Goal: Task Accomplishment & Management: Manage account settings

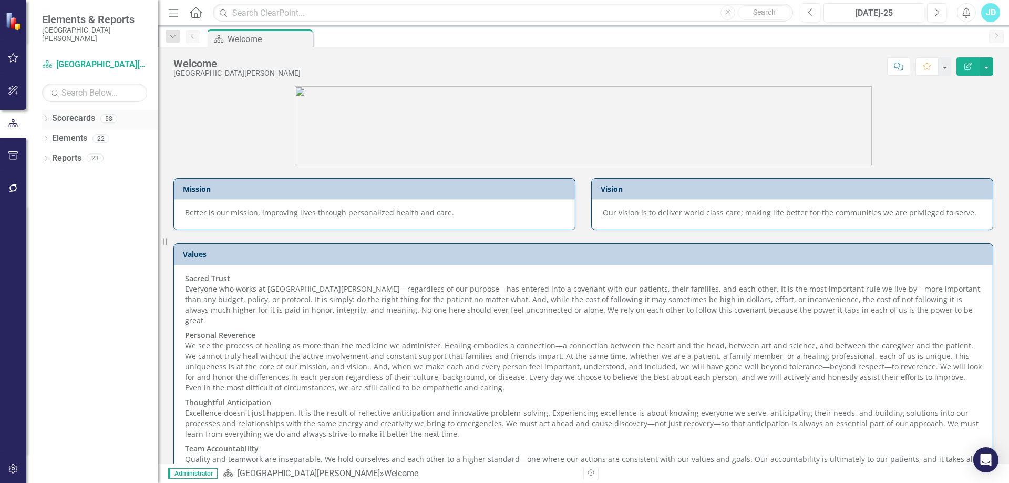
click at [44, 118] on icon "Dropdown" at bounding box center [45, 120] width 7 height 6
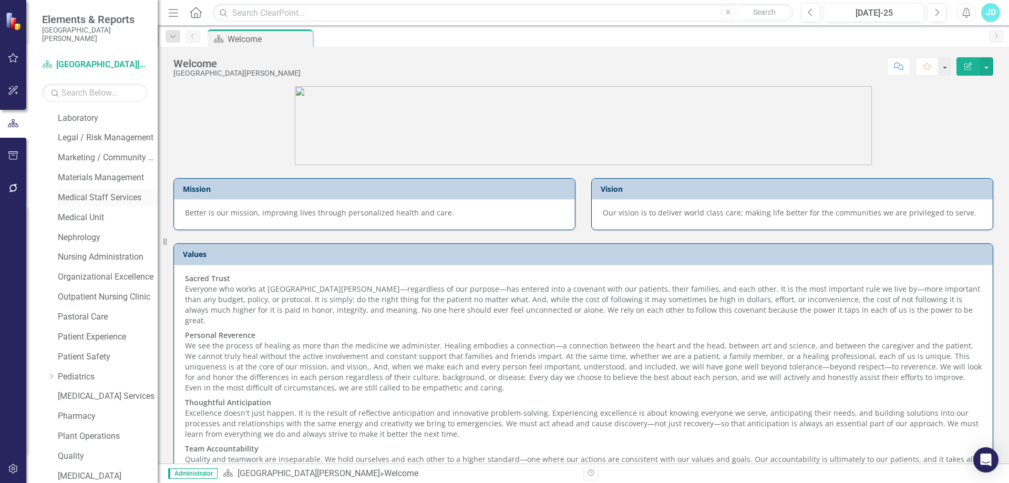
scroll to position [267, 0]
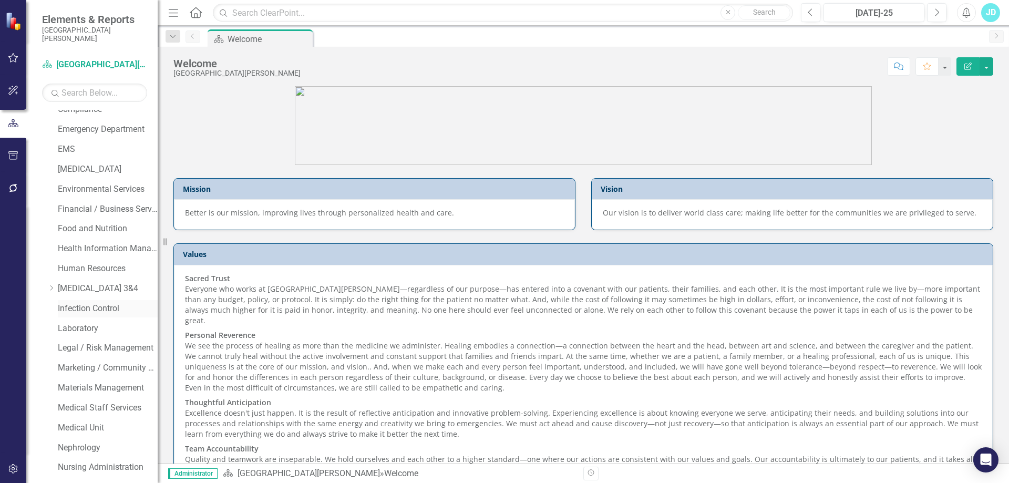
click at [104, 307] on link "Infection Control" at bounding box center [108, 309] width 100 height 12
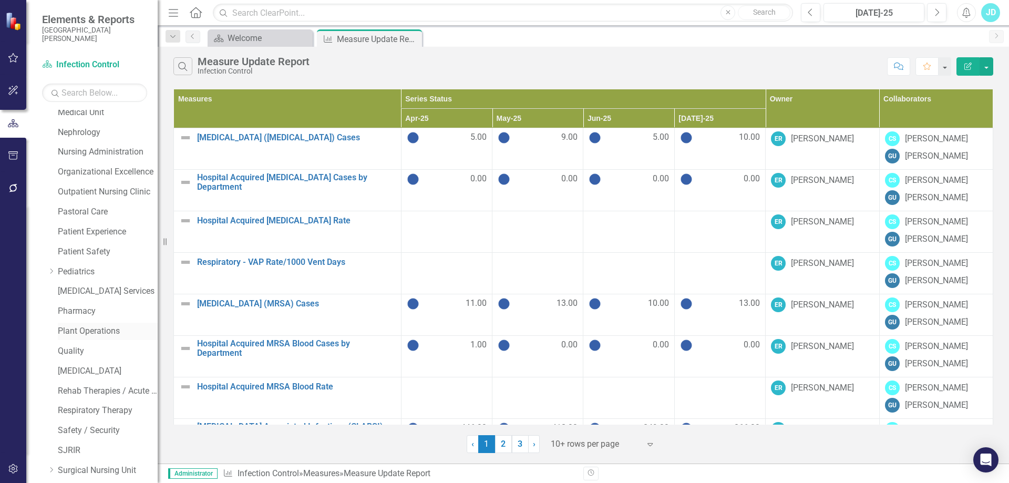
scroll to position [740, 0]
click at [48, 473] on icon "Dropdown" at bounding box center [45, 473] width 7 height 6
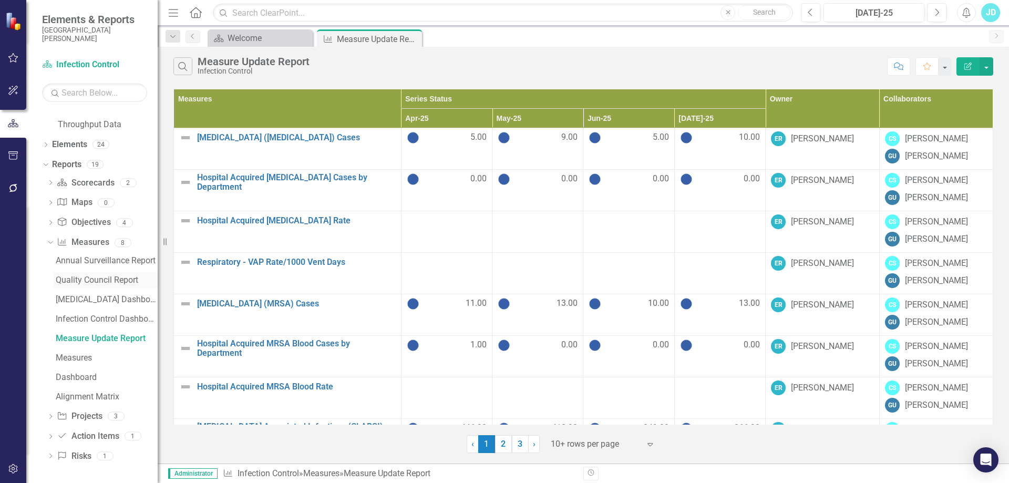
click at [91, 277] on div "Quality Council Report" at bounding box center [107, 279] width 102 height 9
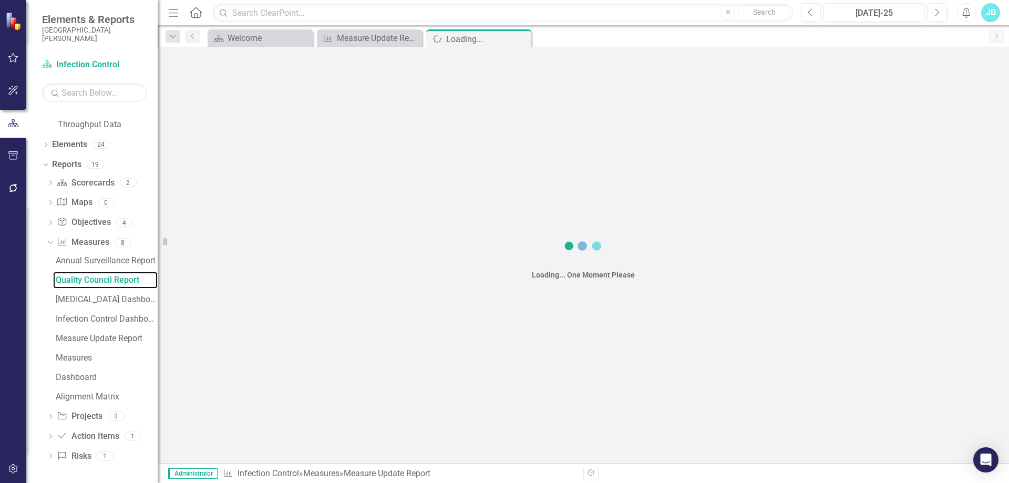
scroll to position [853, 0]
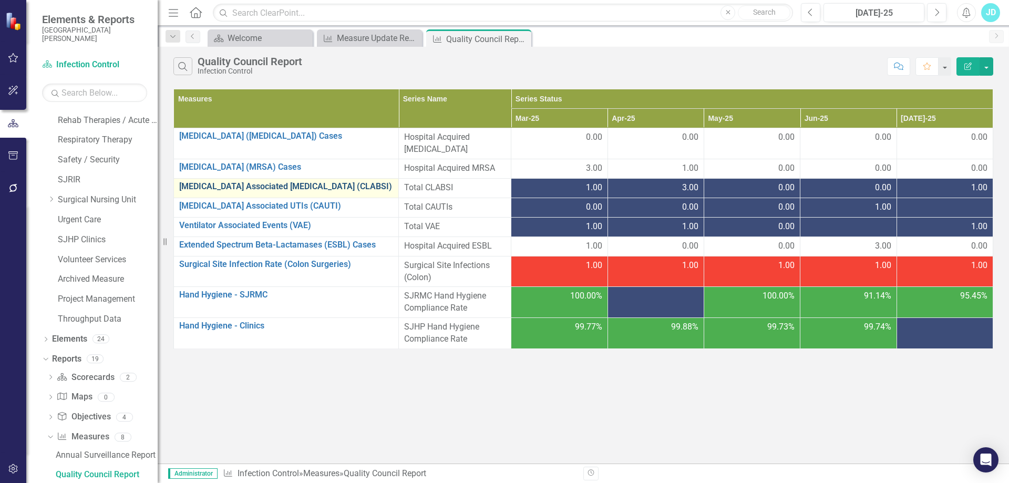
click at [308, 182] on link "[MEDICAL_DATA] Associated [MEDICAL_DATA] (CLABSI)" at bounding box center [286, 186] width 214 height 9
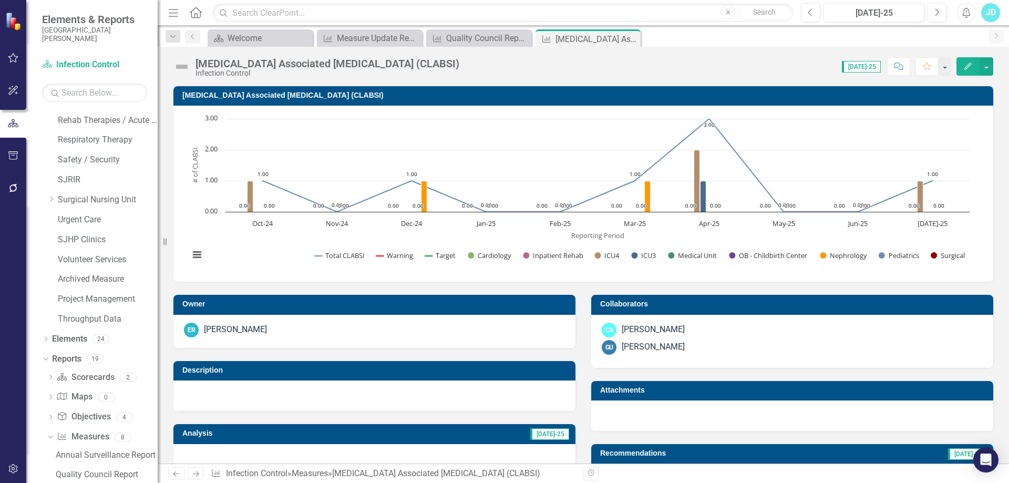
scroll to position [263, 0]
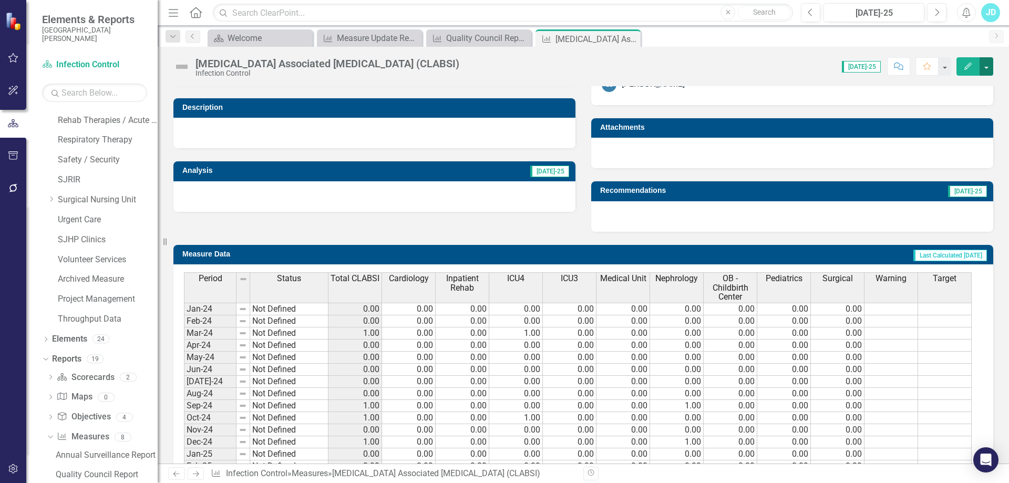
click at [988, 65] on button "button" at bounding box center [986, 66] width 14 height 18
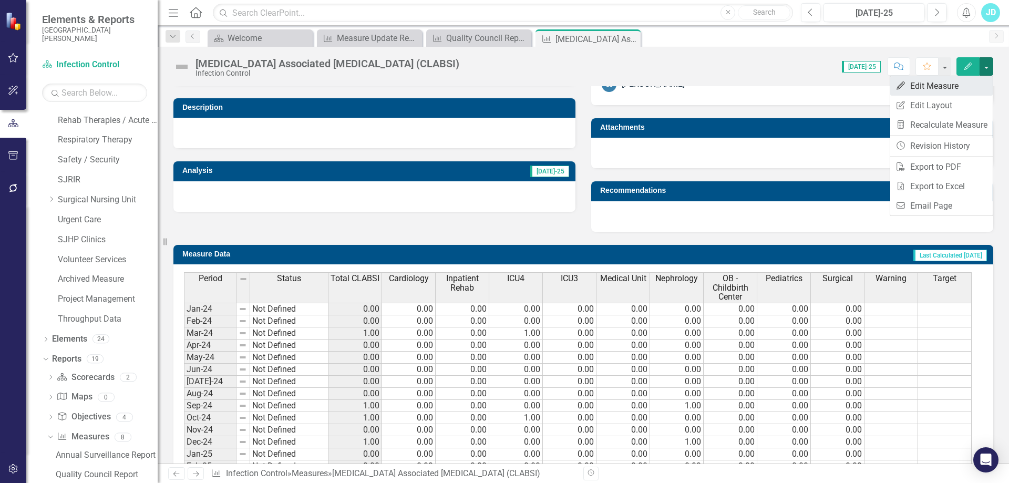
click at [978, 84] on link "Edit Edit Measure" at bounding box center [941, 85] width 102 height 19
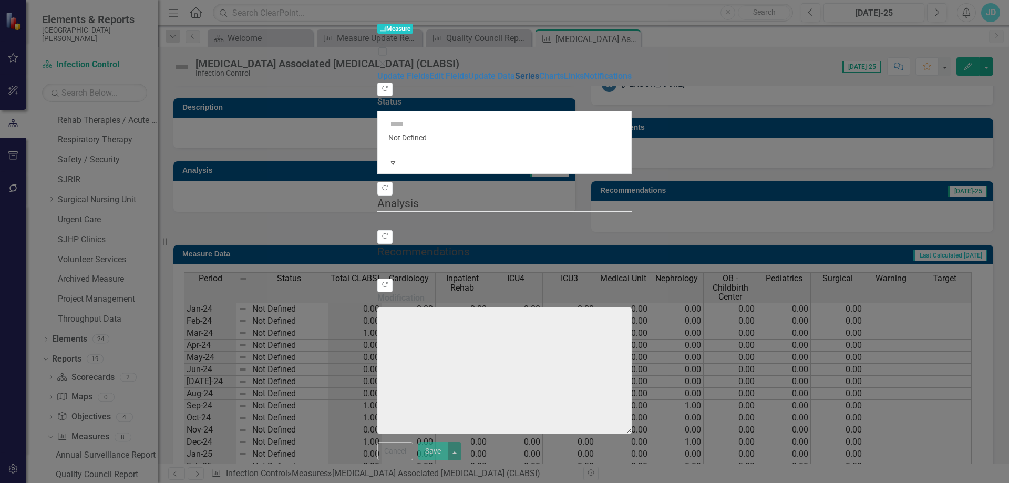
click at [515, 81] on link "Series" at bounding box center [527, 76] width 24 height 10
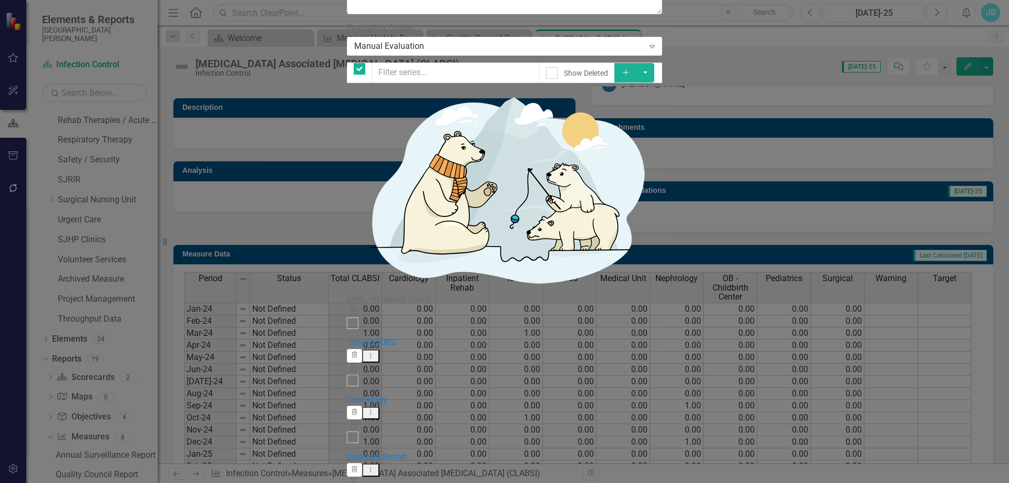
checkbox input "false"
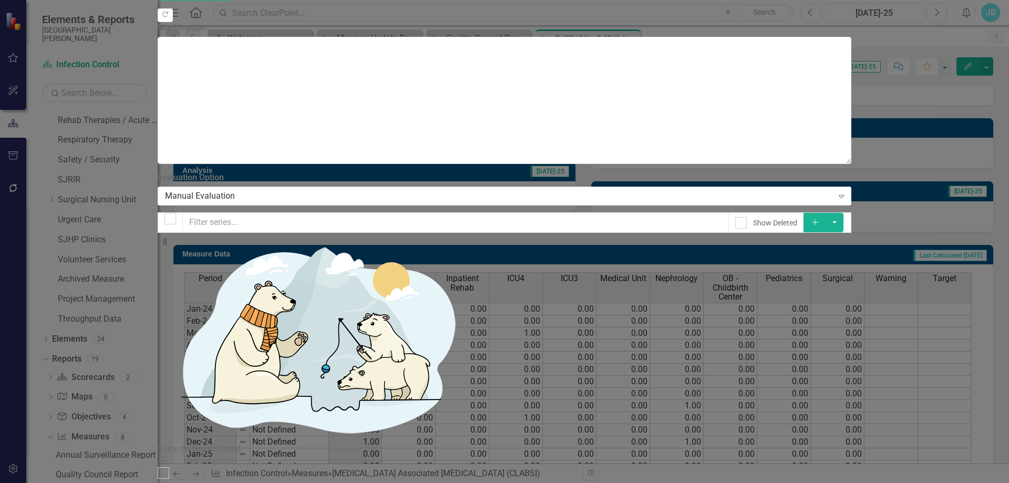
scroll to position [0, 0]
click at [208, 482] on link "Total CLABSI" at bounding box center [183, 492] width 50 height 10
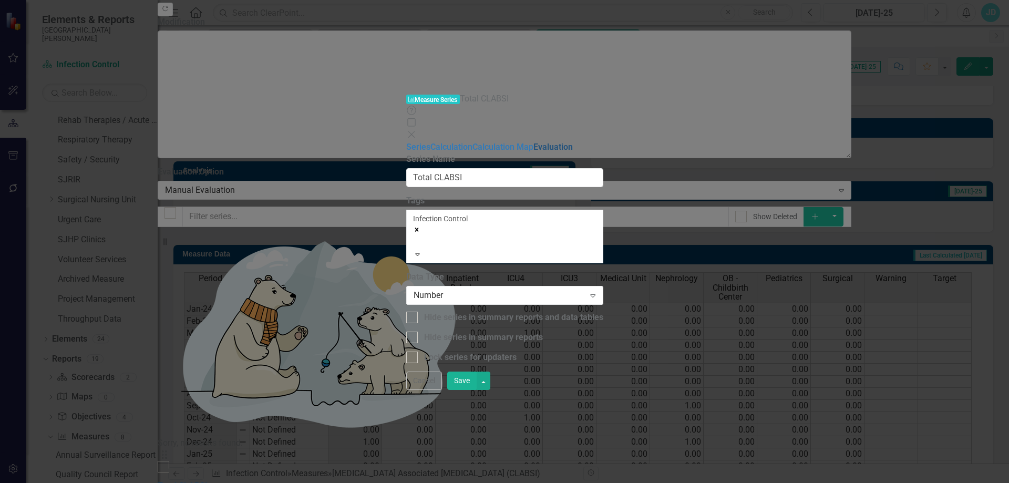
click at [533, 142] on link "Evaluation" at bounding box center [552, 147] width 39 height 10
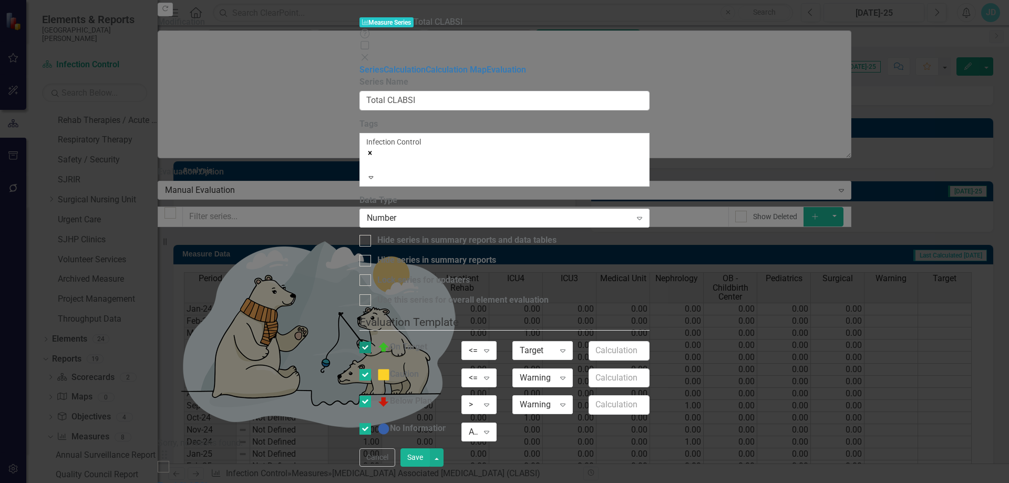
click at [371, 342] on div at bounding box center [365, 348] width 12 height 12
click at [366, 342] on input "On Target" at bounding box center [362, 345] width 7 height 7
checkbox input "false"
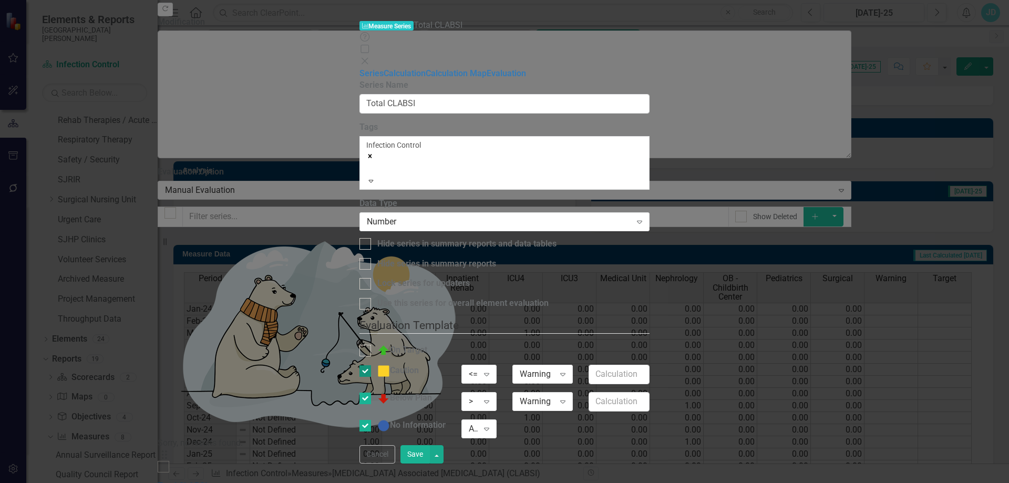
click at [366, 365] on input "Caution" at bounding box center [362, 368] width 7 height 7
checkbox input "false"
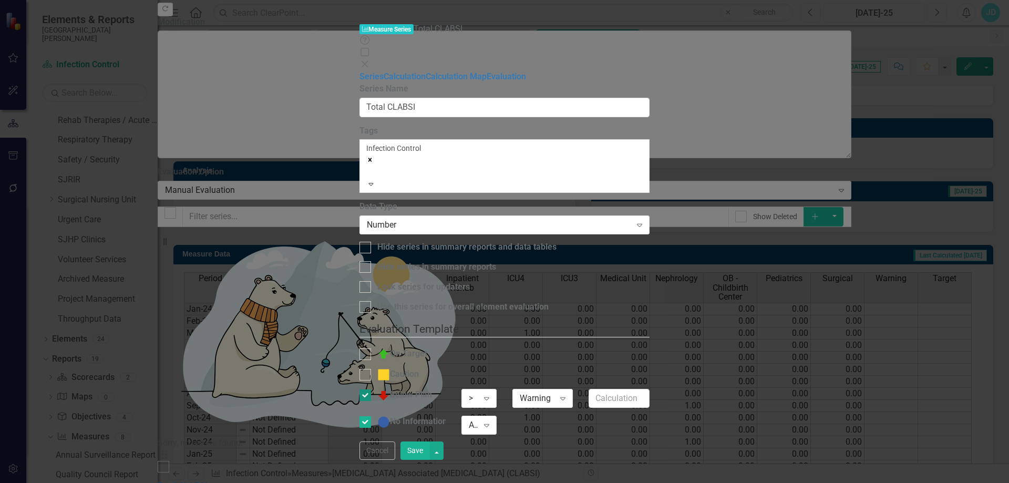
click at [371, 389] on div at bounding box center [365, 395] width 12 height 12
click at [366, 389] on input "Below Plan" at bounding box center [362, 392] width 7 height 7
checkbox input "false"
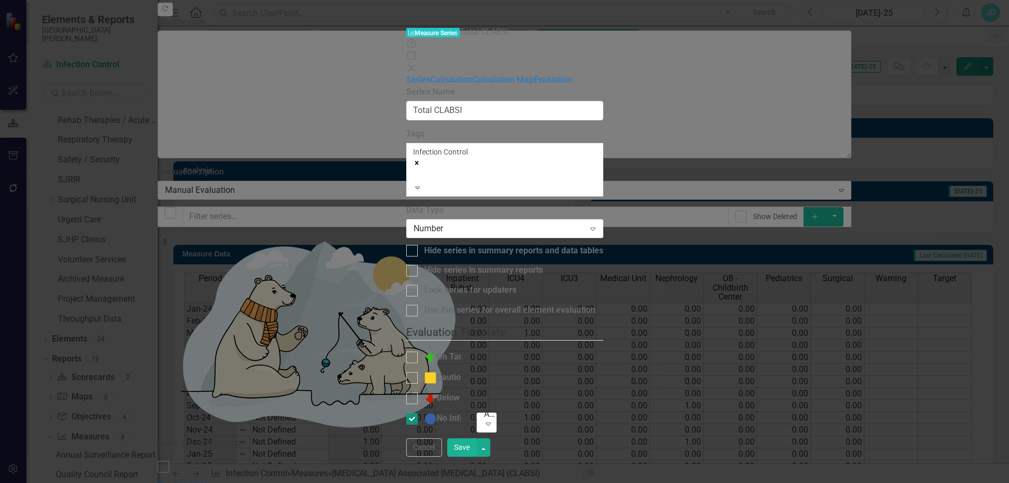
click at [406, 413] on input "No Information" at bounding box center [409, 416] width 7 height 7
checkbox input "false"
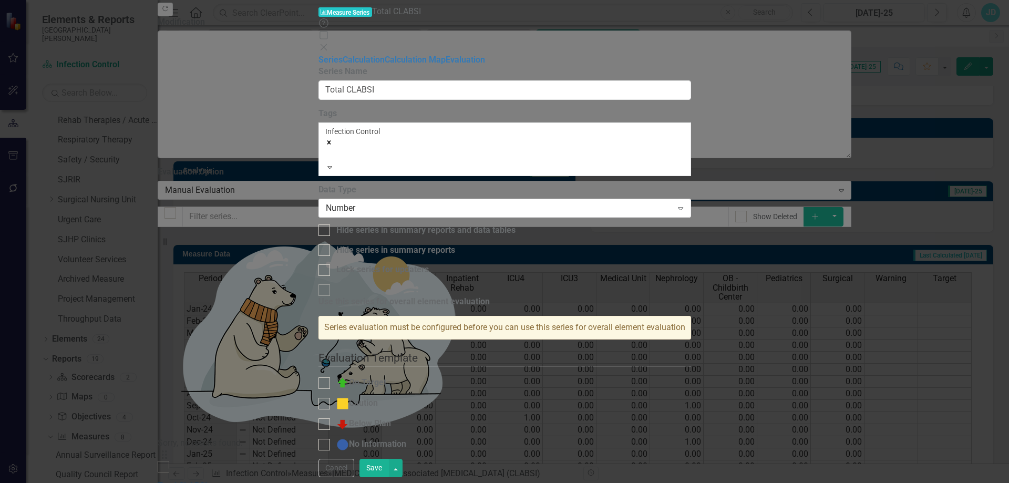
click at [389, 465] on button "Save" at bounding box center [373, 468] width 29 height 18
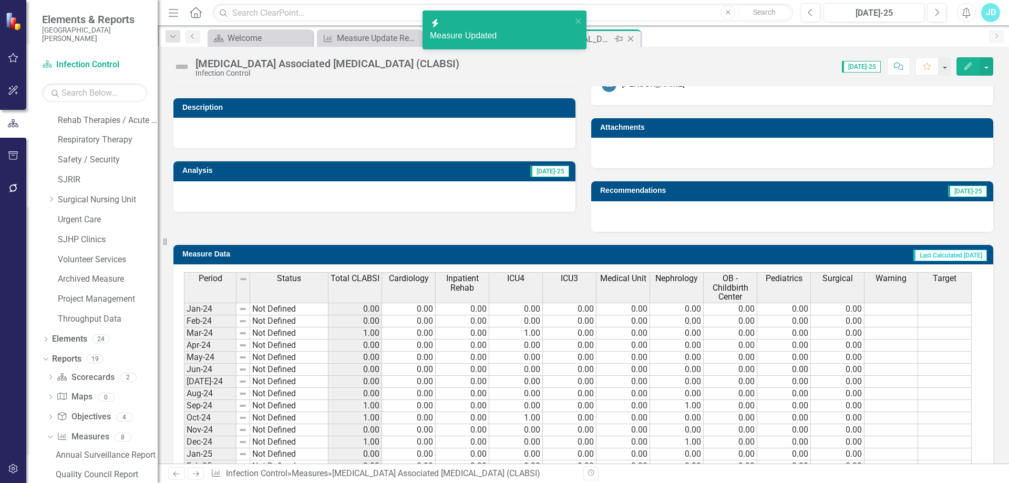
click at [633, 37] on icon "Close" at bounding box center [630, 39] width 11 height 8
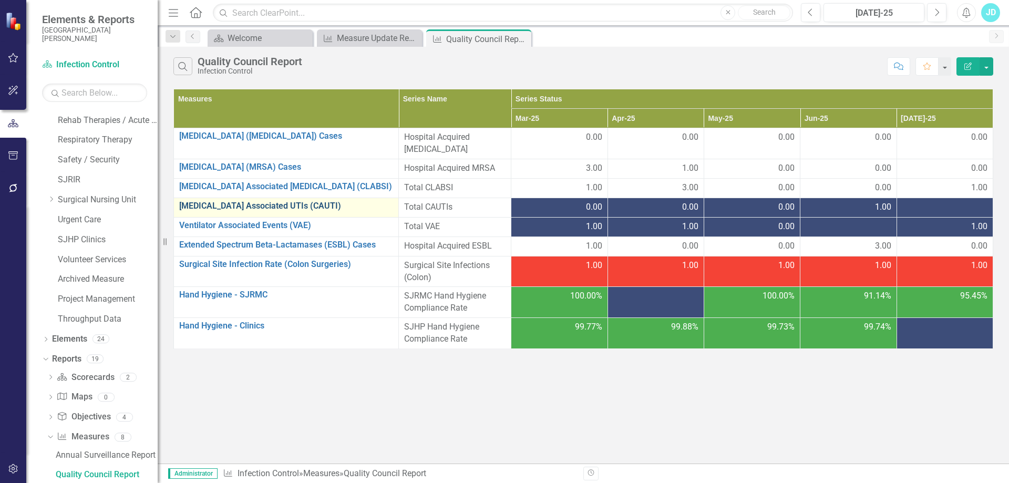
click at [267, 207] on link "[MEDICAL_DATA] Associated UTIs (CAUTI)" at bounding box center [286, 205] width 214 height 9
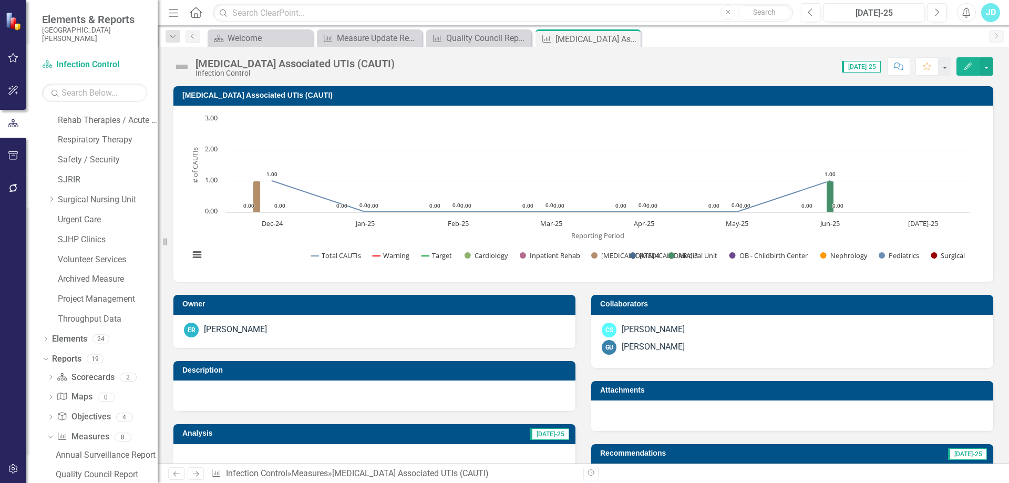
scroll to position [263, 0]
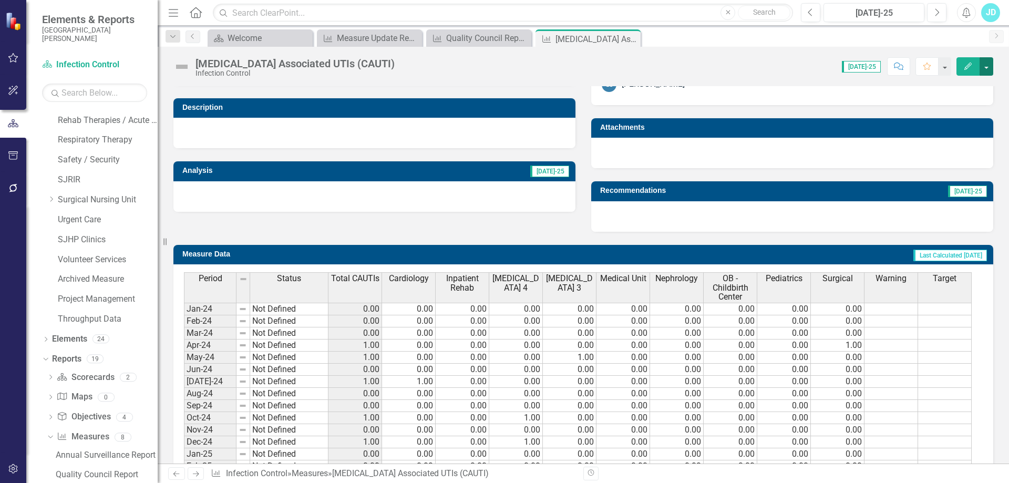
click at [983, 67] on button "button" at bounding box center [986, 66] width 14 height 18
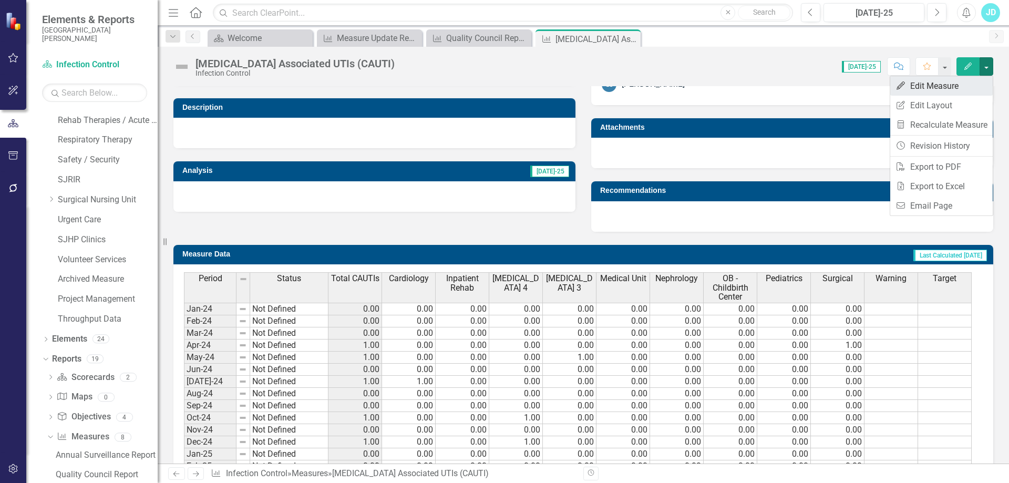
click at [984, 82] on link "Edit Edit Measure" at bounding box center [941, 85] width 102 height 19
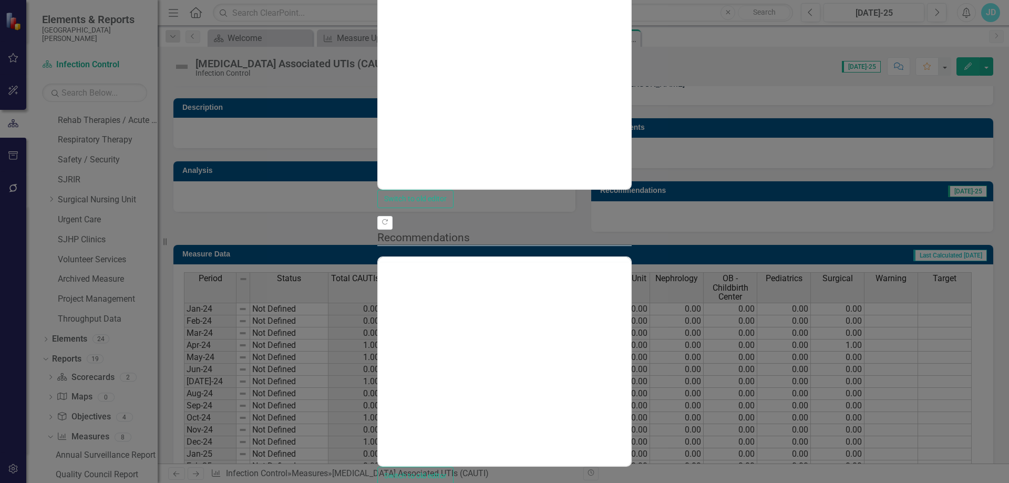
scroll to position [0, 0]
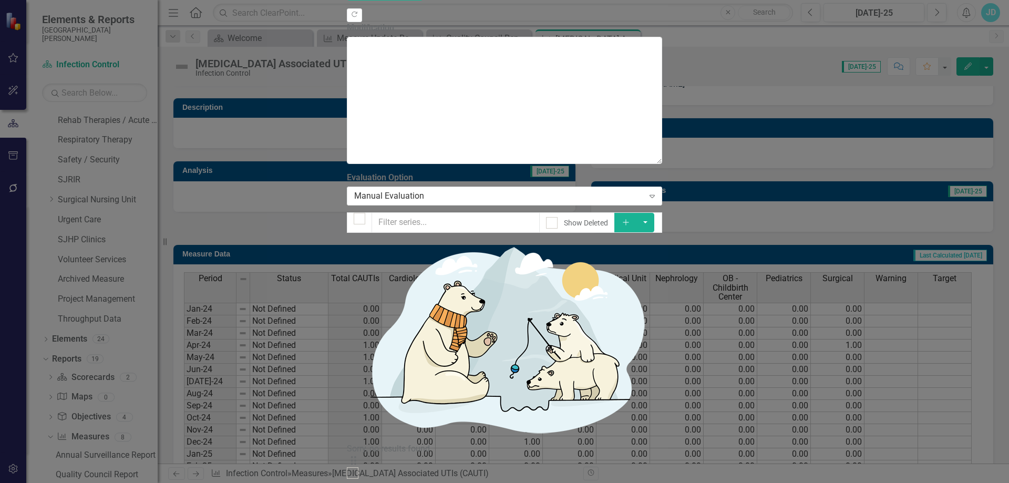
click at [373, 482] on link "Total CAUTIs" at bounding box center [372, 492] width 50 height 10
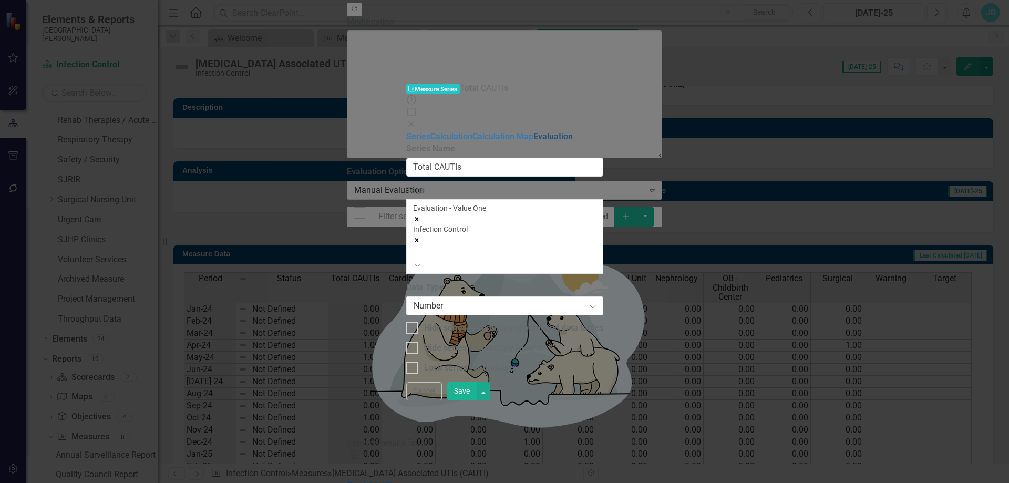
click at [533, 131] on link "Evaluation" at bounding box center [552, 136] width 39 height 10
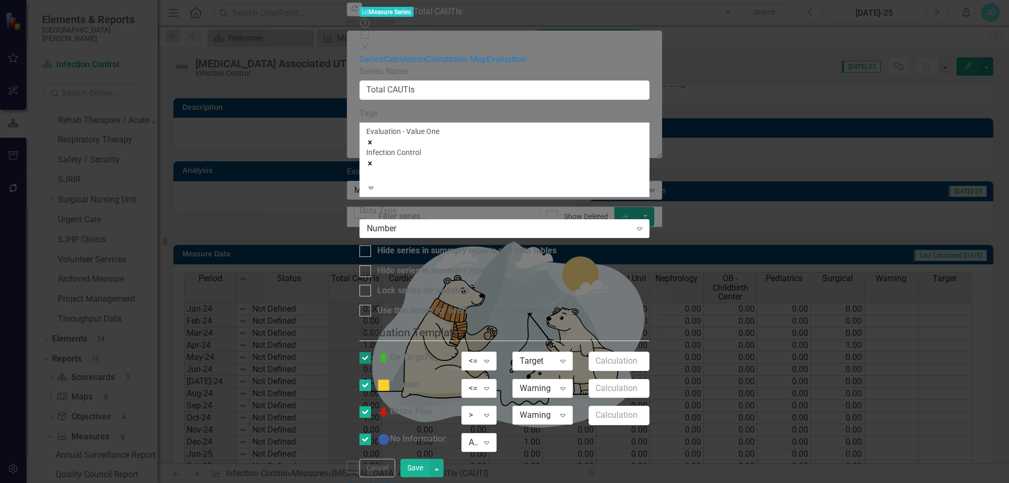
click at [366, 352] on input "On Target" at bounding box center [362, 355] width 7 height 7
checkbox input "false"
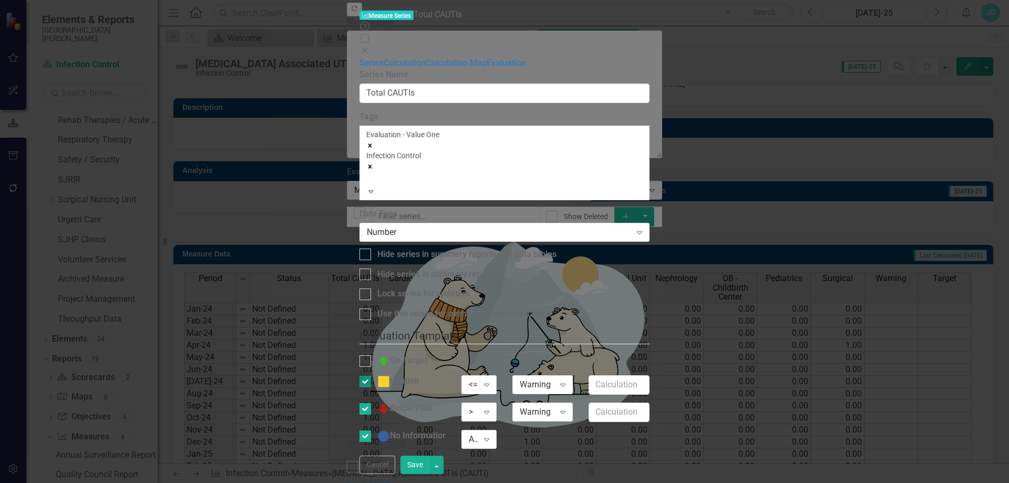
click at [371, 376] on div at bounding box center [365, 382] width 12 height 12
click at [366, 376] on input "Caution" at bounding box center [362, 379] width 7 height 7
checkbox input "false"
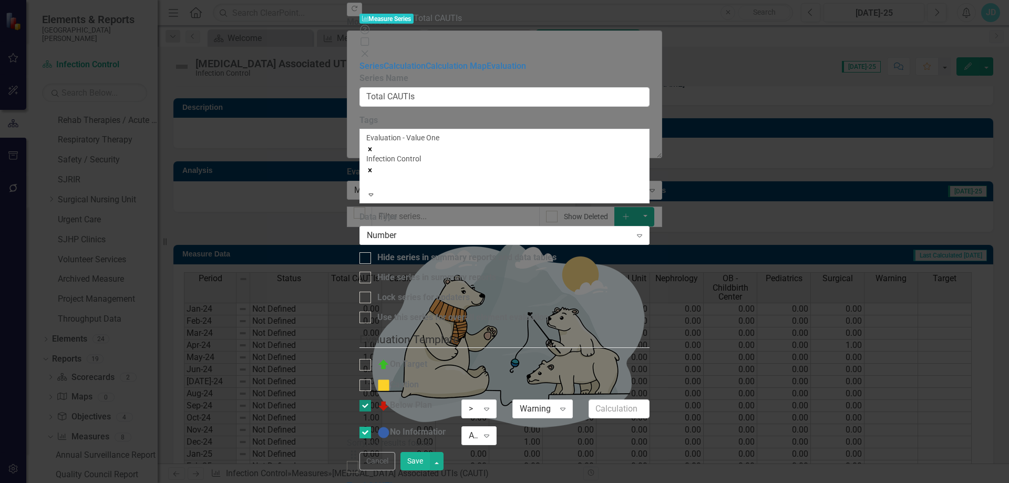
click at [371, 400] on div at bounding box center [365, 406] width 12 height 12
click at [366, 400] on input "Below Plan" at bounding box center [362, 403] width 7 height 7
checkbox input "false"
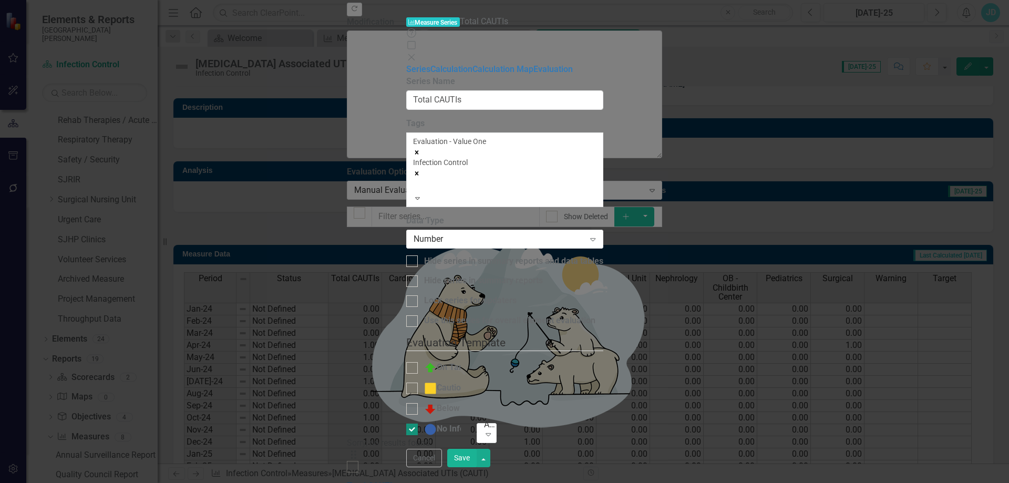
click at [406, 424] on input "No Information" at bounding box center [409, 427] width 7 height 7
checkbox input "false"
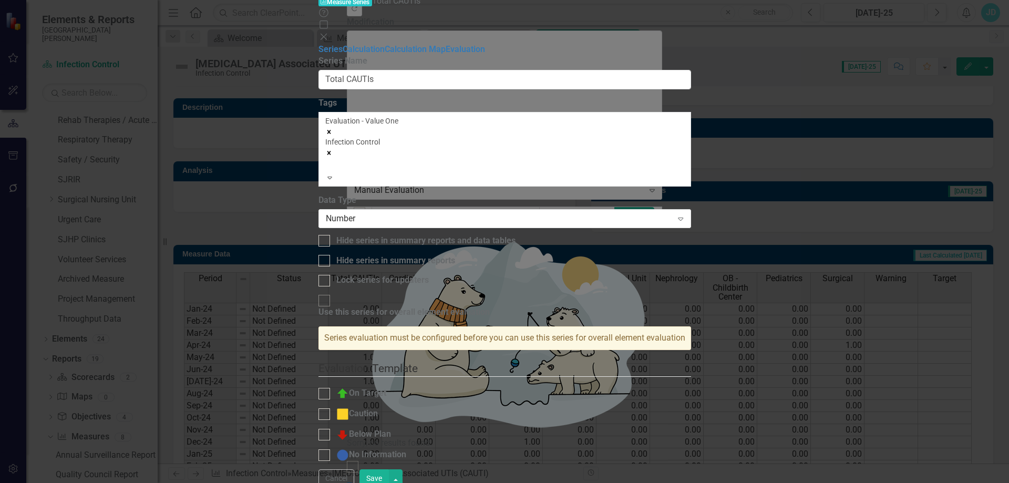
click at [389, 472] on button "Save" at bounding box center [373, 478] width 29 height 18
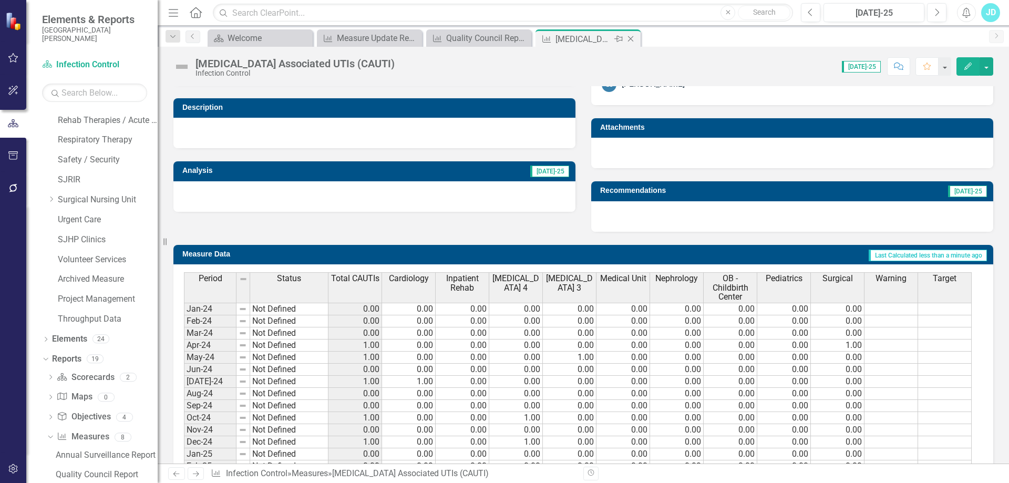
click at [633, 37] on icon "Close" at bounding box center [630, 39] width 11 height 8
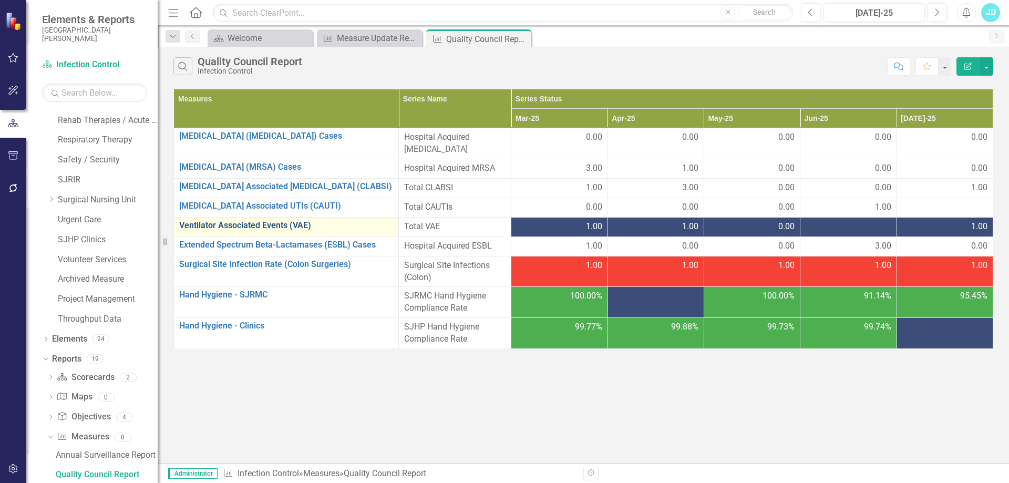
click at [274, 221] on link "Ventilator Associated Events (VAE)" at bounding box center [286, 225] width 214 height 9
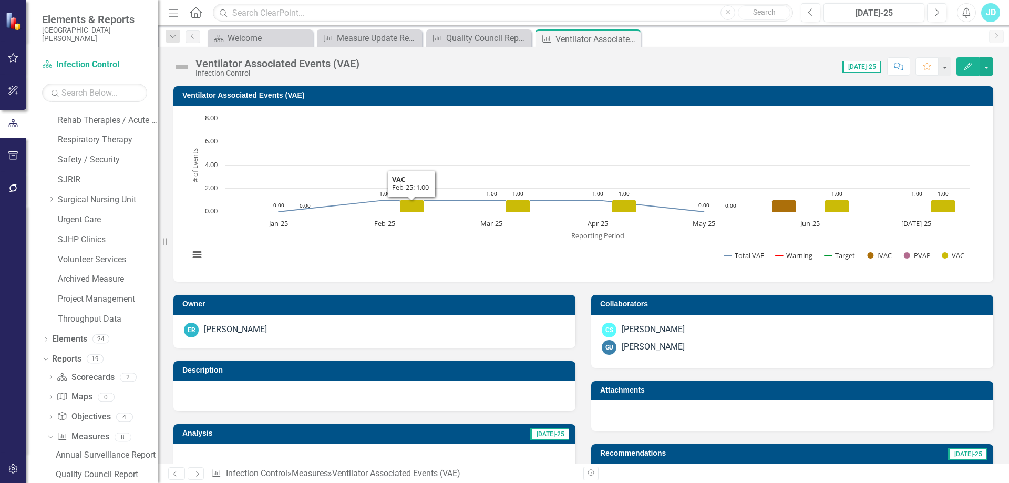
scroll to position [368, 0]
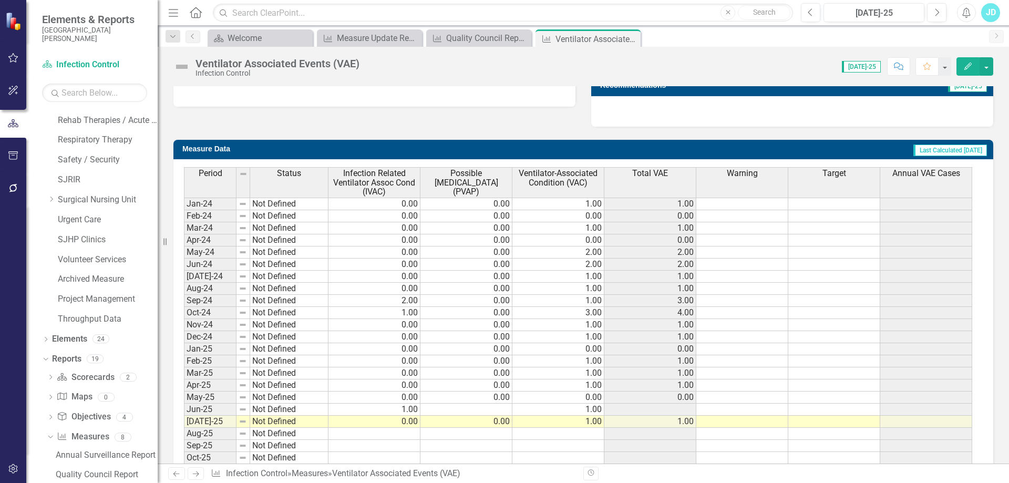
click at [675, 182] on th "Total VAE" at bounding box center [650, 182] width 92 height 30
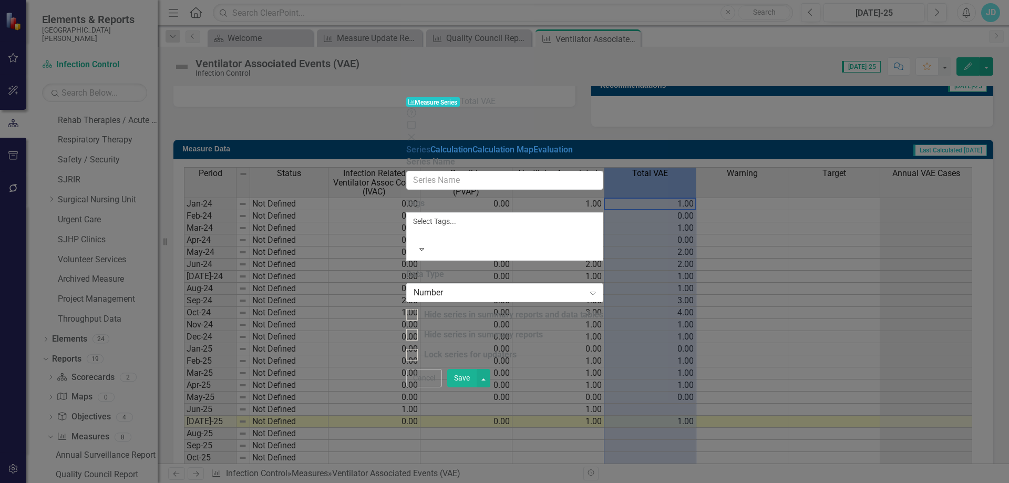
type input "Total VAE"
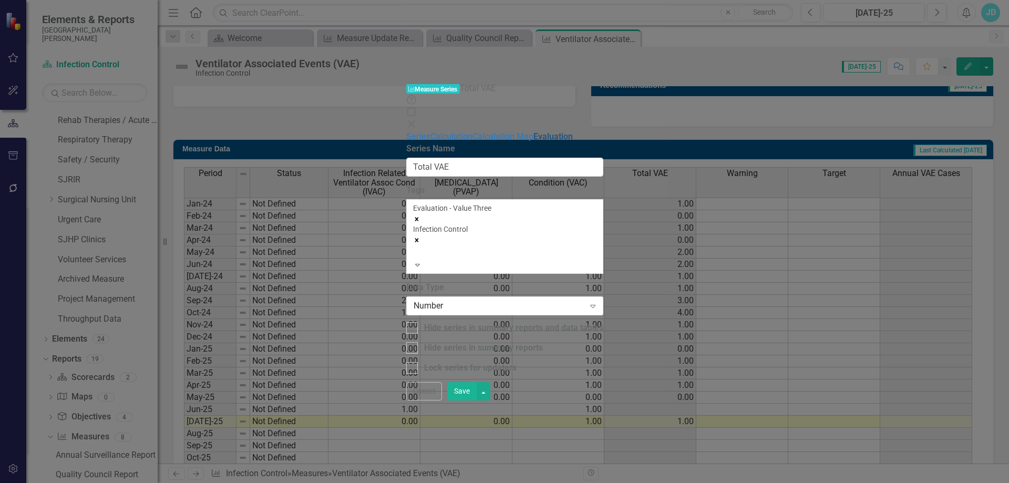
click at [533, 131] on link "Evaluation" at bounding box center [552, 136] width 39 height 10
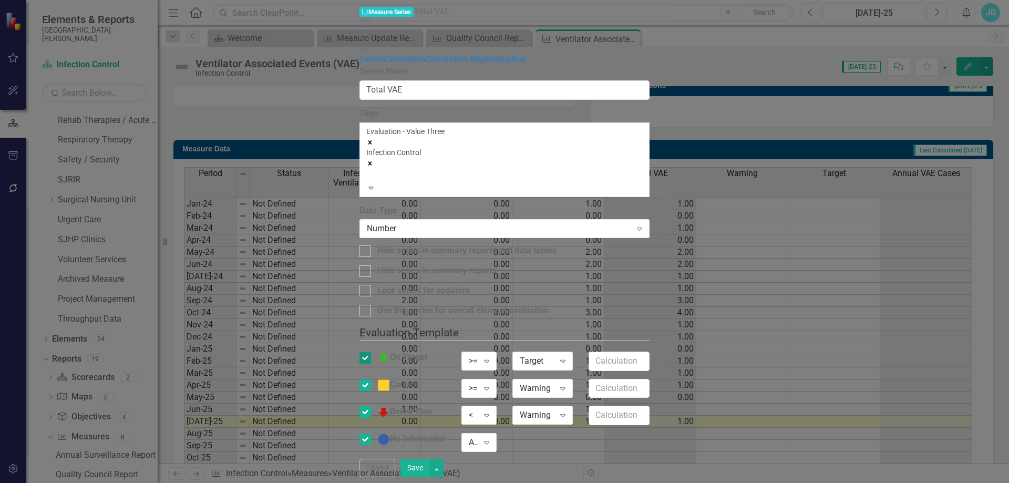
drag, startPoint x: 391, startPoint y: 82, endPoint x: 391, endPoint y: 95, distance: 13.1
click at [371, 352] on div at bounding box center [365, 358] width 12 height 12
click at [366, 352] on input "On Target" at bounding box center [362, 355] width 7 height 7
checkbox input "false"
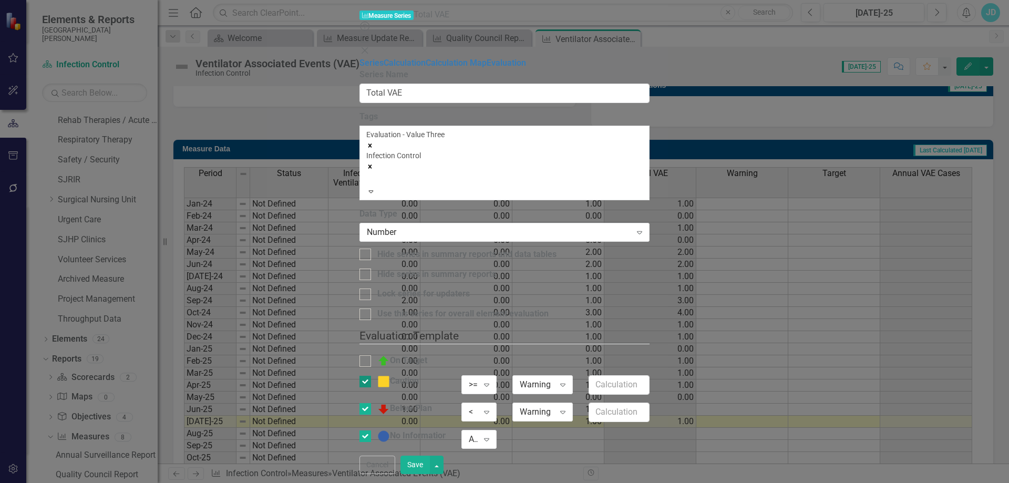
drag, startPoint x: 391, startPoint y: 98, endPoint x: 389, endPoint y: 114, distance: 16.4
click at [371, 376] on div at bounding box center [365, 382] width 12 height 12
click at [366, 376] on input "Caution" at bounding box center [362, 379] width 7 height 7
checkbox input "false"
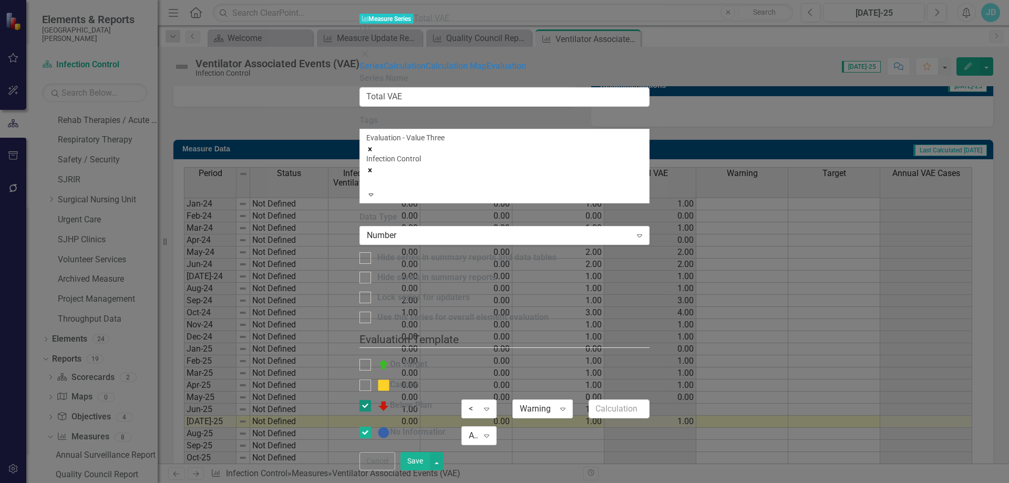
click at [366, 400] on input "Below Plan" at bounding box center [362, 403] width 7 height 7
checkbox input "false"
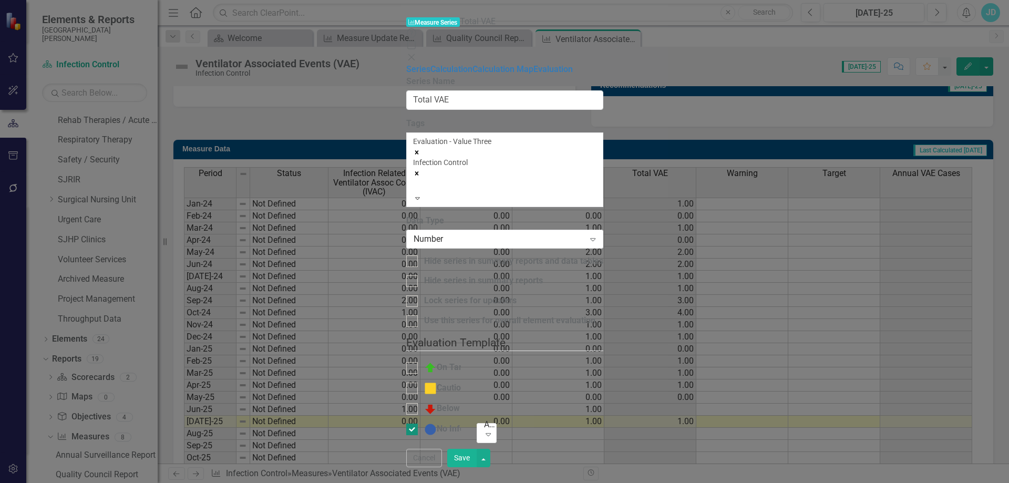
click at [406, 424] on div at bounding box center [412, 430] width 12 height 12
click at [406, 424] on input "No Information" at bounding box center [409, 427] width 7 height 7
checkbox input "false"
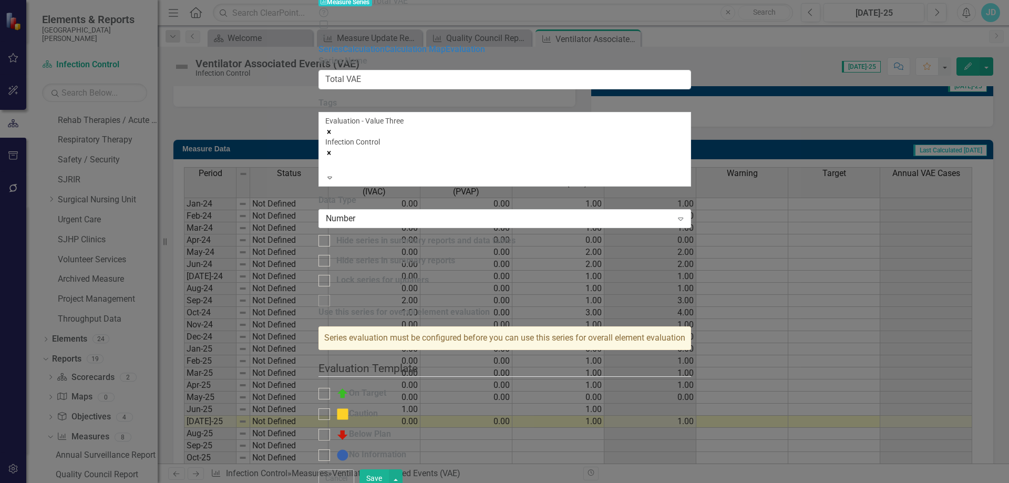
click at [389, 475] on button "Save" at bounding box center [373, 478] width 29 height 18
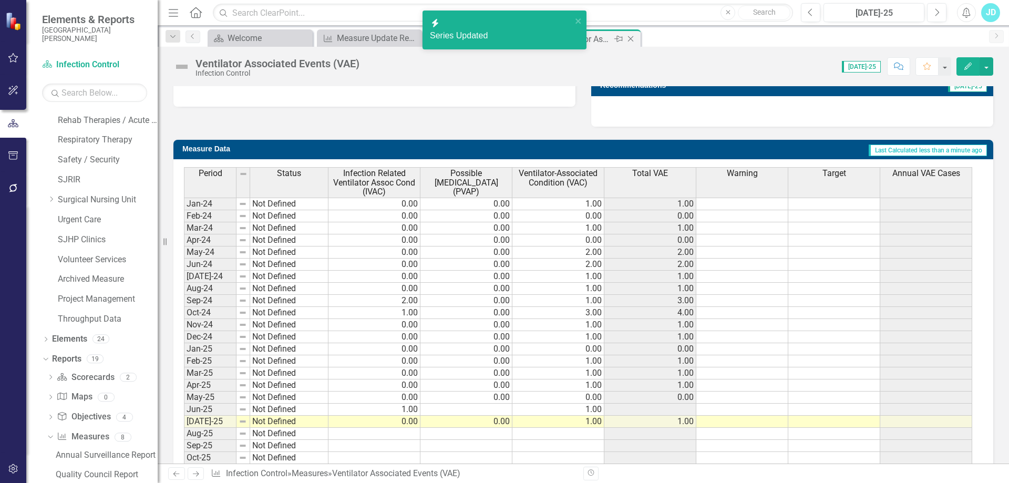
click at [633, 39] on icon "Close" at bounding box center [630, 39] width 11 height 8
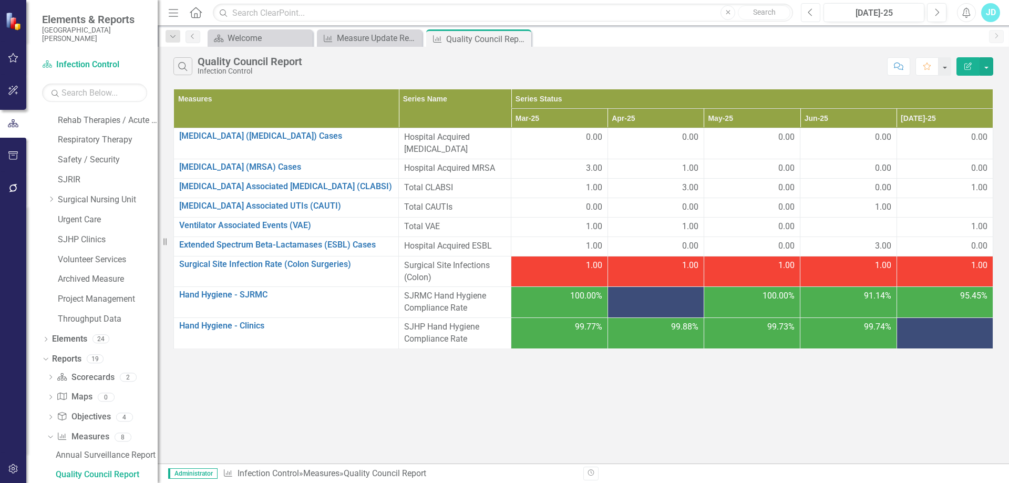
click at [808, 18] on button "Previous" at bounding box center [810, 12] width 19 height 19
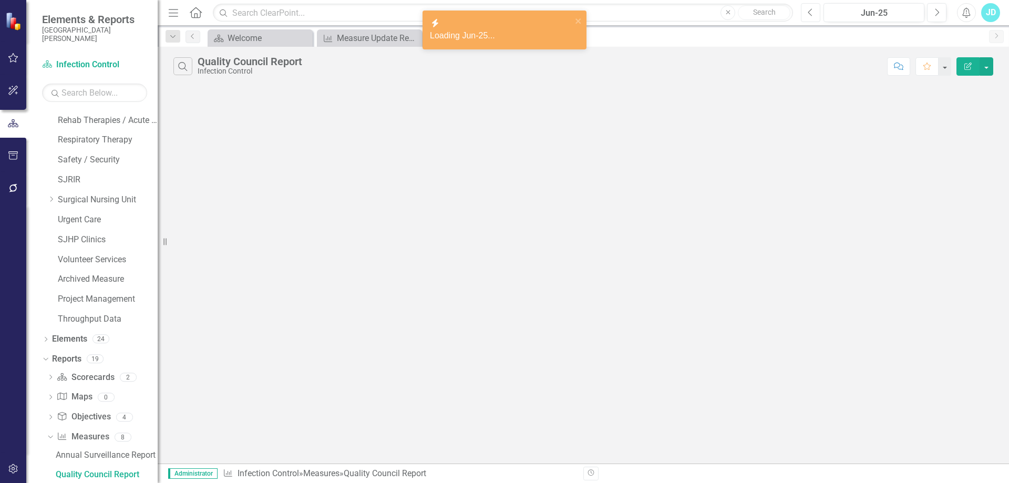
click at [808, 18] on button "Previous" at bounding box center [810, 12] width 19 height 19
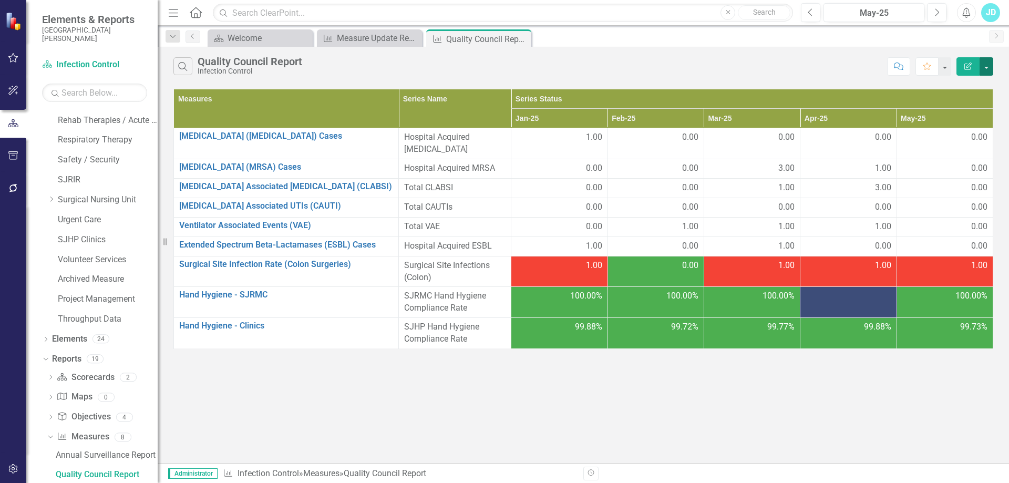
click at [988, 68] on button "button" at bounding box center [986, 66] width 14 height 18
click at [955, 87] on link "Edit Report Edit Report" at bounding box center [951, 85] width 83 height 19
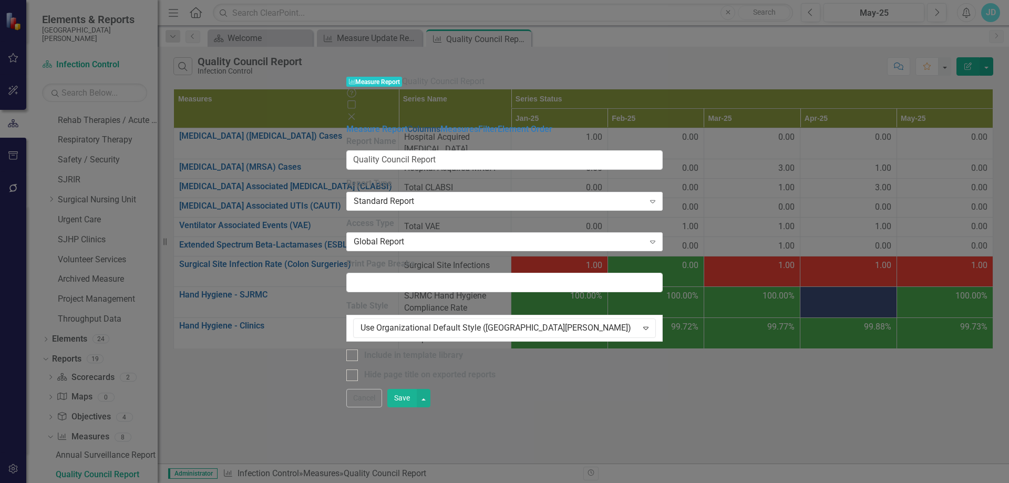
click at [407, 124] on link "Columns" at bounding box center [423, 129] width 33 height 10
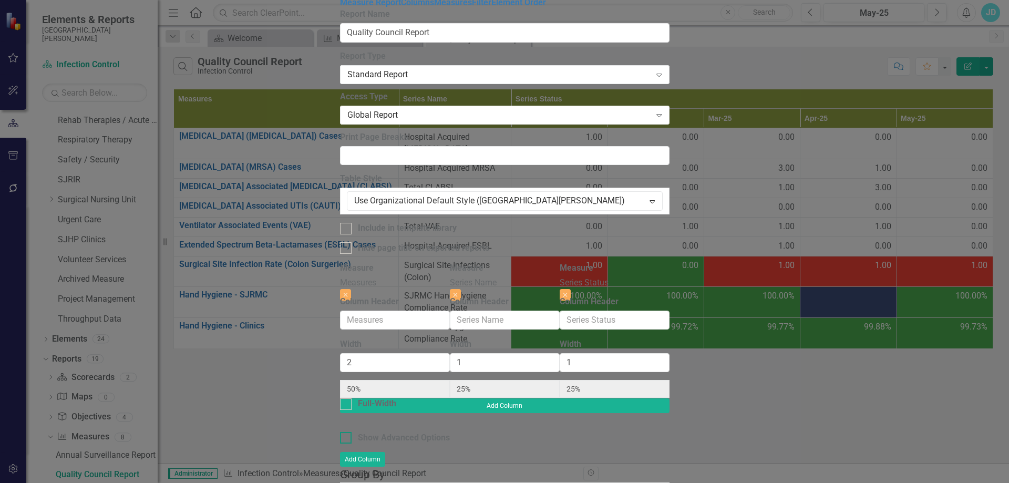
click at [340, 432] on div at bounding box center [346, 438] width 12 height 12
click at [340, 432] on input "Show Advanced Options" at bounding box center [343, 435] width 7 height 7
checkbox input "true"
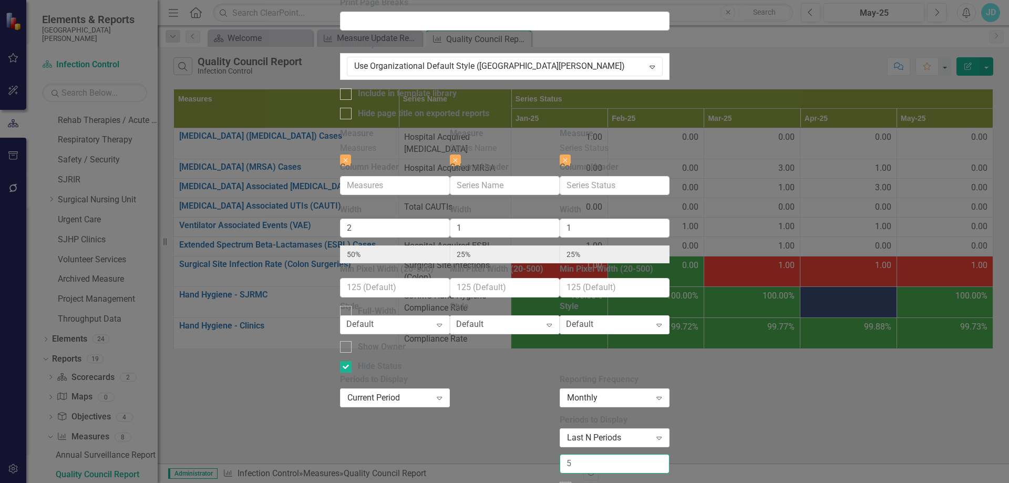
click at [669, 454] on input "5" at bounding box center [615, 463] width 110 height 19
type input "6"
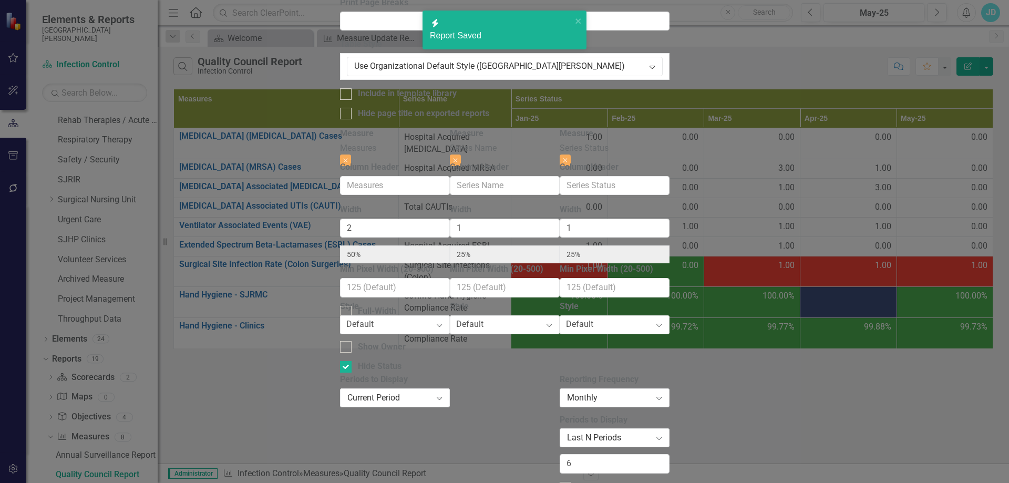
checkbox input "false"
radio input "true"
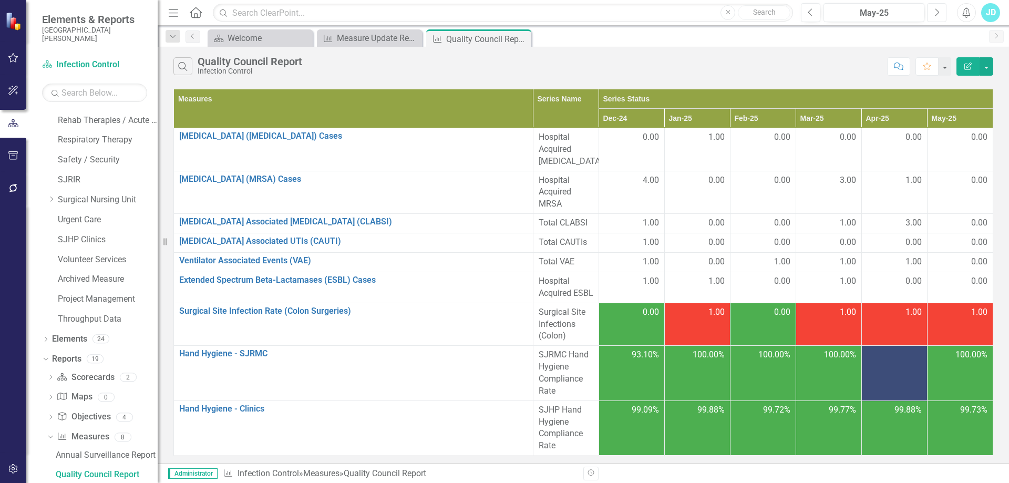
click at [942, 7] on button "Next" at bounding box center [936, 12] width 19 height 19
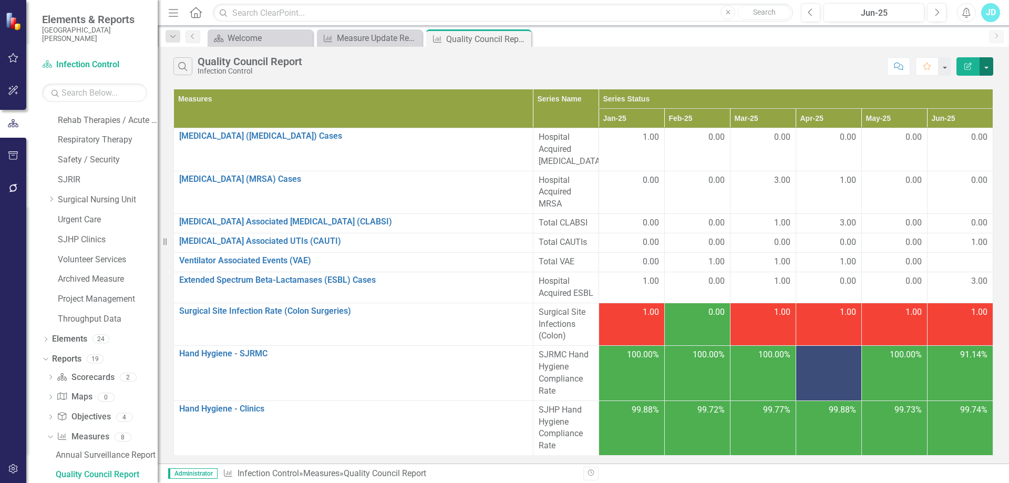
click at [989, 68] on button "button" at bounding box center [986, 66] width 14 height 18
click at [973, 88] on link "Edit Report Edit Report" at bounding box center [951, 85] width 83 height 19
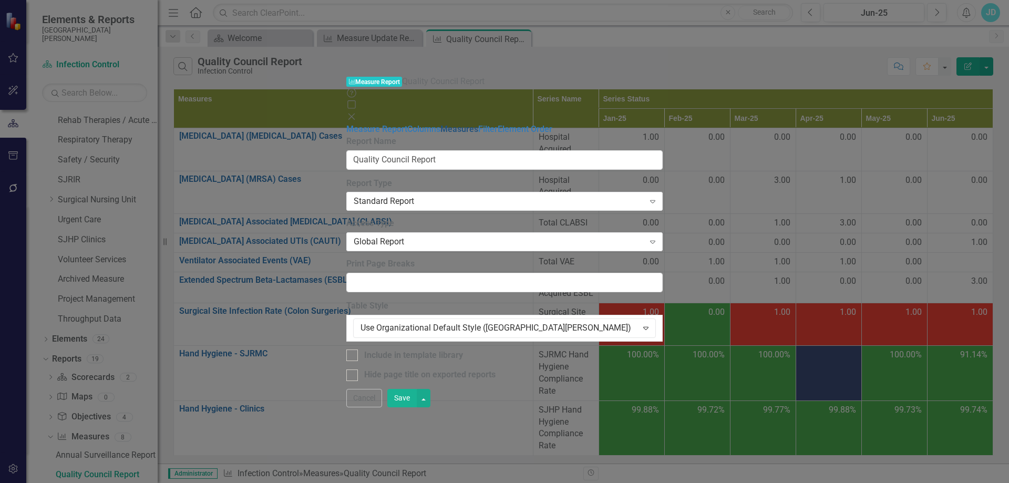
click at [440, 124] on link "Measures" at bounding box center [459, 129] width 38 height 10
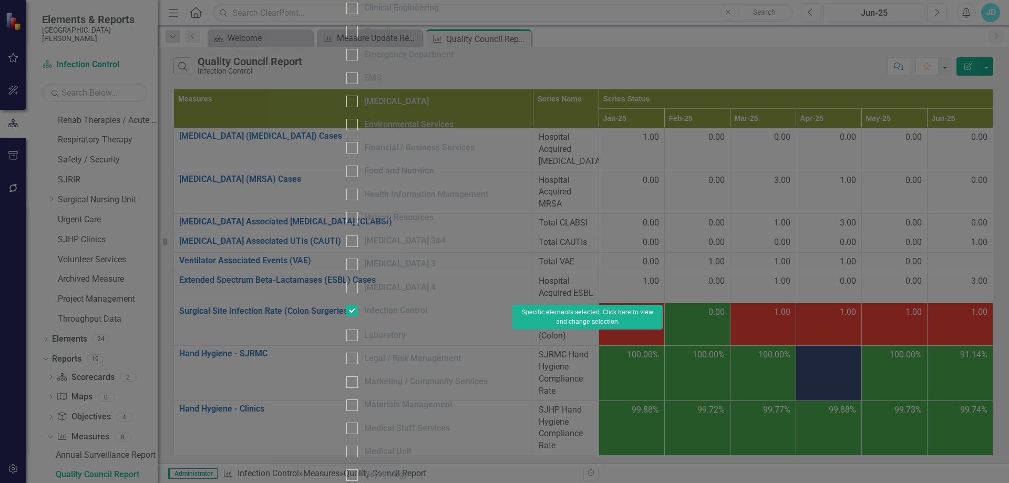
scroll to position [315, 0]
click at [663, 305] on button "Specific elements selected. Click here to view and change selection." at bounding box center [587, 317] width 150 height 25
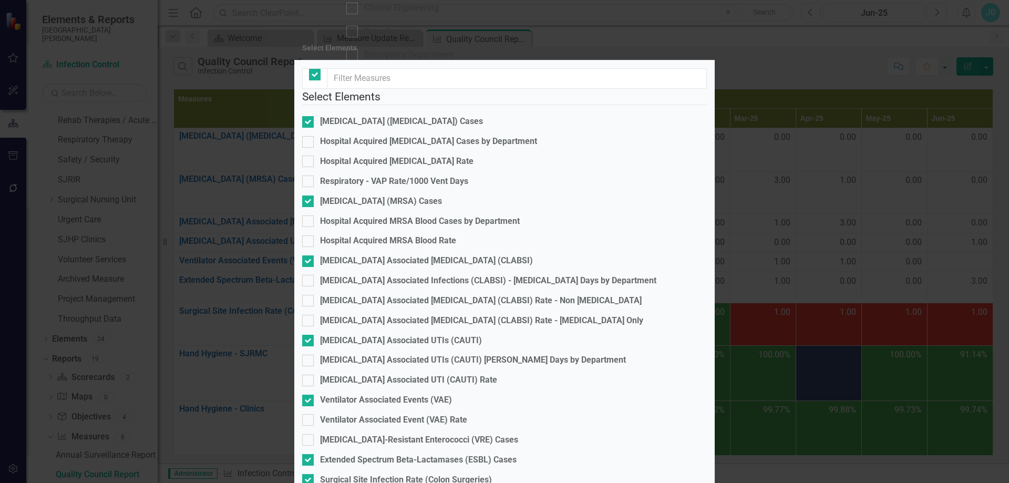
checkbox input "false"
click at [309, 202] on input "[MEDICAL_DATA] (MRSA) Cases" at bounding box center [305, 198] width 7 height 7
checkbox input "true"
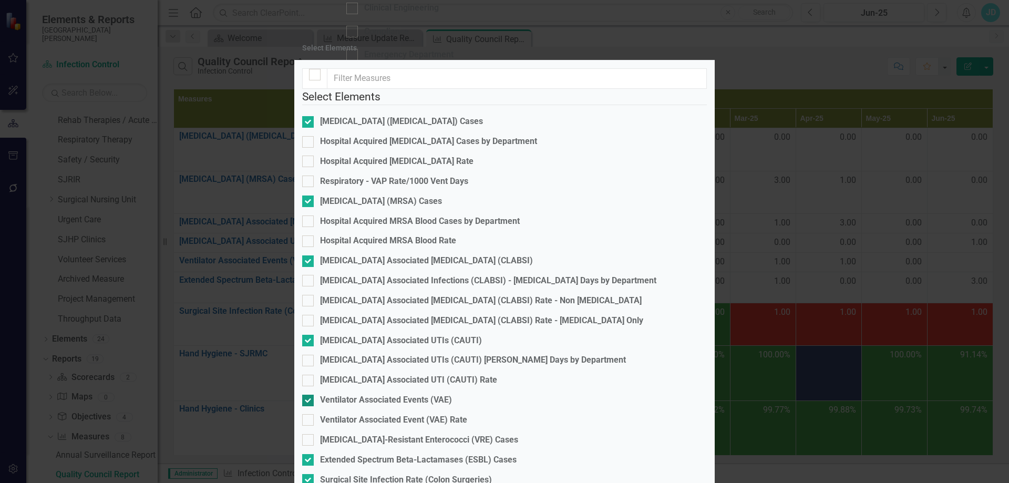
click at [314, 395] on div at bounding box center [308, 401] width 12 height 12
click at [309, 395] on input "Ventilator Associated Events (VAE)" at bounding box center [305, 398] width 7 height 7
checkbox input "false"
click at [309, 454] on input "Extended Spectrum Beta-Lactamases (ESBL) Cases" at bounding box center [305, 457] width 7 height 7
checkbox input "false"
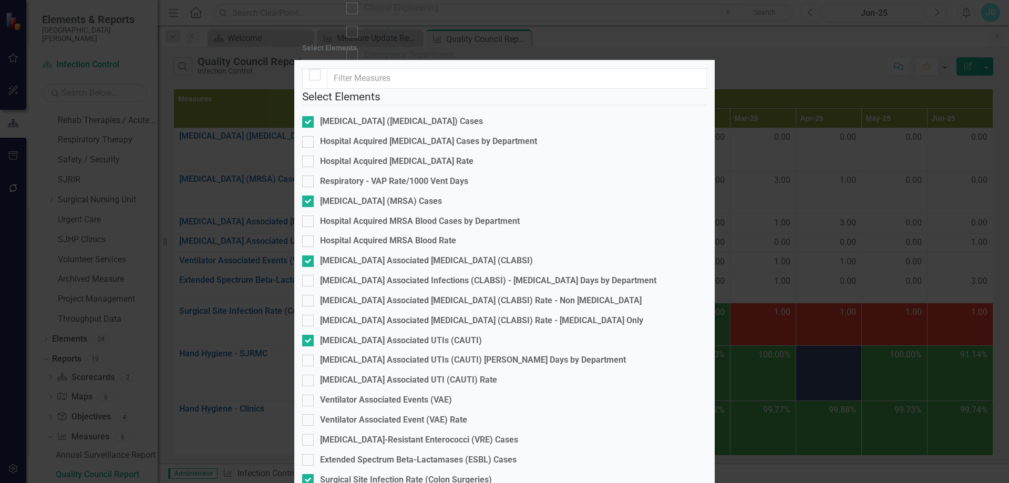
drag, startPoint x: 317, startPoint y: 311, endPoint x: 317, endPoint y: 357, distance: 46.2
checkbox input "false"
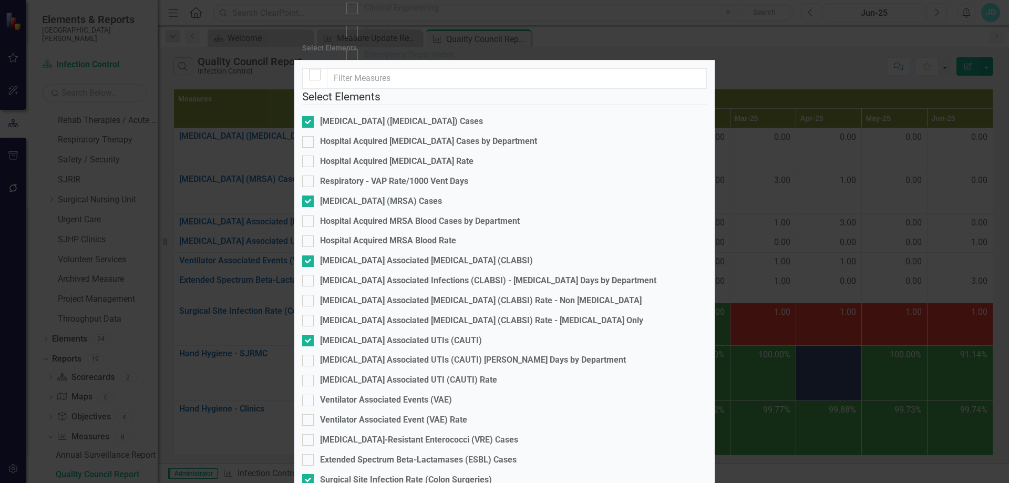
checkbox input "false"
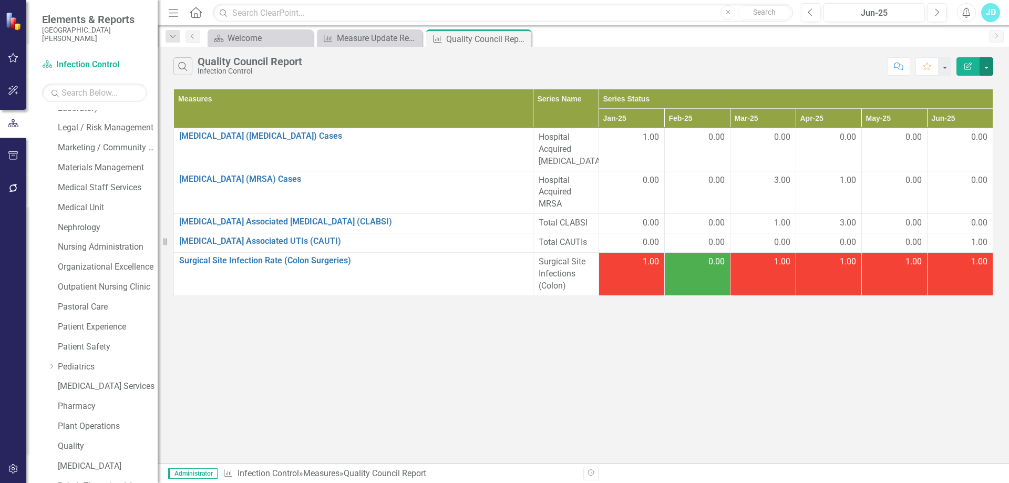
scroll to position [496, 0]
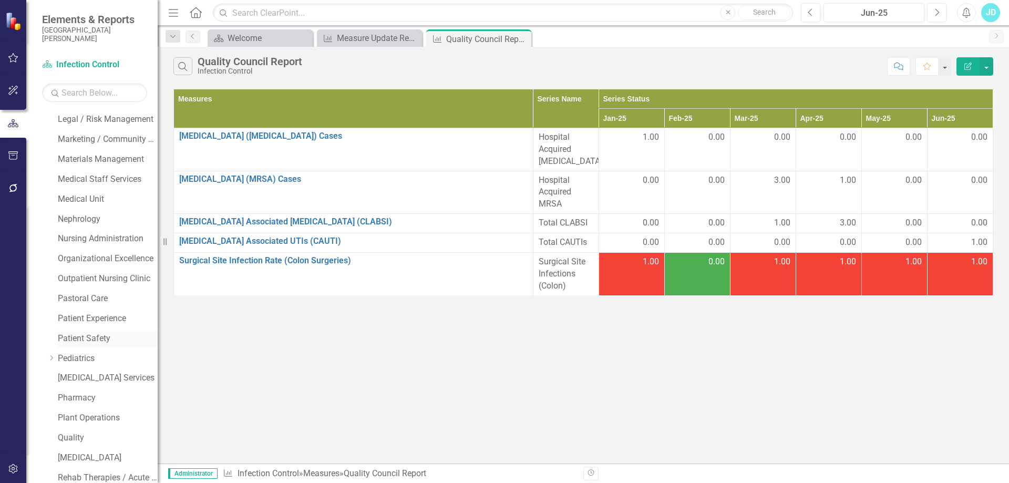
click at [101, 340] on link "Patient Safety" at bounding box center [108, 339] width 100 height 12
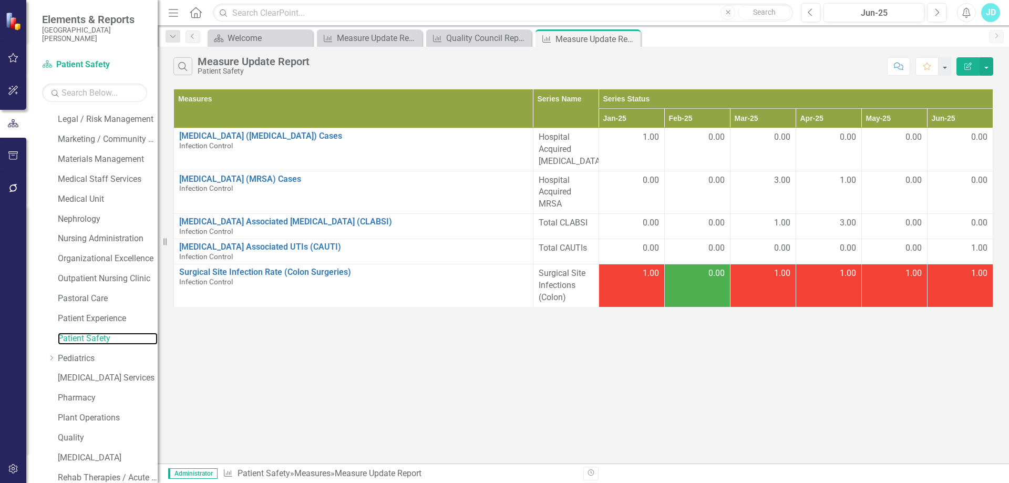
scroll to position [931, 0]
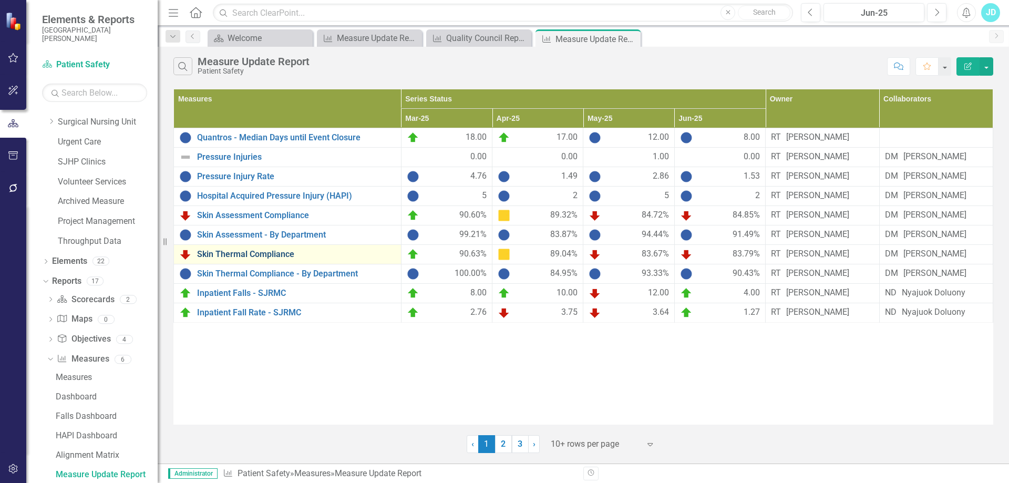
click at [273, 259] on link "Skin Thermal Compliance" at bounding box center [296, 254] width 199 height 9
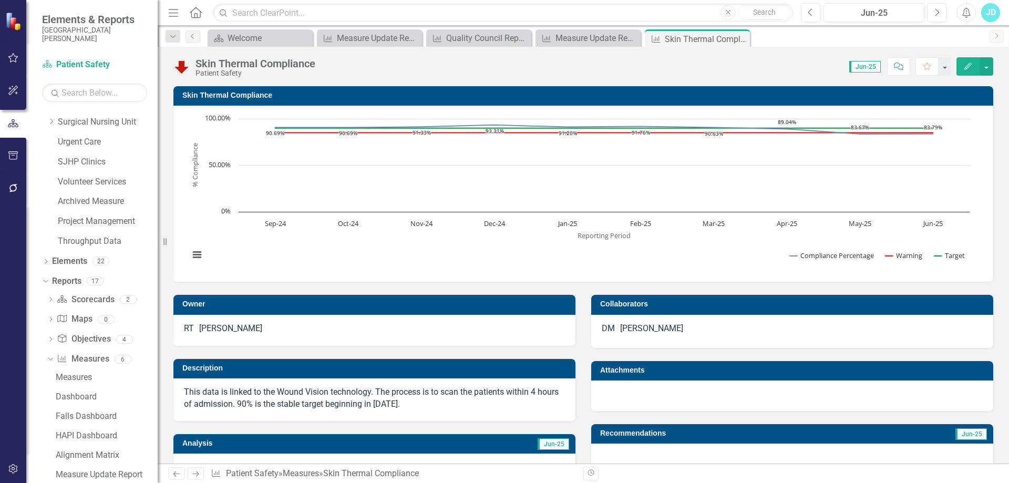
scroll to position [315, 0]
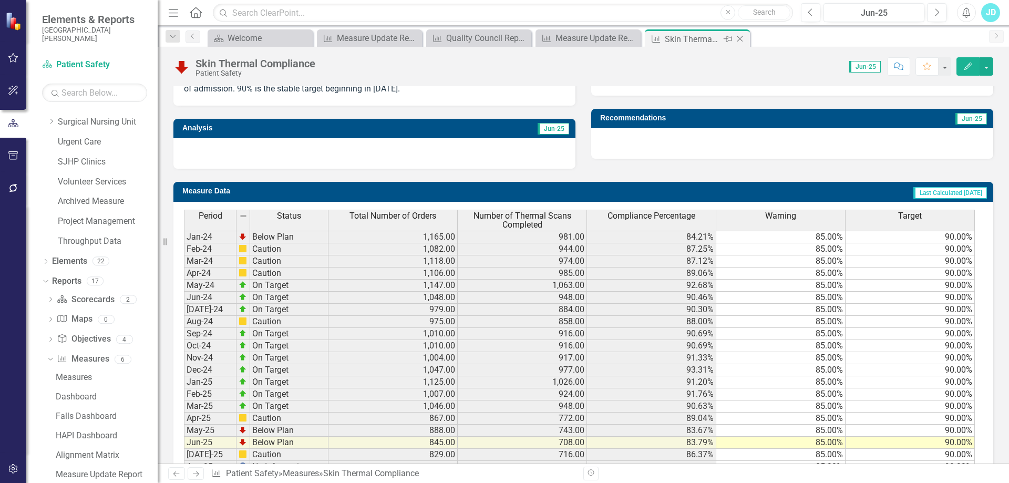
click at [741, 37] on icon "Close" at bounding box center [740, 39] width 11 height 8
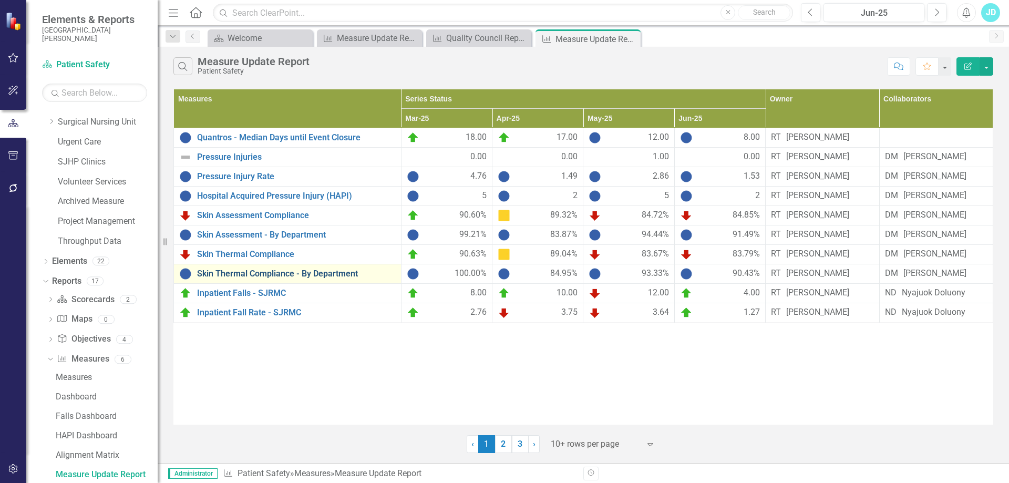
click at [292, 278] on link "Skin Thermal Compliance - By Department" at bounding box center [296, 273] width 199 height 9
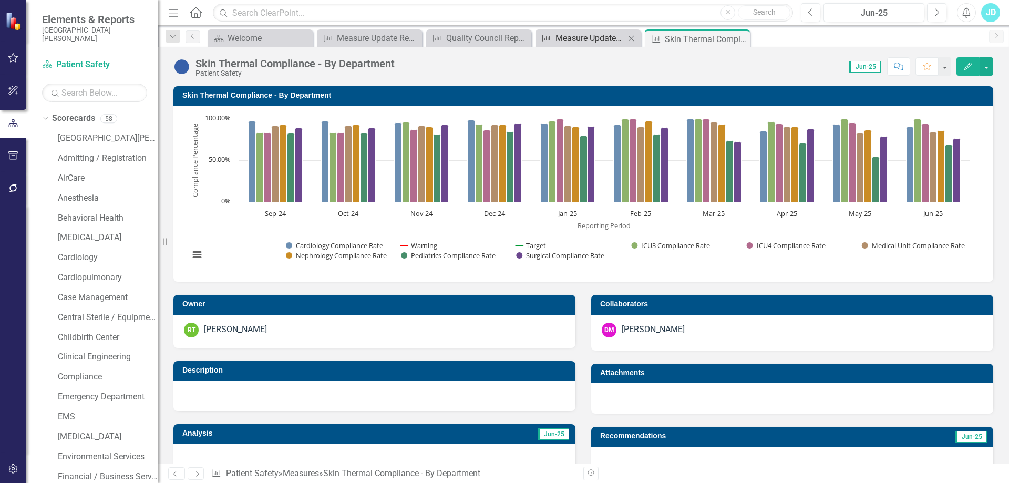
scroll to position [0, 720]
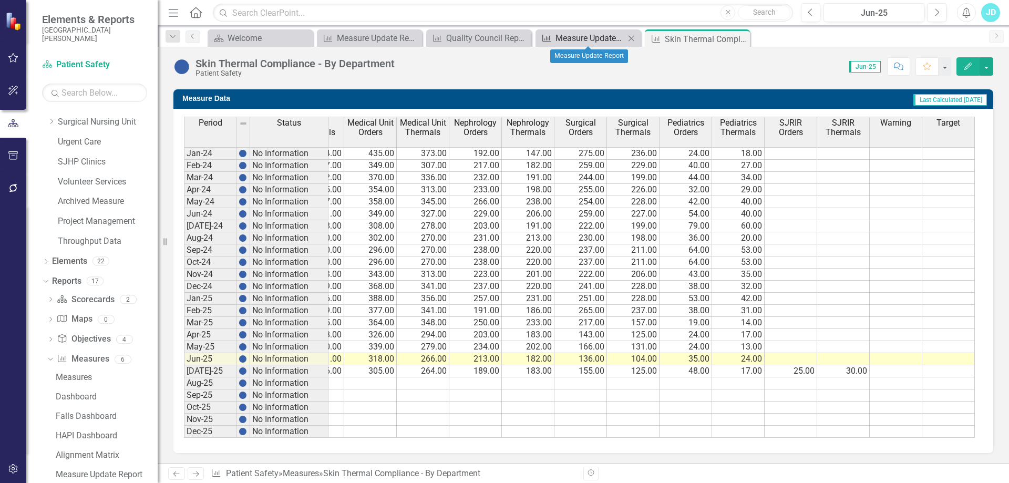
click at [569, 32] on div "Measure Update Report" at bounding box center [589, 38] width 69 height 13
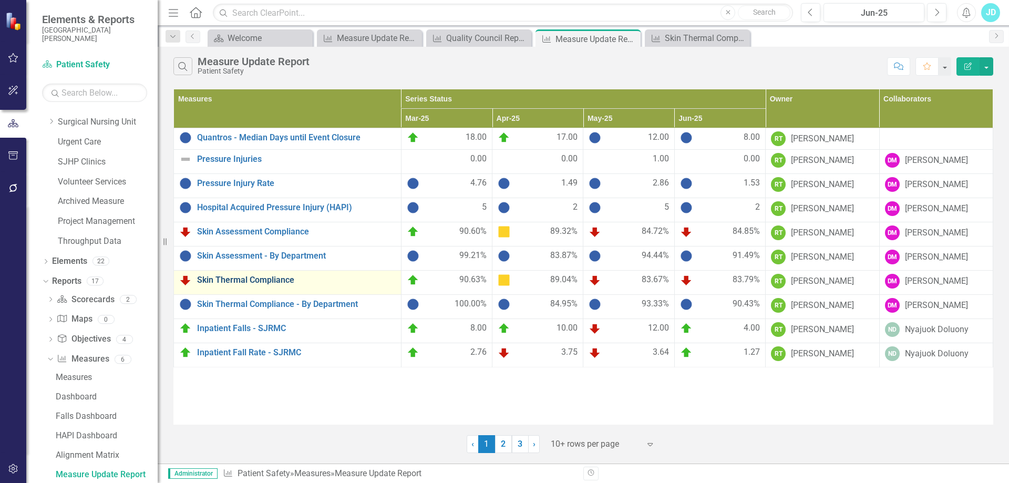
click at [263, 280] on link "Skin Thermal Compliance" at bounding box center [296, 279] width 199 height 9
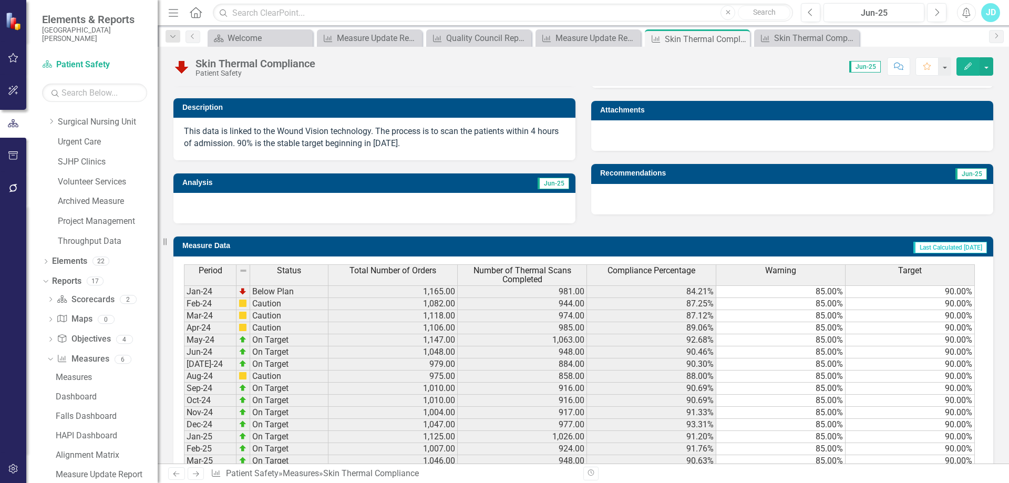
scroll to position [368, 0]
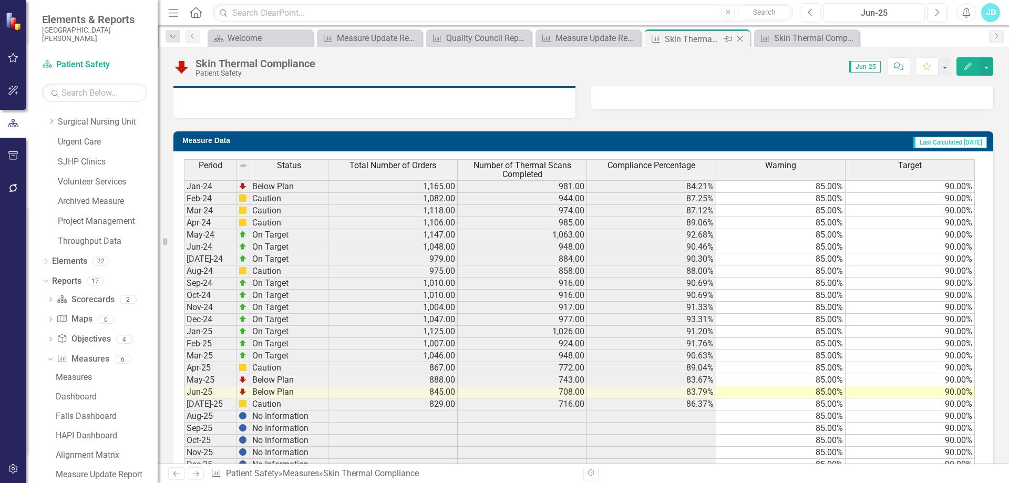
click at [739, 38] on icon "Close" at bounding box center [740, 39] width 11 height 8
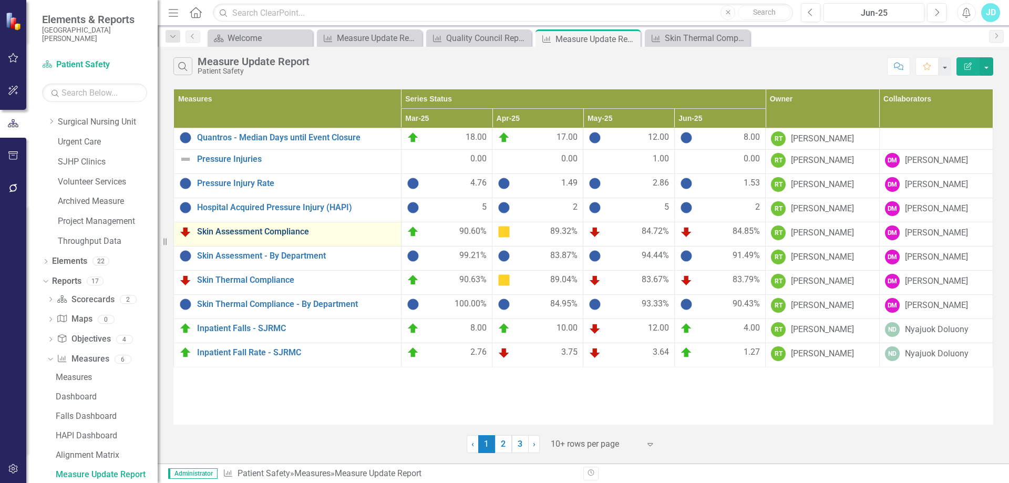
click at [224, 229] on link "Skin Assessment Compliance" at bounding box center [296, 231] width 199 height 9
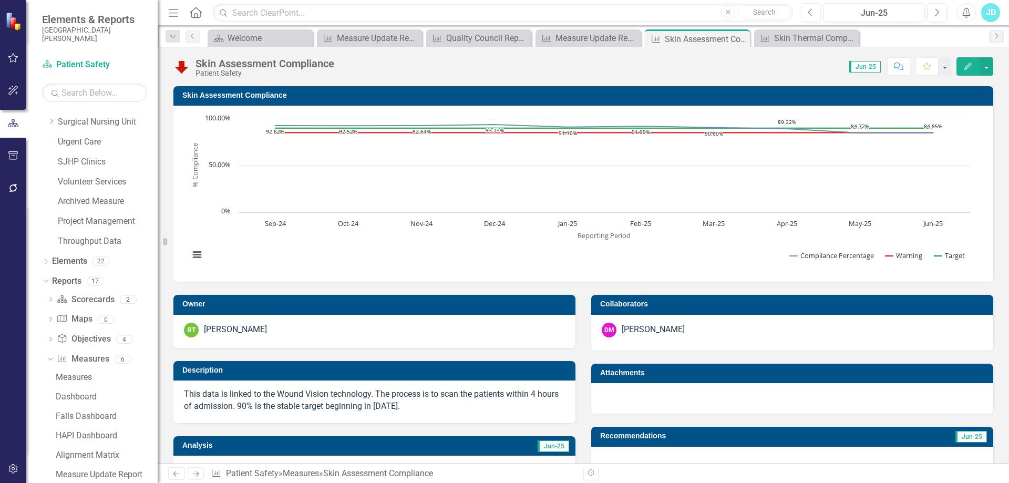
scroll to position [315, 0]
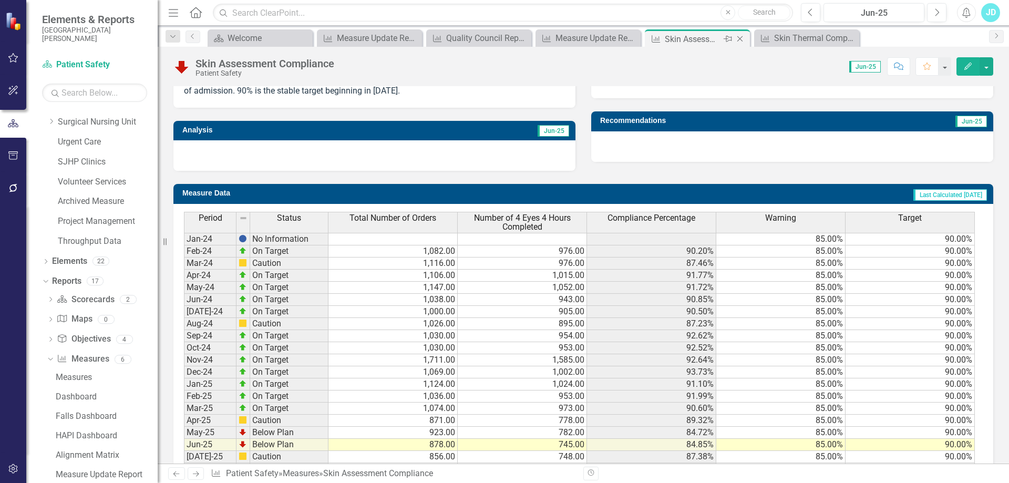
click at [736, 36] on icon "Close" at bounding box center [740, 39] width 11 height 8
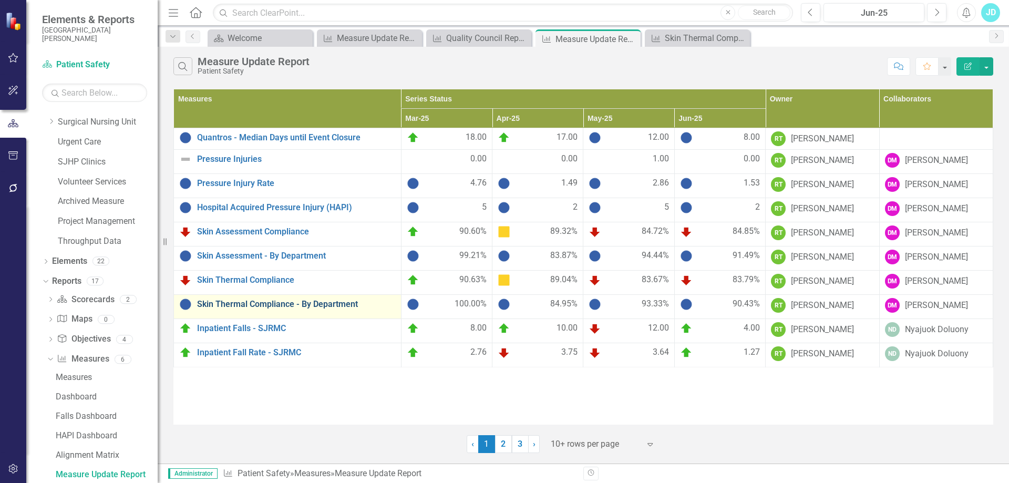
click at [265, 304] on link "Skin Thermal Compliance - By Department" at bounding box center [296, 304] width 199 height 9
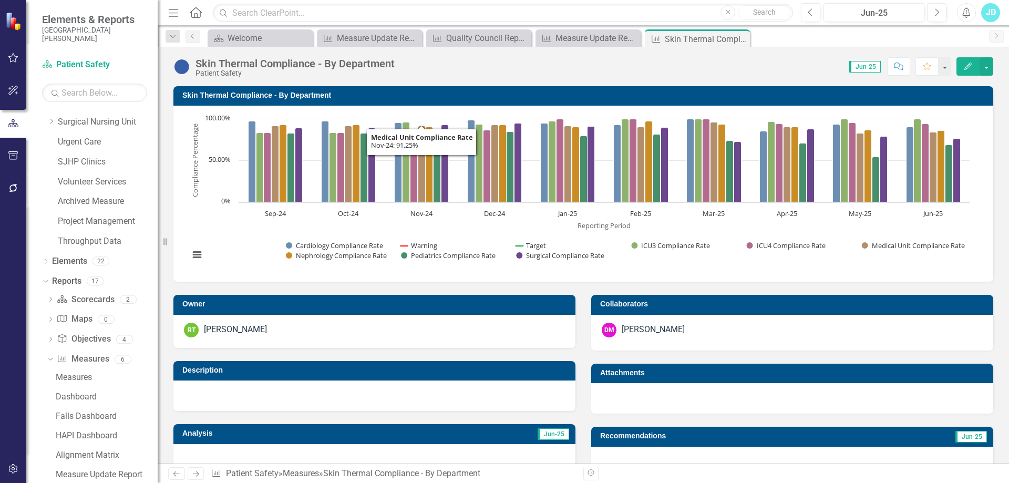
click at [327, 98] on h3 "Skin Thermal Compliance - By Department" at bounding box center [585, 95] width 806 height 8
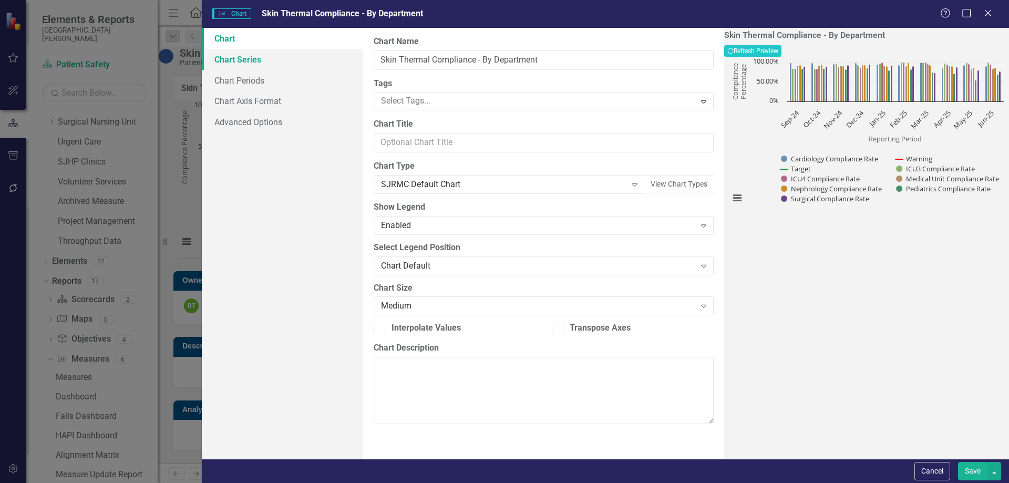
click at [249, 60] on link "Chart Series" at bounding box center [282, 59] width 161 height 21
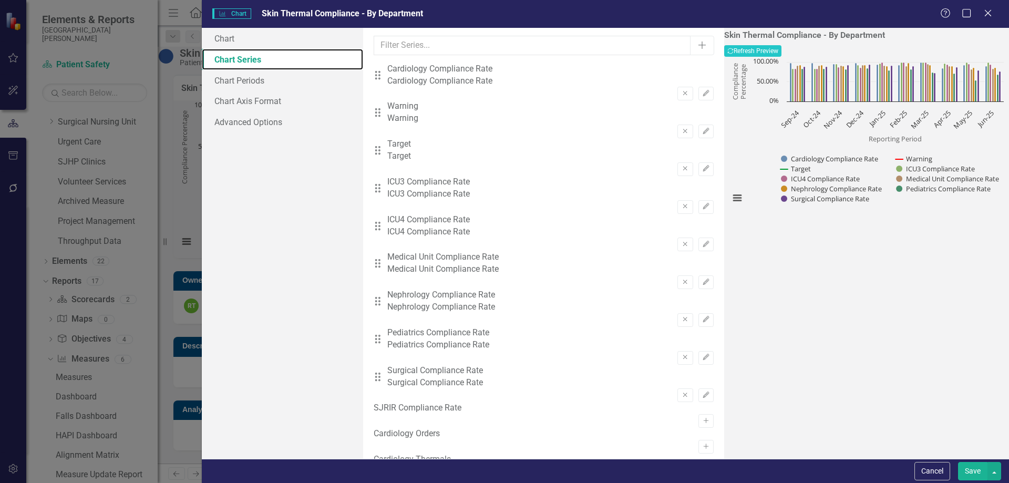
scroll to position [263, 0]
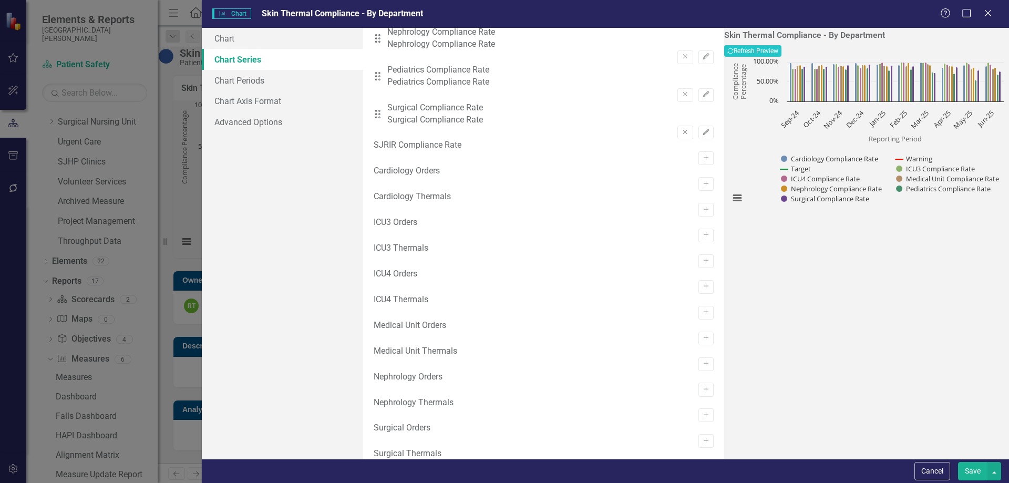
click at [702, 155] on icon "Activate" at bounding box center [706, 158] width 8 height 6
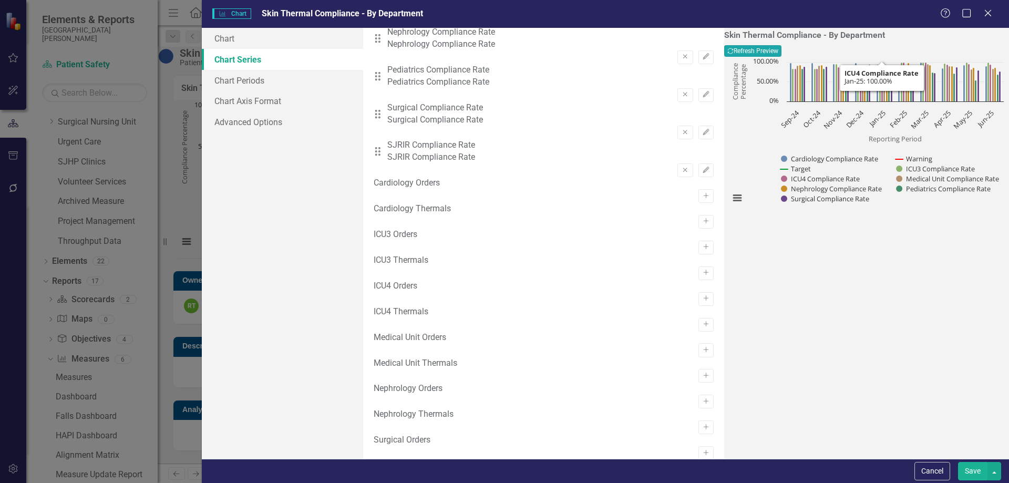
click at [781, 48] on button "Recalculate Refresh Preview" at bounding box center [752, 51] width 57 height 12
click at [703, 167] on icon "button" at bounding box center [706, 170] width 6 height 6
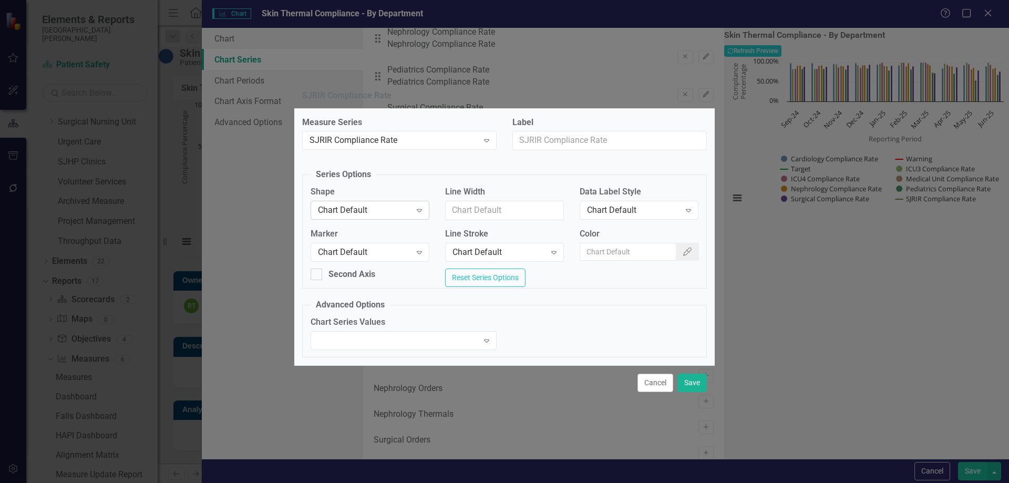
click at [327, 205] on div "Chart Default" at bounding box center [364, 210] width 93 height 12
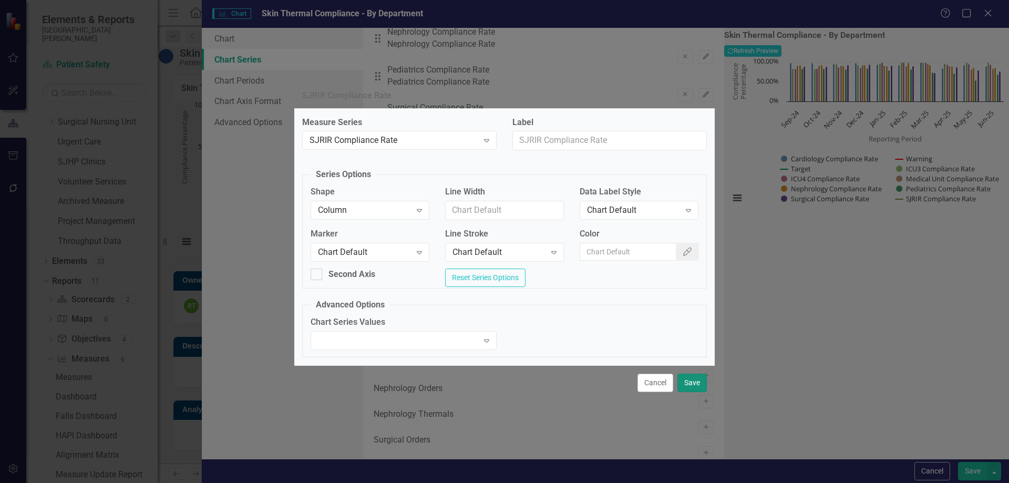
click at [696, 388] on button "Save" at bounding box center [691, 383] width 29 height 18
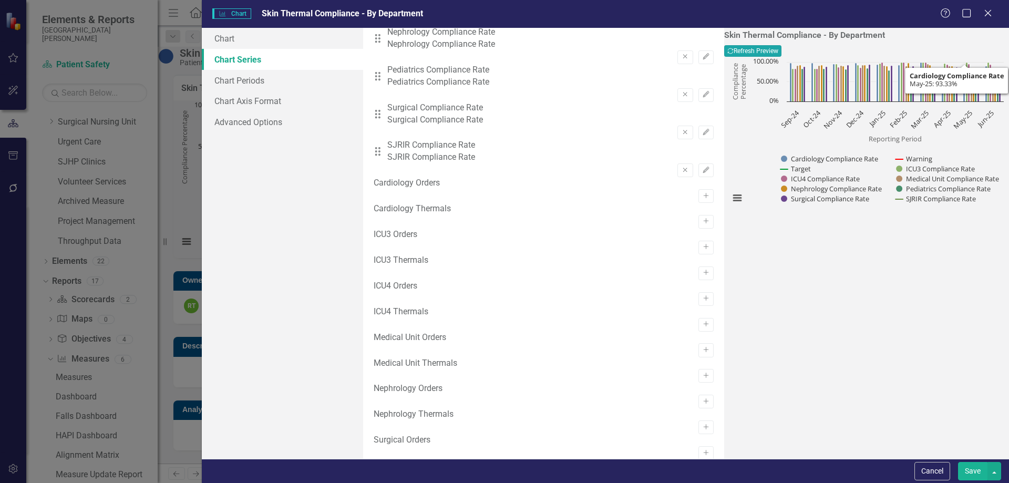
click at [781, 48] on button "Recalculate Refresh Preview" at bounding box center [752, 51] width 57 height 12
click at [702, 167] on icon "Edit" at bounding box center [706, 170] width 8 height 6
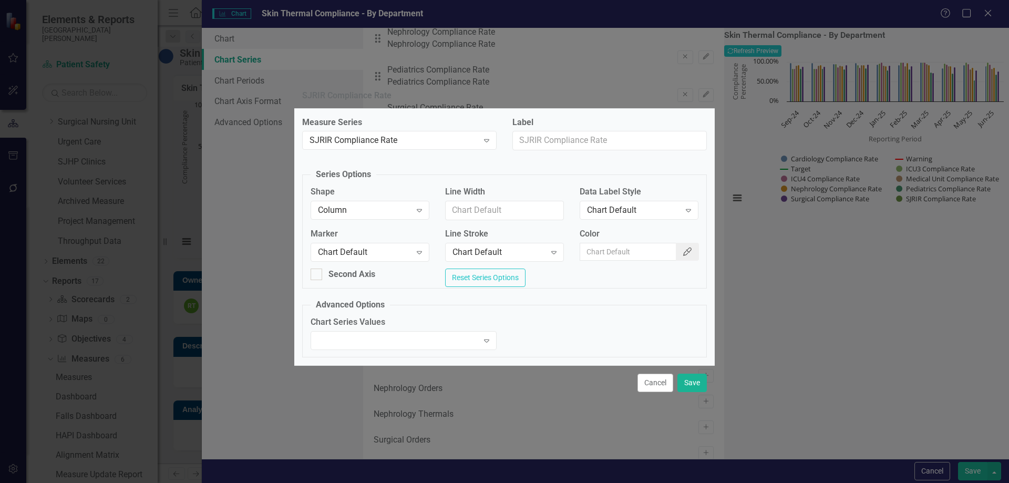
click at [684, 247] on icon "Color Picker" at bounding box center [687, 251] width 11 height 8
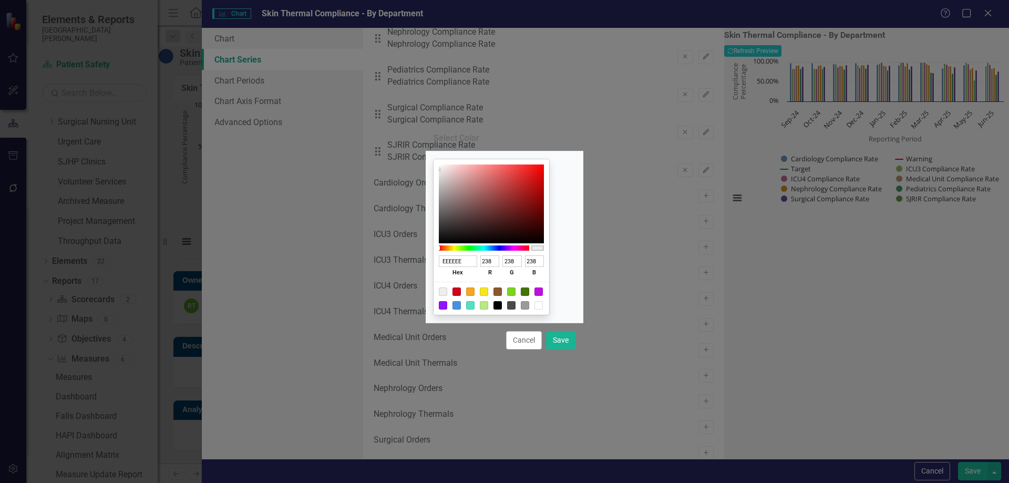
click at [488, 290] on div at bounding box center [484, 291] width 8 height 8
type input "F8E71C"
type input "248"
type input "231"
type input "28"
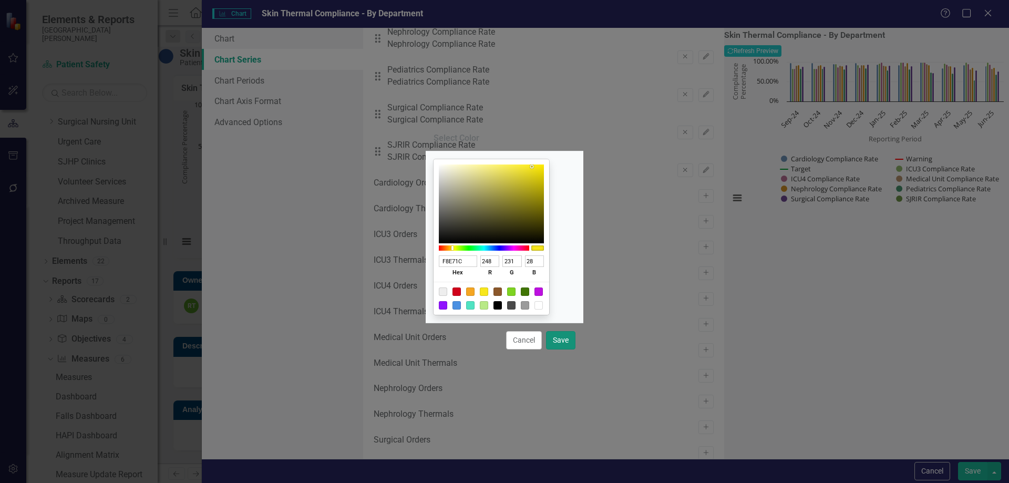
click at [562, 339] on button "Save" at bounding box center [560, 340] width 29 height 18
type input "#f8e71c"
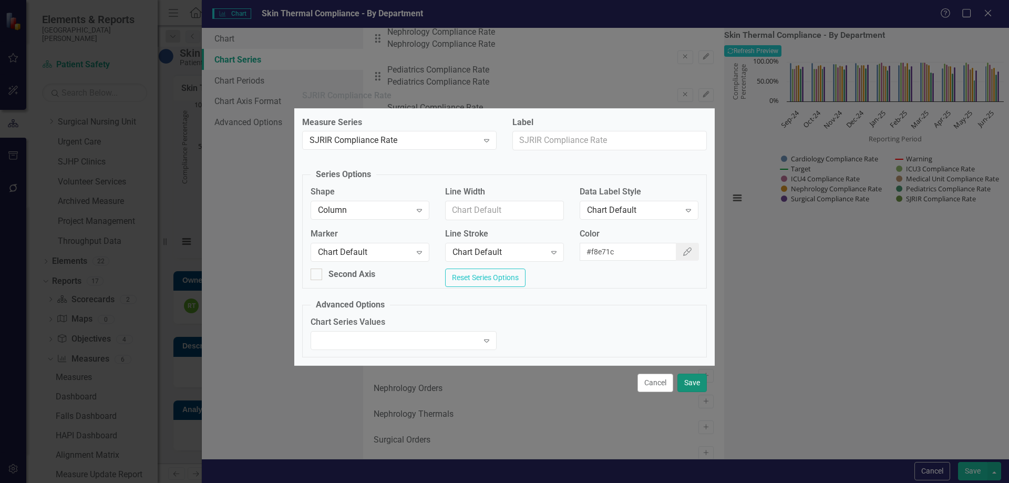
drag, startPoint x: 700, startPoint y: 384, endPoint x: 729, endPoint y: 353, distance: 42.4
click at [700, 383] on button "Save" at bounding box center [691, 383] width 29 height 18
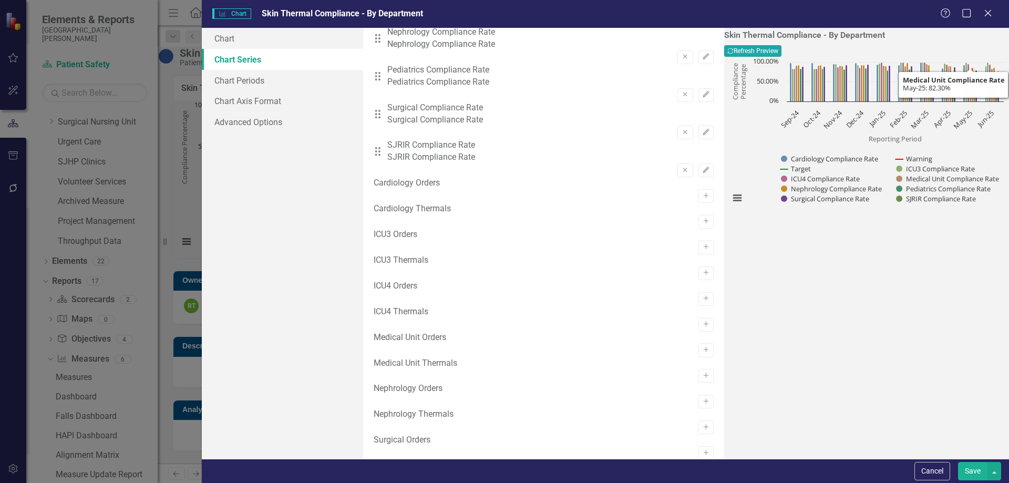
click at [781, 57] on button "Recalculate Refresh Preview" at bounding box center [752, 51] width 57 height 12
click at [968, 463] on button "Save" at bounding box center [972, 471] width 29 height 18
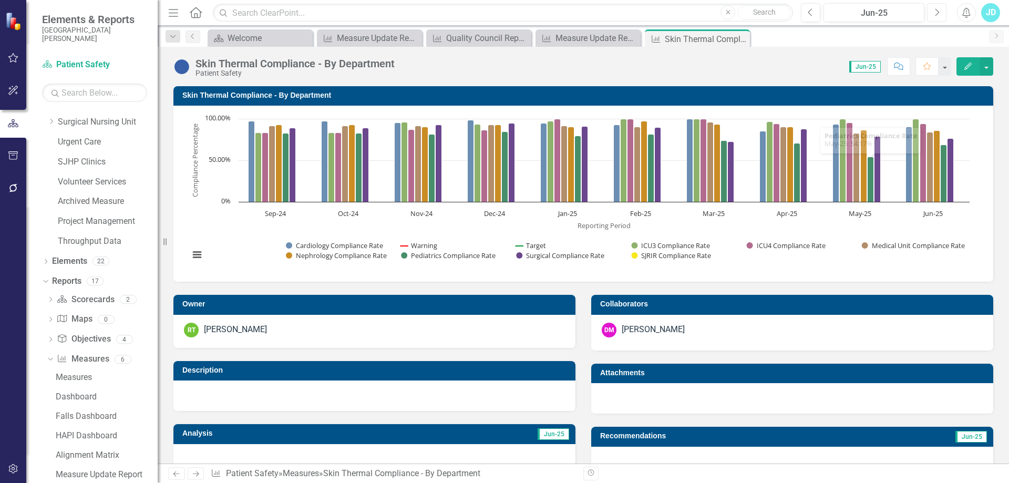
click at [939, 5] on button "Next" at bounding box center [936, 12] width 19 height 19
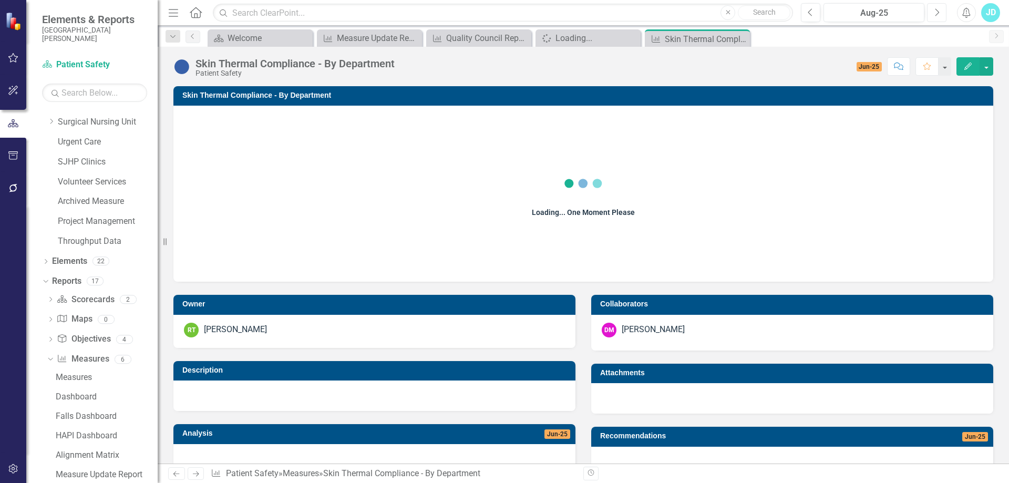
click at [939, 5] on button "Next" at bounding box center [936, 12] width 19 height 19
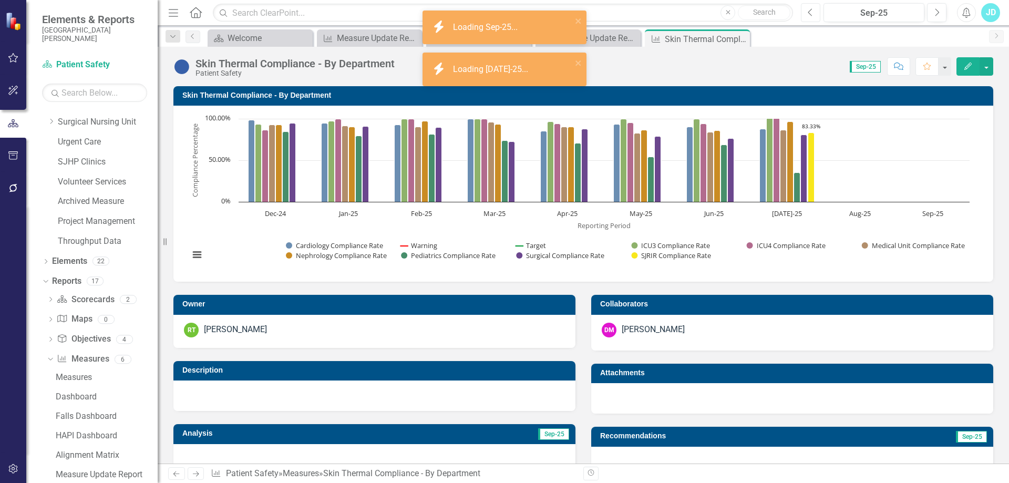
click at [813, 16] on icon "Previous" at bounding box center [811, 12] width 6 height 9
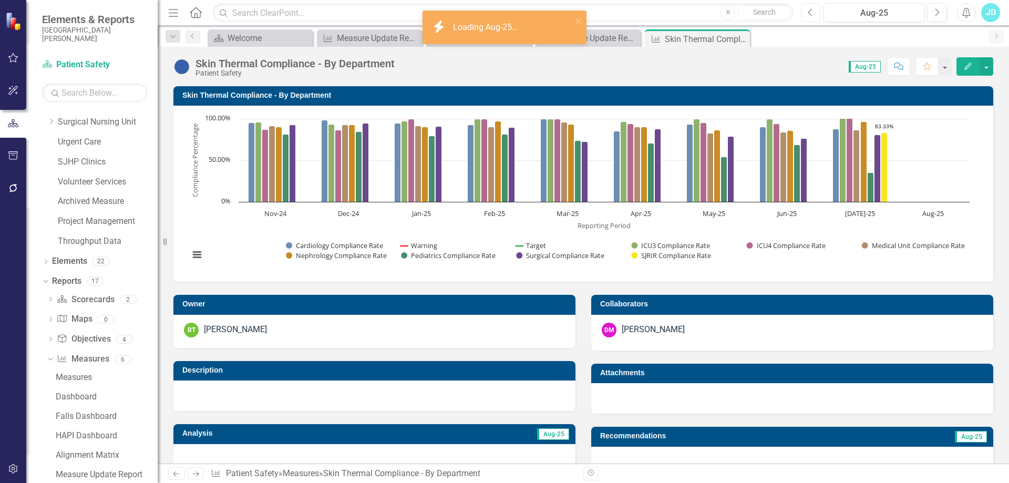
click at [814, 14] on button "Previous" at bounding box center [810, 12] width 19 height 19
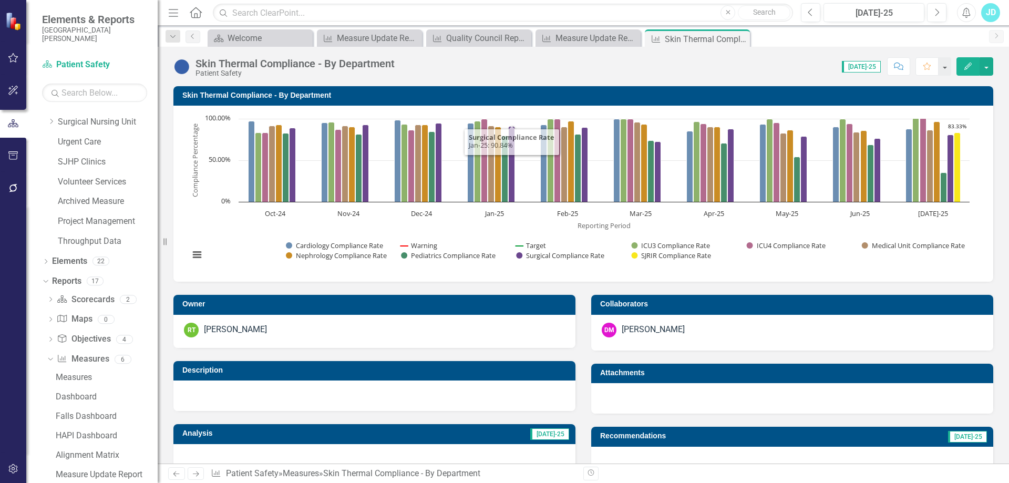
click at [337, 98] on h3 "Skin Thermal Compliance - By Department" at bounding box center [585, 95] width 806 height 8
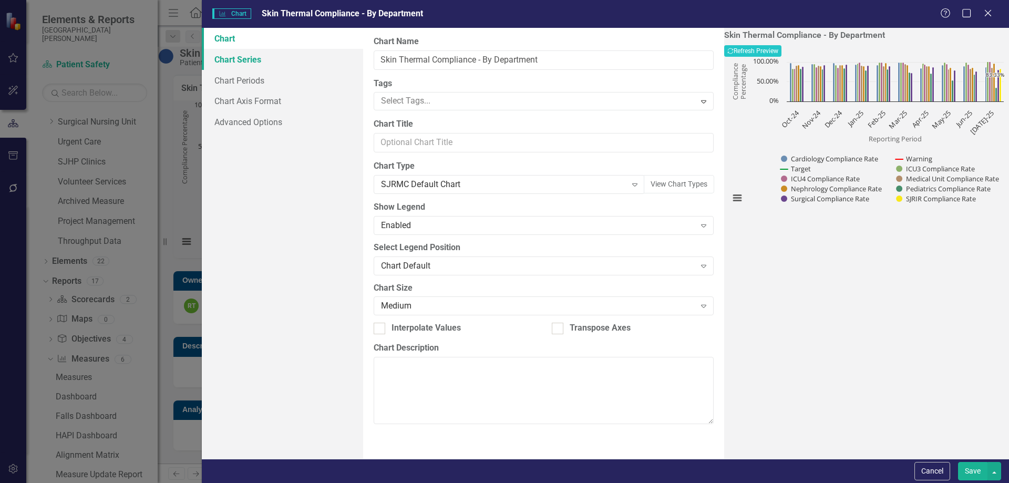
click at [256, 64] on link "Chart Series" at bounding box center [282, 59] width 161 height 21
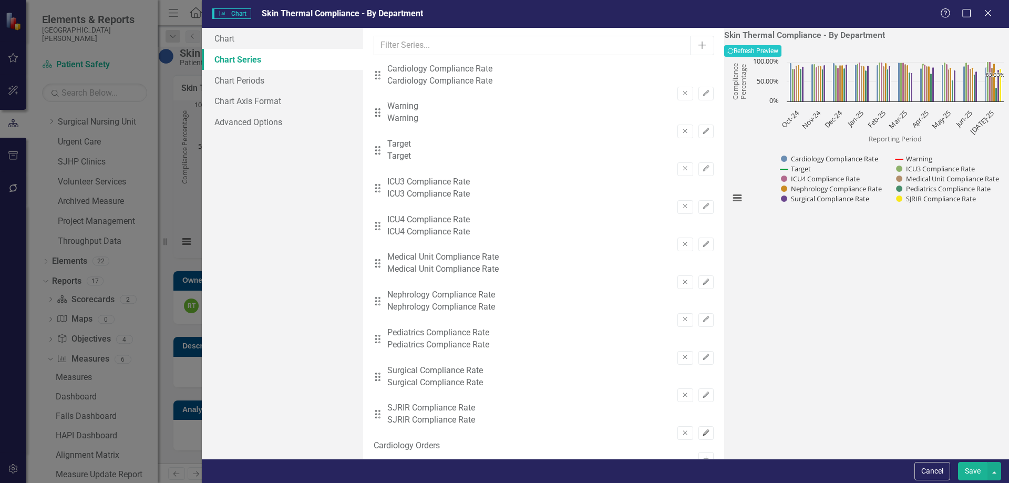
click at [702, 430] on icon "Edit" at bounding box center [706, 433] width 8 height 6
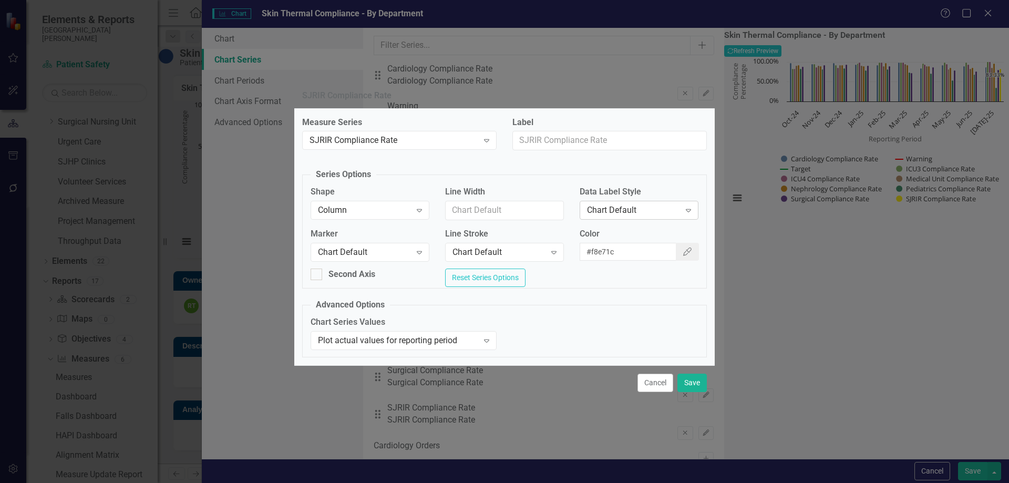
click at [599, 204] on div "Chart Default" at bounding box center [633, 210] width 93 height 12
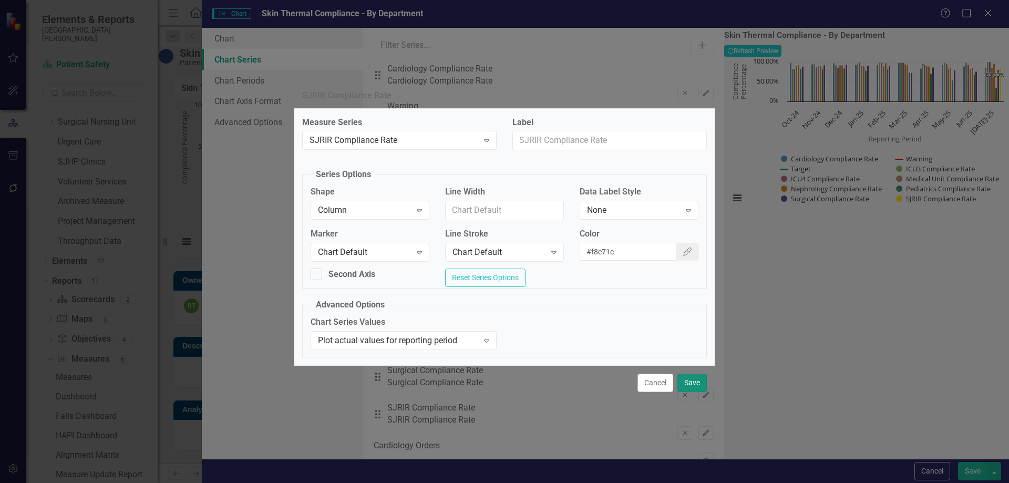
drag, startPoint x: 688, startPoint y: 381, endPoint x: 748, endPoint y: 398, distance: 62.1
click at [688, 382] on button "Save" at bounding box center [691, 383] width 29 height 18
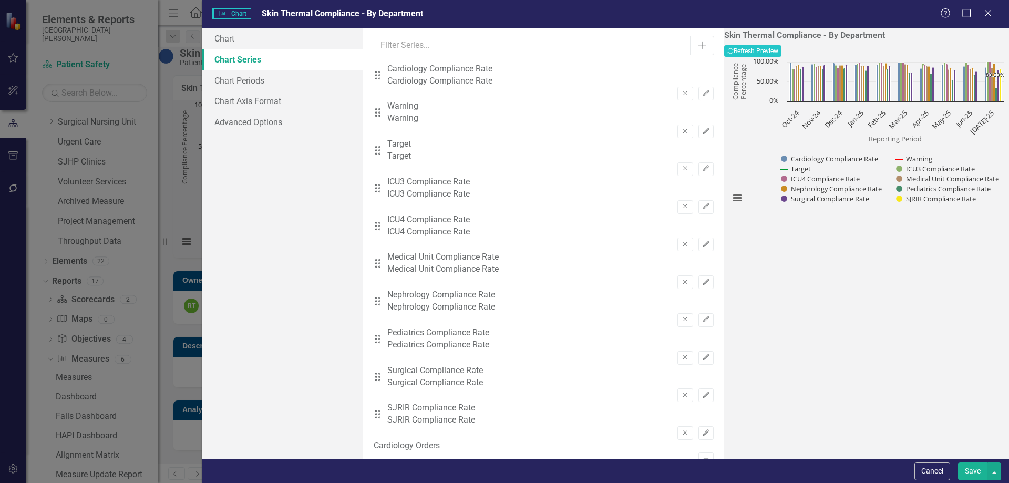
click at [981, 474] on button "Save" at bounding box center [972, 471] width 29 height 18
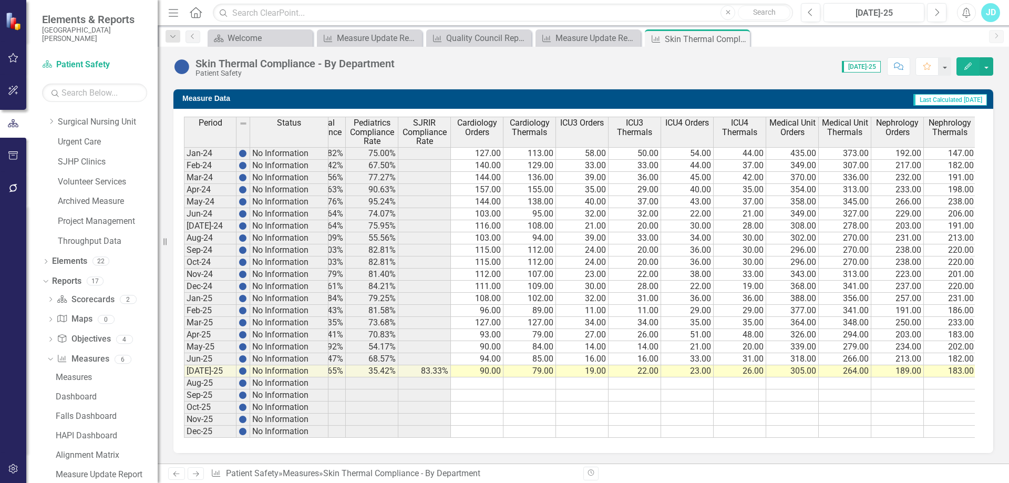
scroll to position [0, 235]
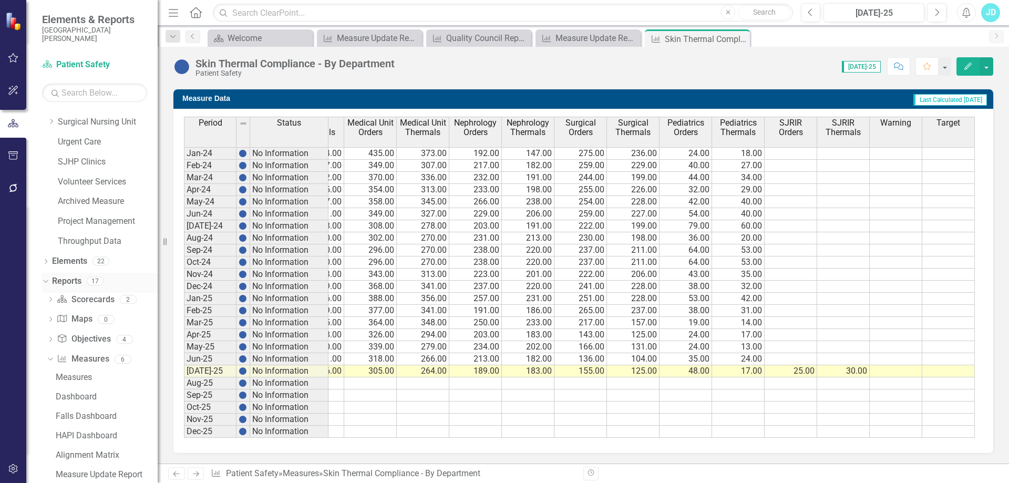
click at [45, 280] on icon "Dropdown" at bounding box center [45, 280] width 6 height 7
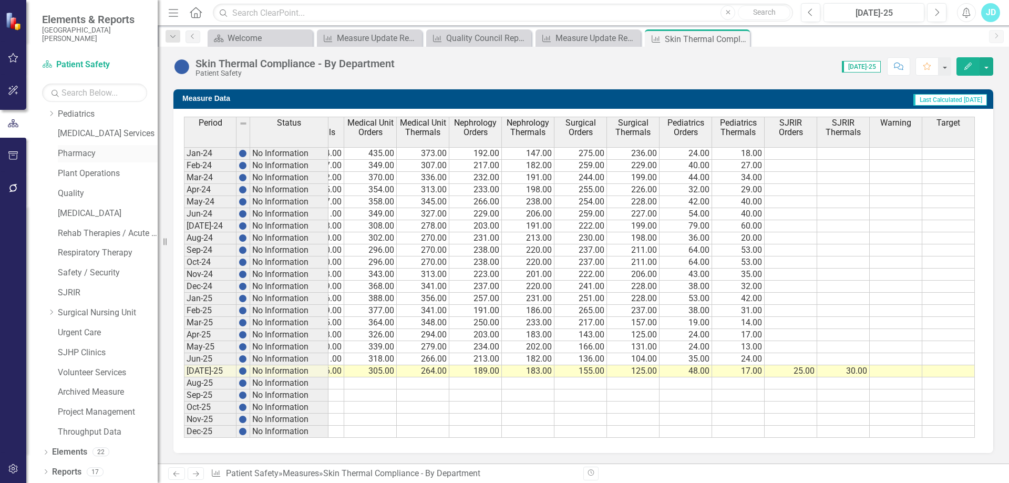
scroll to position [635, 0]
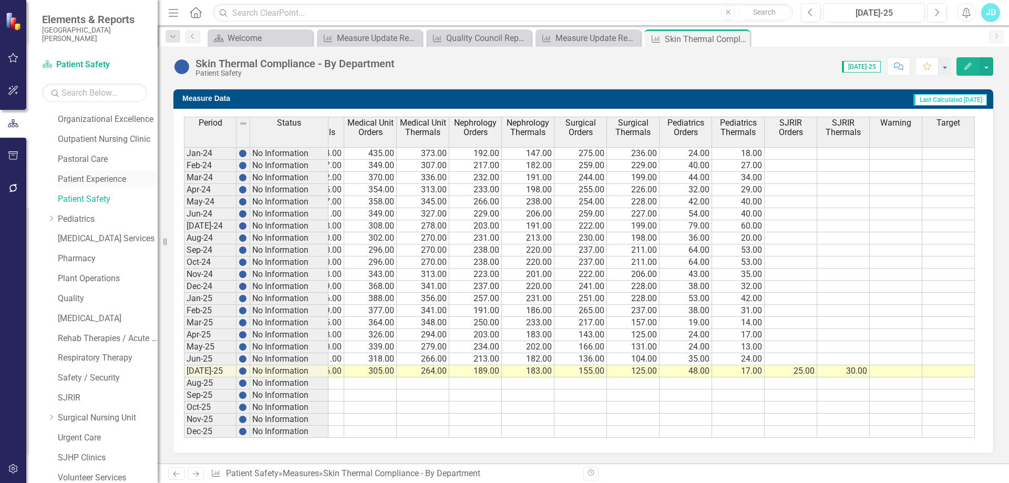
click at [83, 180] on link "Patient Experience" at bounding box center [108, 179] width 100 height 12
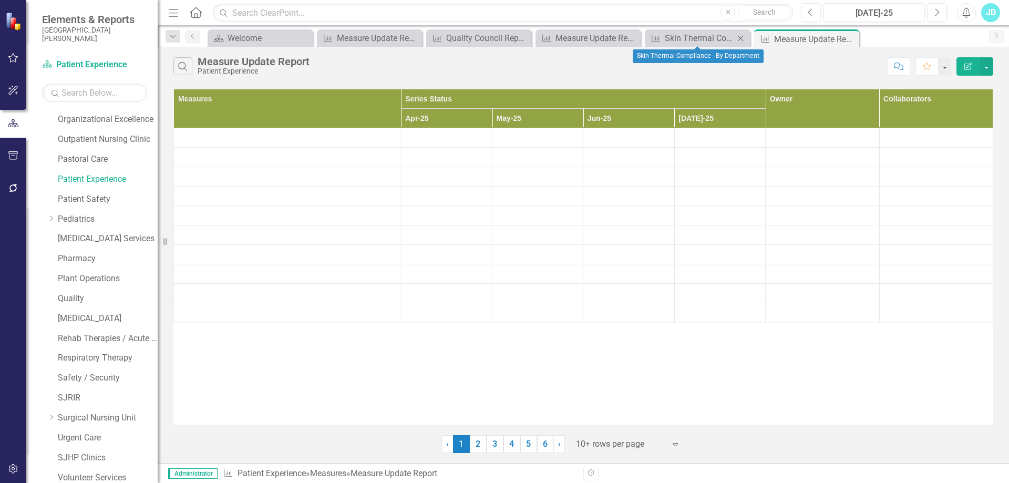
click at [738, 35] on icon "Close" at bounding box center [740, 38] width 11 height 8
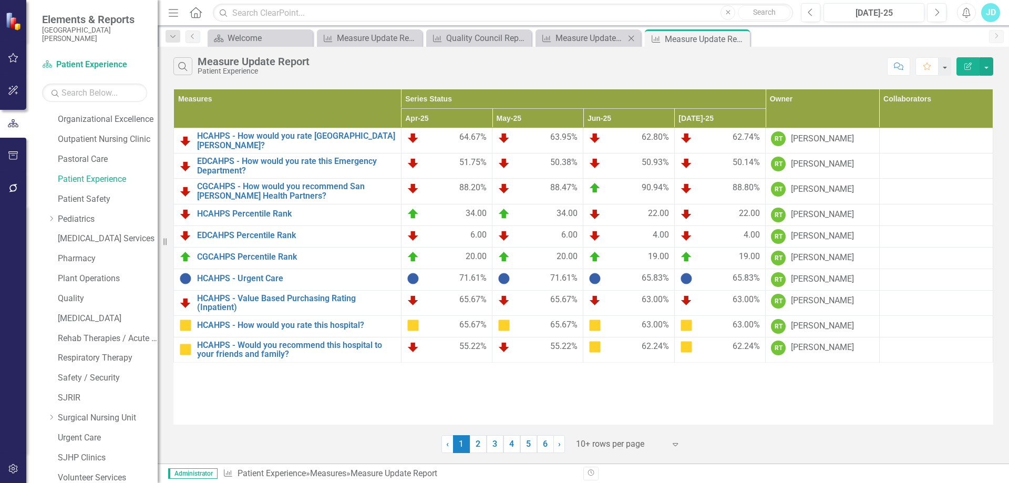
click at [631, 37] on icon "Close" at bounding box center [631, 38] width 11 height 8
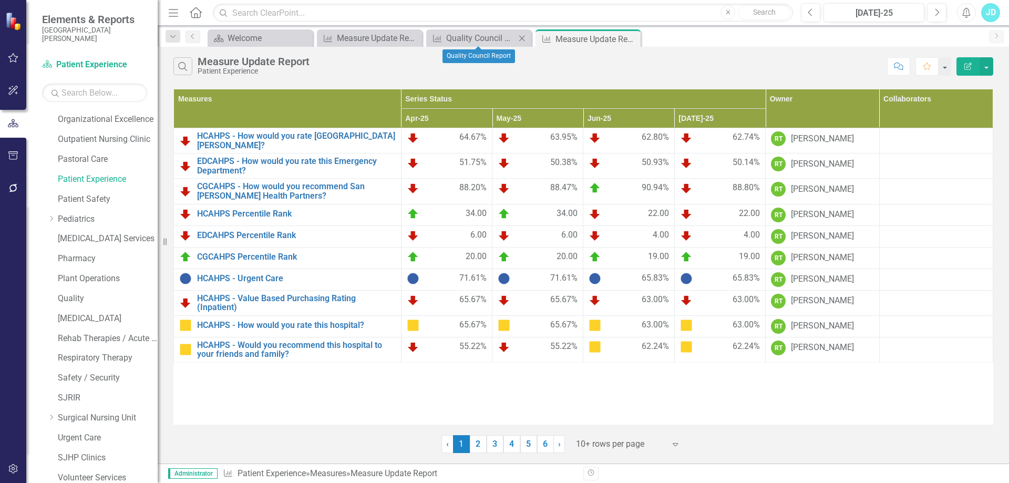
click at [524, 40] on icon at bounding box center [522, 38] width 6 height 6
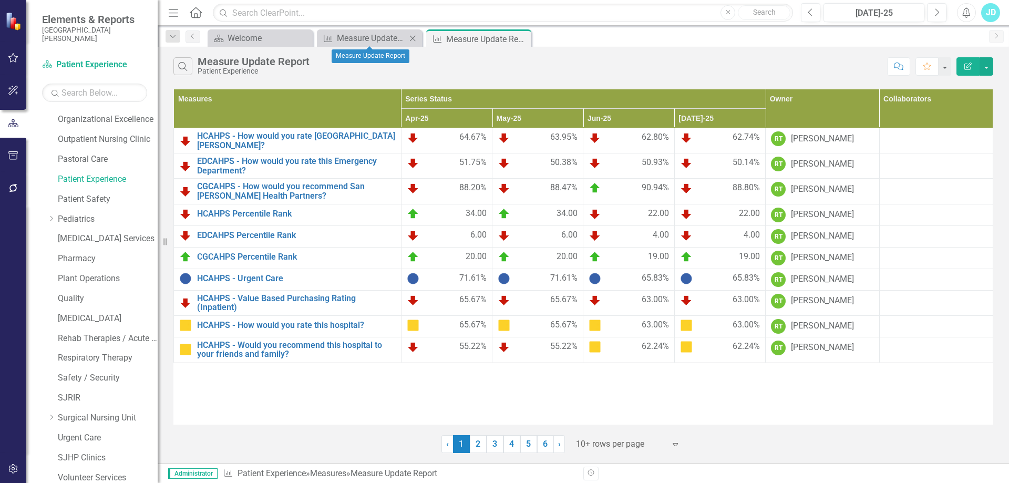
click at [414, 37] on icon "Close" at bounding box center [412, 38] width 11 height 8
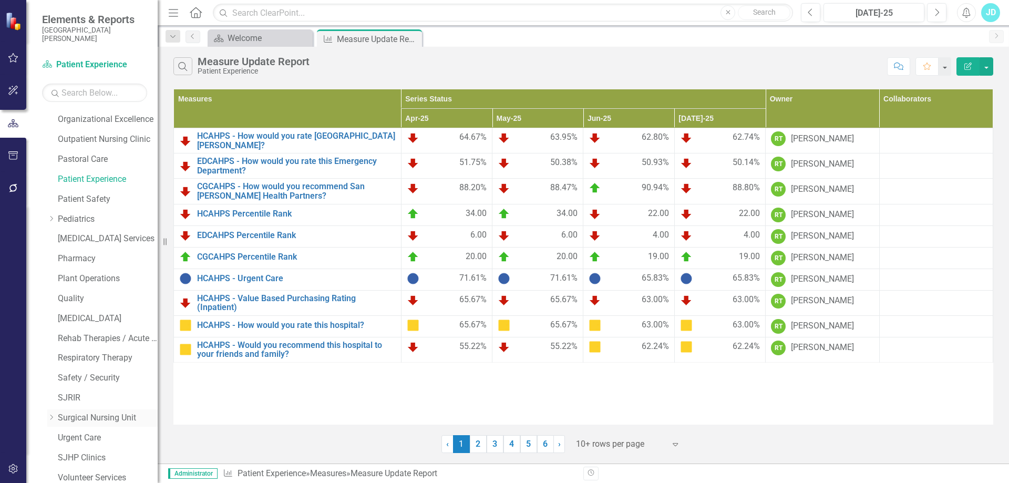
scroll to position [740, 0]
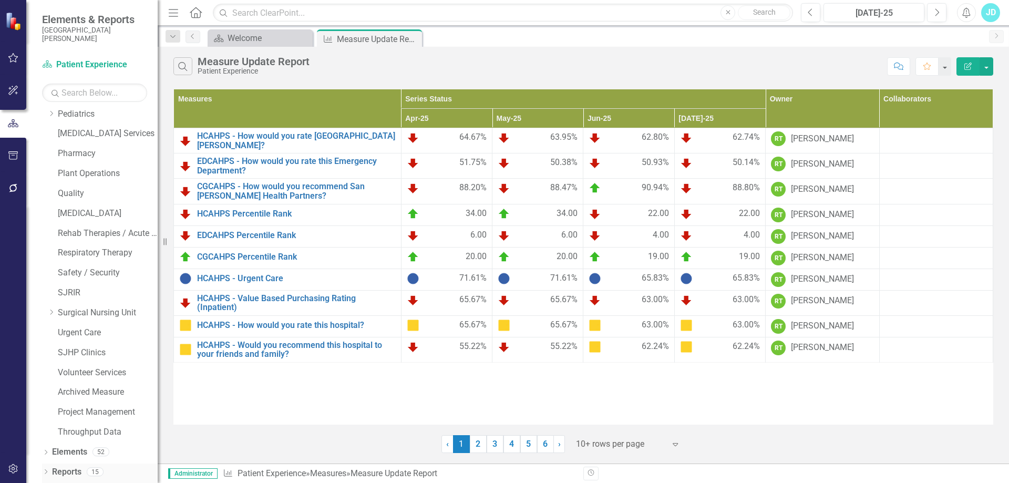
click at [42, 472] on icon "Dropdown" at bounding box center [45, 473] width 7 height 6
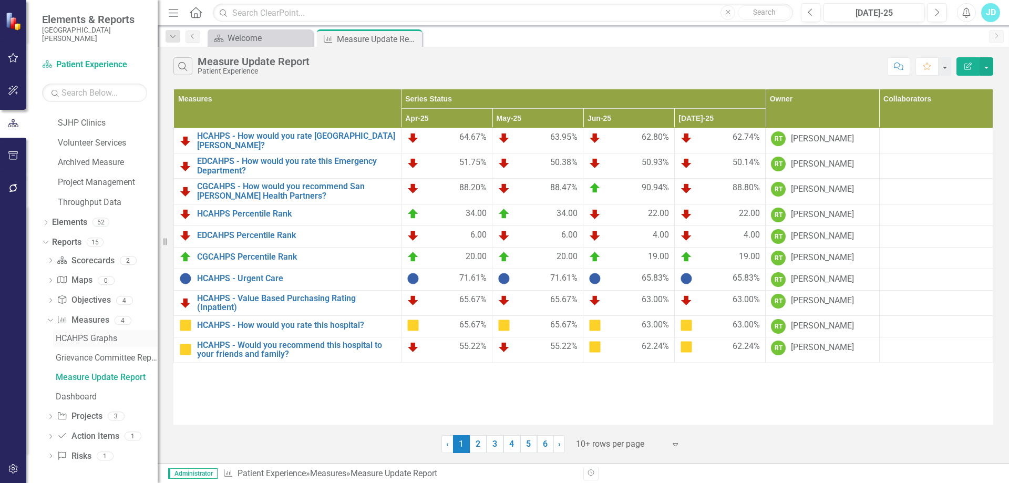
click at [90, 334] on div "HCAHPS Graphs" at bounding box center [107, 338] width 102 height 9
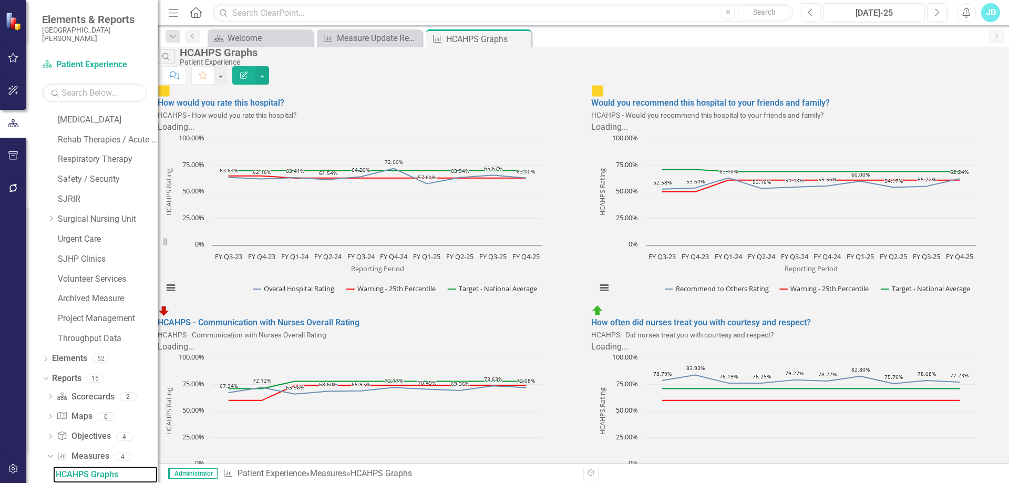
scroll to position [156, 0]
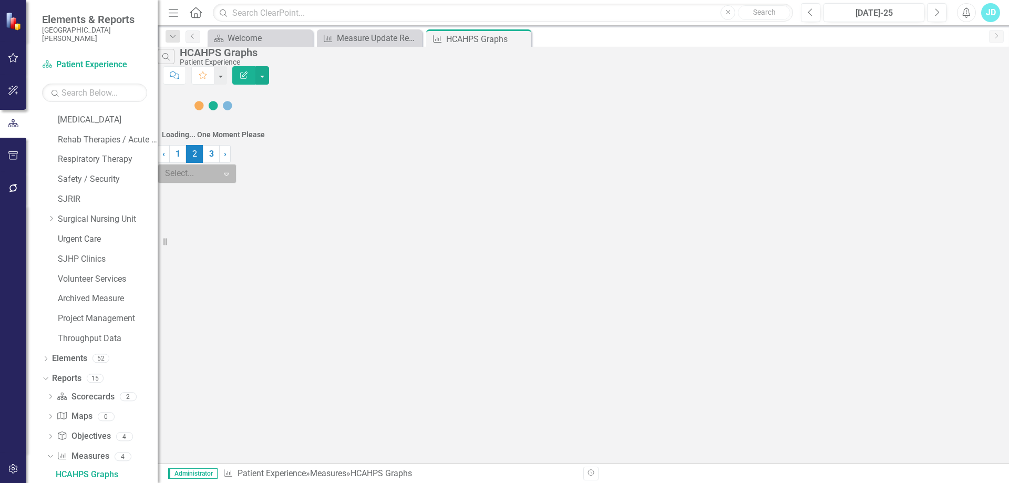
click at [212, 181] on div at bounding box center [188, 174] width 47 height 14
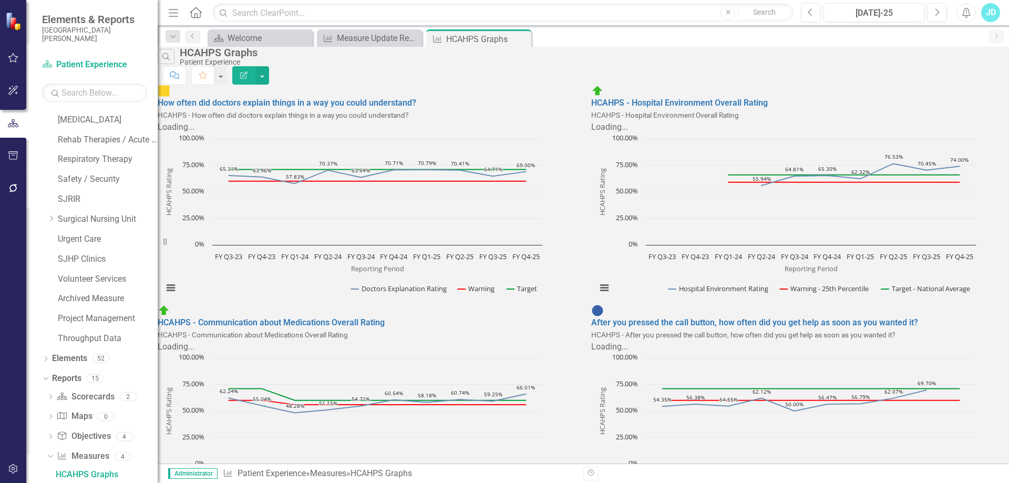
drag, startPoint x: 602, startPoint y: 448, endPoint x: 608, endPoint y: 424, distance: 25.4
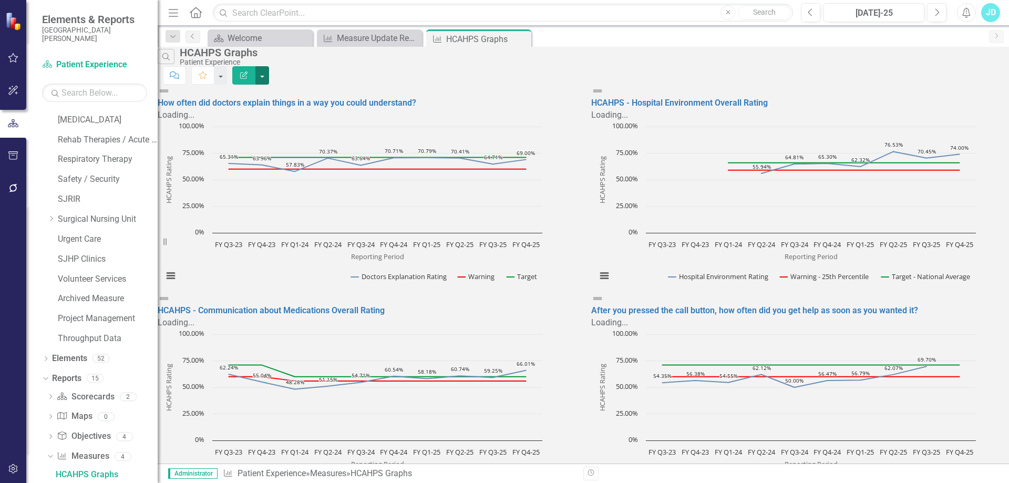
click at [269, 67] on button "button" at bounding box center [262, 75] width 14 height 18
click at [963, 81] on link "Edit Report Edit Report" at bounding box center [943, 85] width 103 height 19
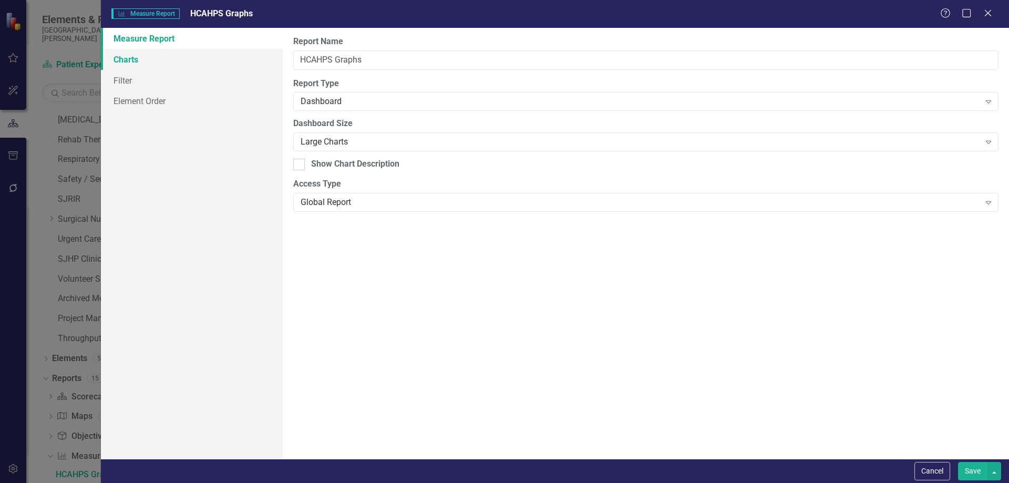
click at [145, 59] on link "Charts" at bounding box center [192, 59] width 182 height 21
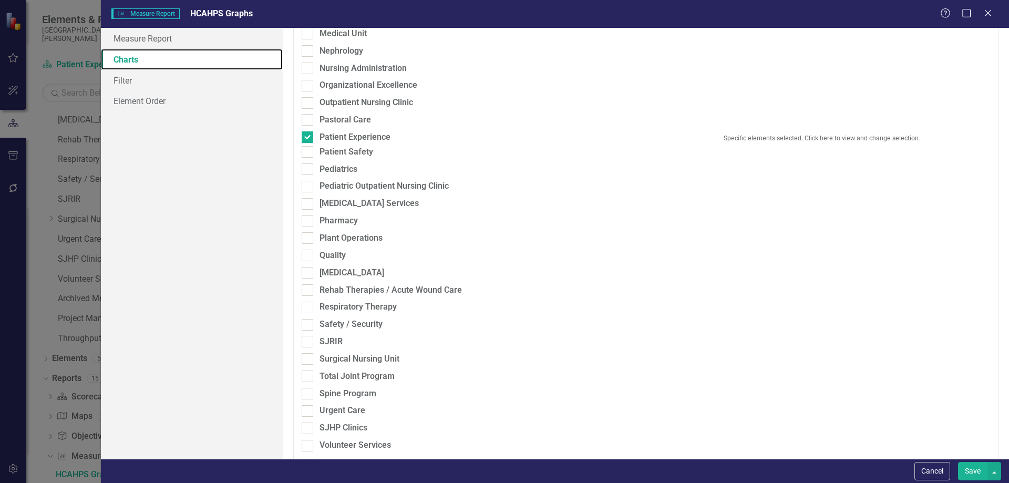
scroll to position [644, 0]
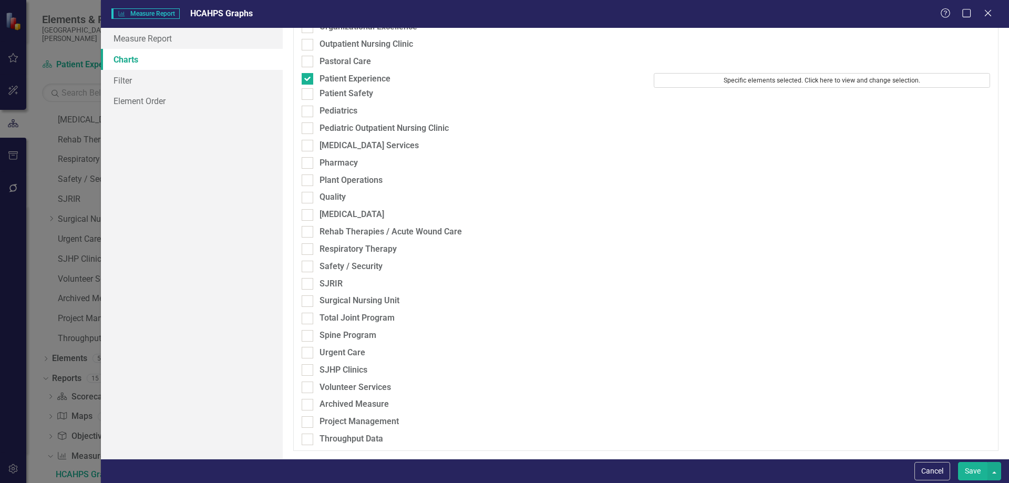
click at [794, 80] on button "Specific elements selected. Click here to view and change selection." at bounding box center [822, 80] width 336 height 15
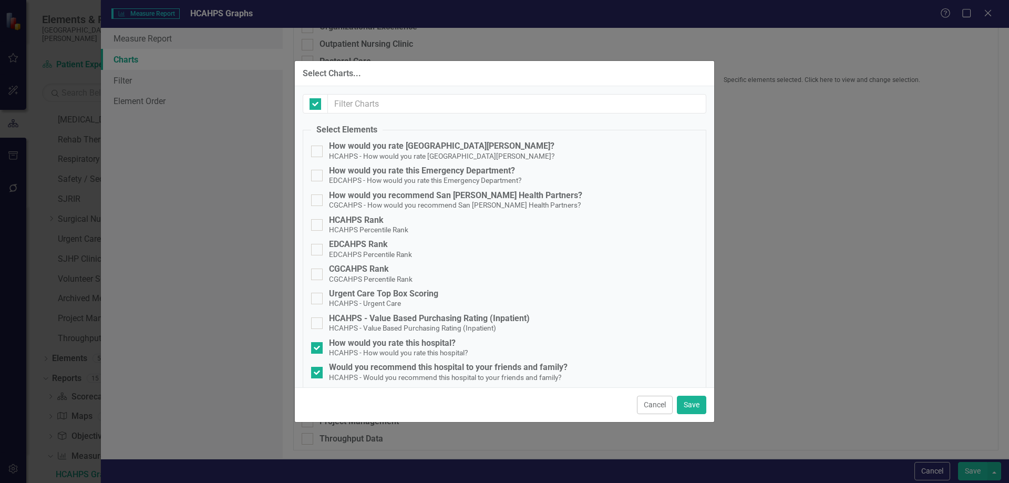
checkbox input "false"
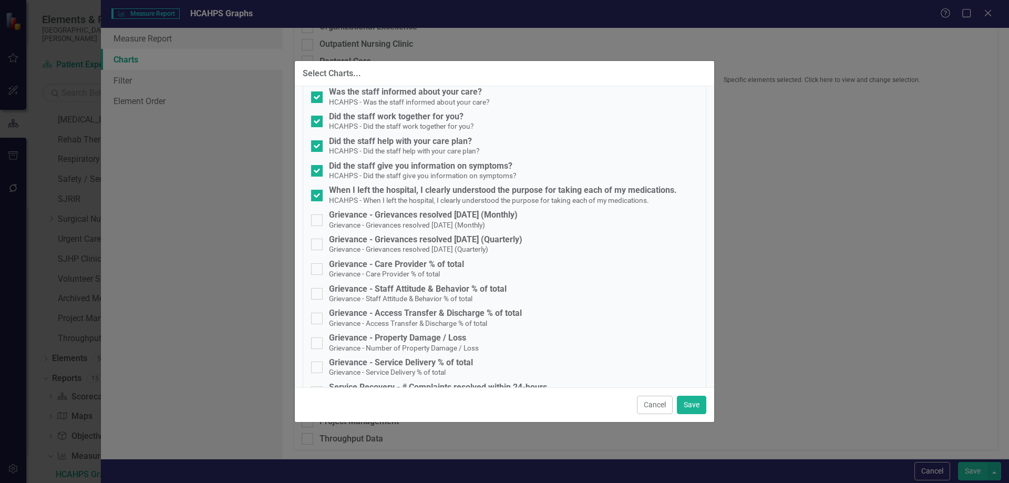
scroll to position [1040, 0]
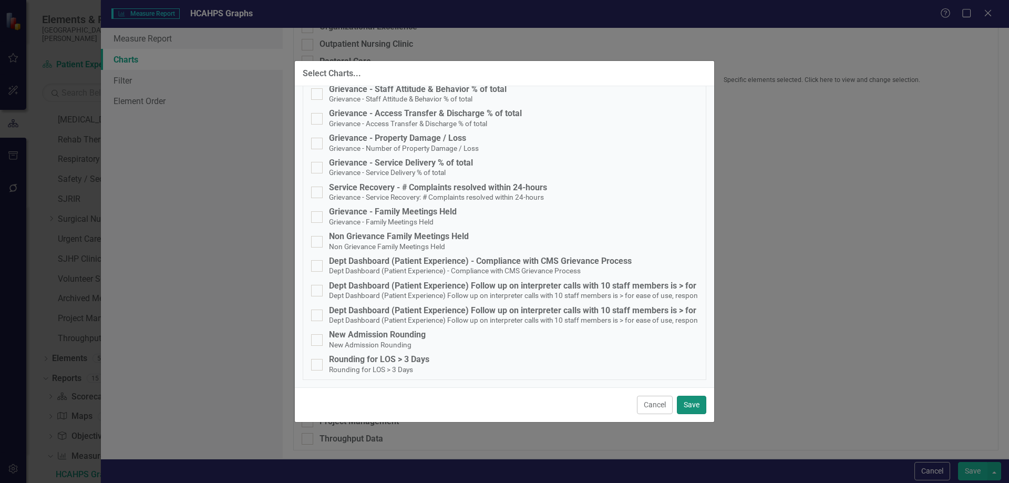
click at [688, 407] on button "Save" at bounding box center [691, 405] width 29 height 18
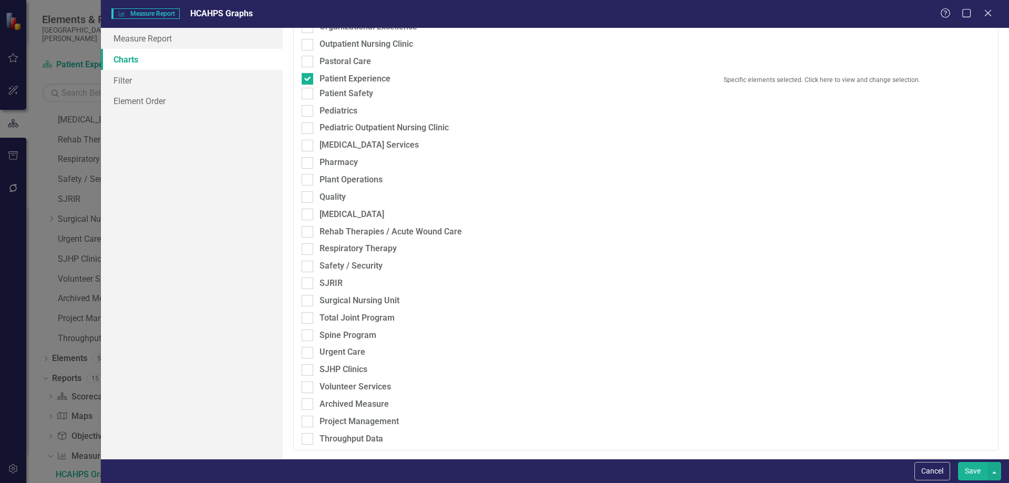
click at [975, 469] on button "Save" at bounding box center [972, 471] width 29 height 18
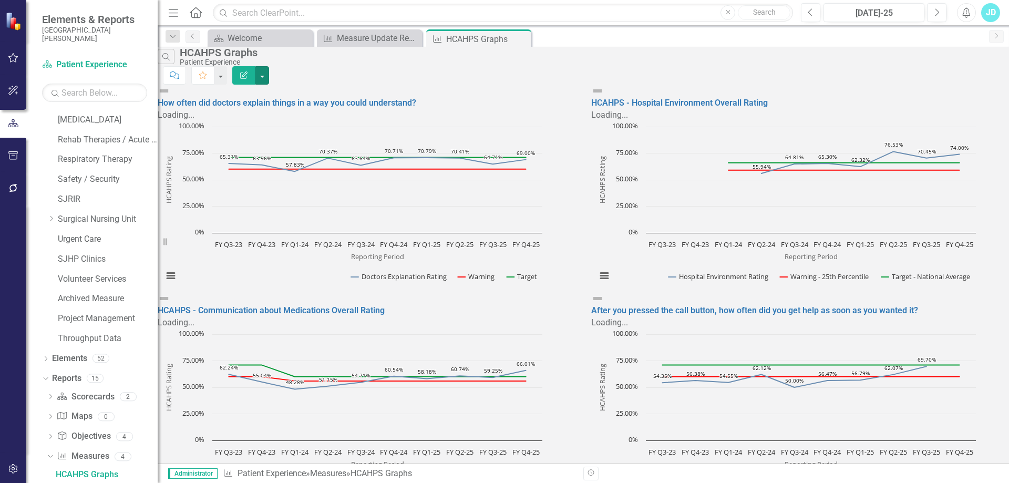
scroll to position [788, 0]
click at [360, 40] on div "Measure Update Report" at bounding box center [371, 38] width 69 height 13
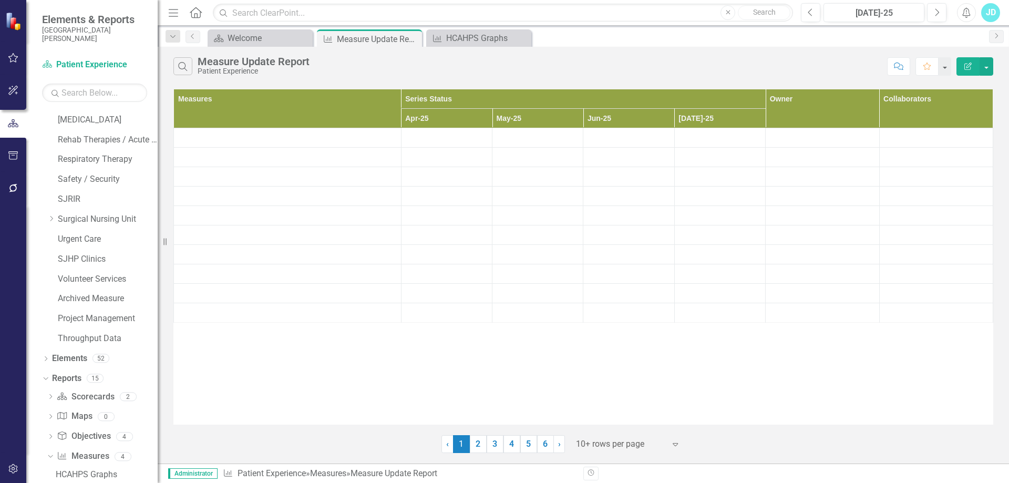
scroll to position [873, 0]
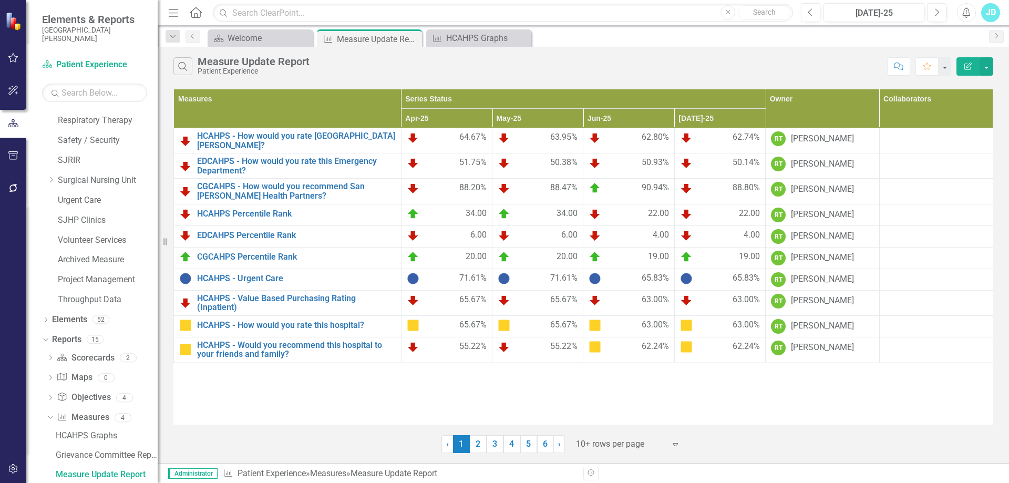
click at [581, 448] on div at bounding box center [620, 444] width 89 height 14
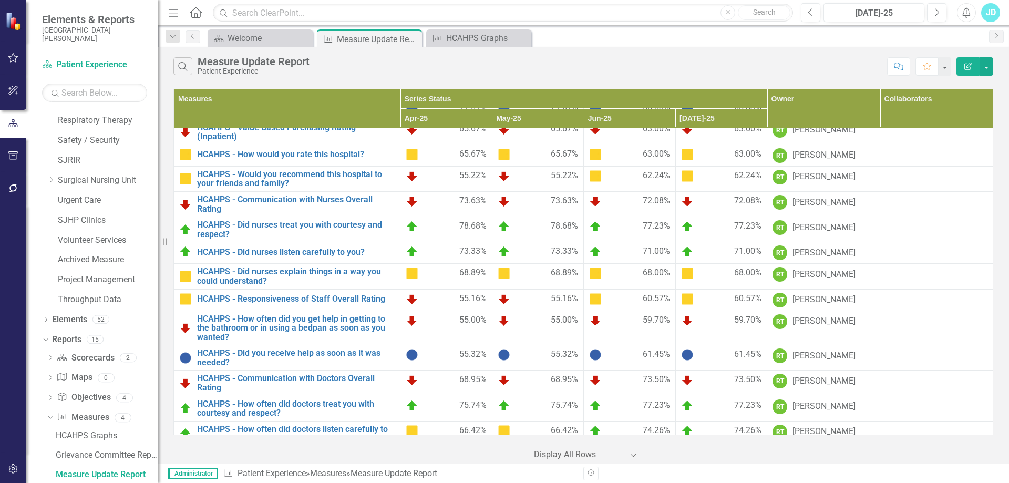
scroll to position [118, 0]
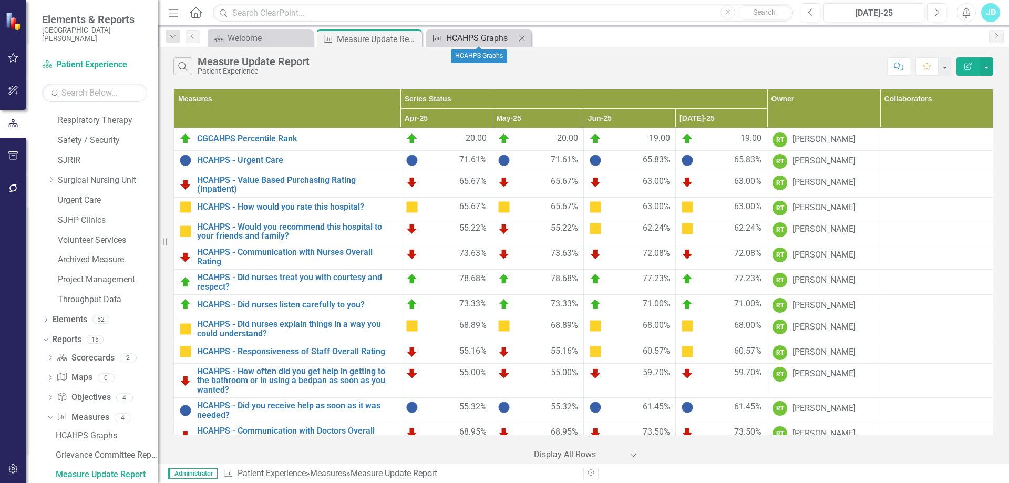
click at [483, 37] on div "HCAHPS Graphs" at bounding box center [480, 38] width 69 height 13
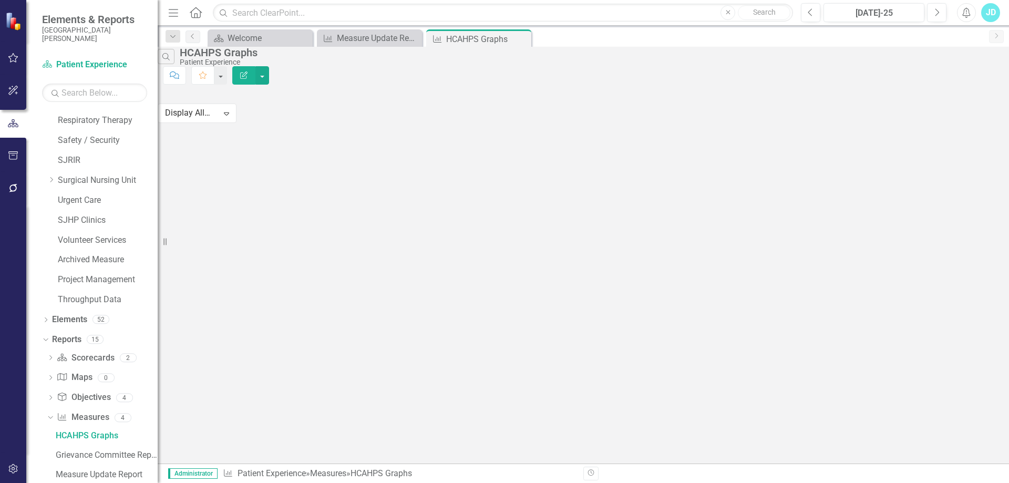
scroll to position [834, 0]
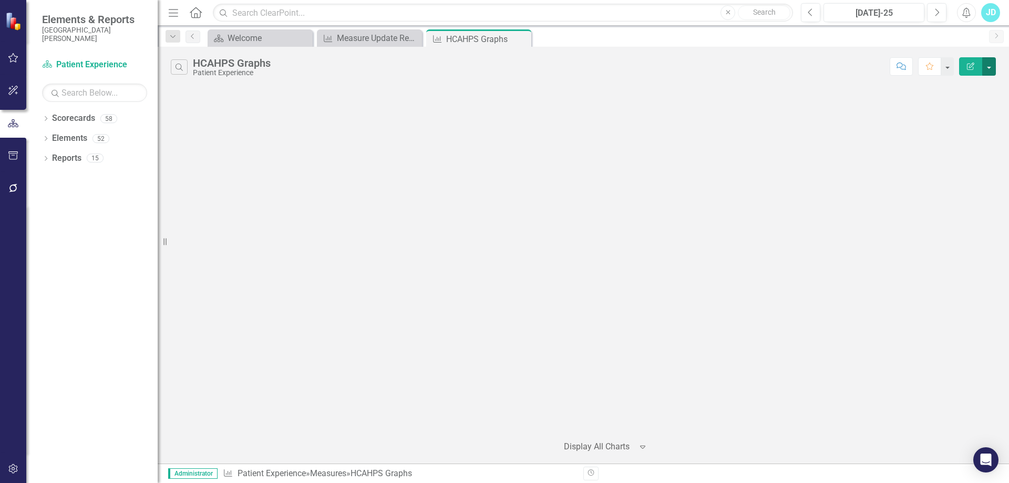
click at [991, 67] on button "button" at bounding box center [989, 66] width 14 height 18
click at [974, 82] on link "Edit Report Edit Report" at bounding box center [943, 85] width 103 height 19
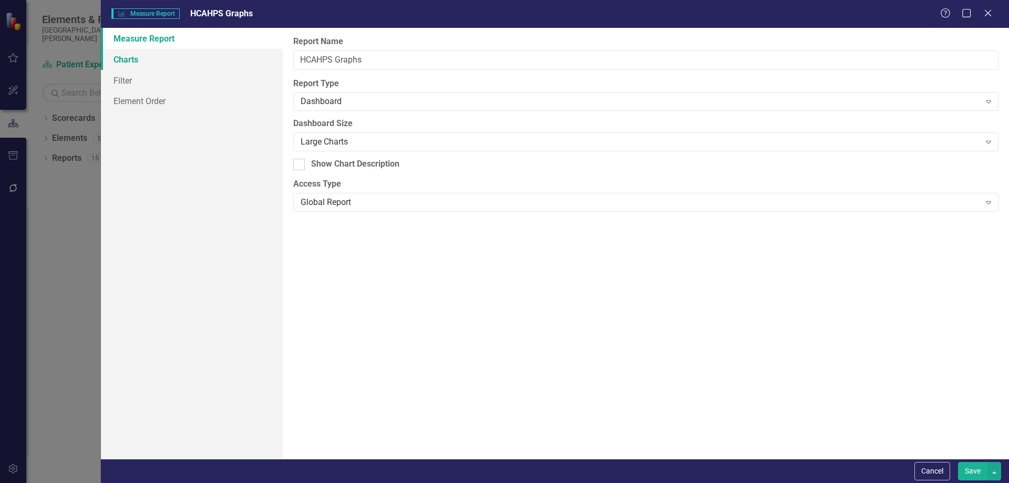
click at [143, 62] on link "Charts" at bounding box center [192, 59] width 182 height 21
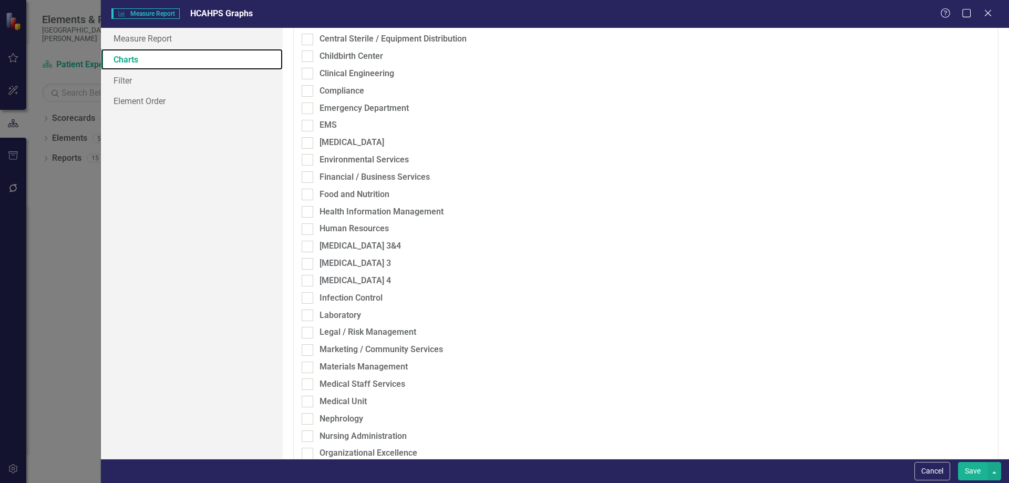
scroll to position [525, 0]
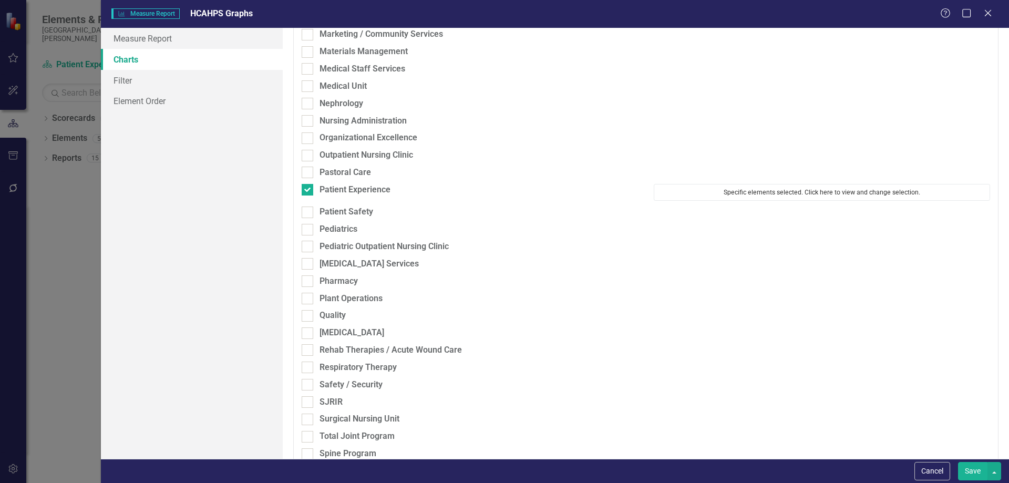
click at [831, 193] on button "Specific elements selected. Click here to view and change selection." at bounding box center [822, 192] width 336 height 17
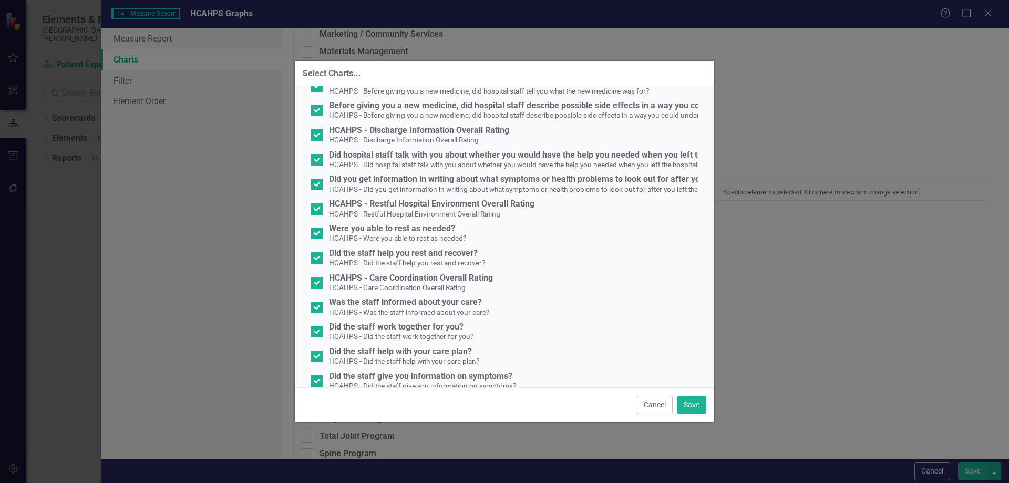
scroll to position [946, 0]
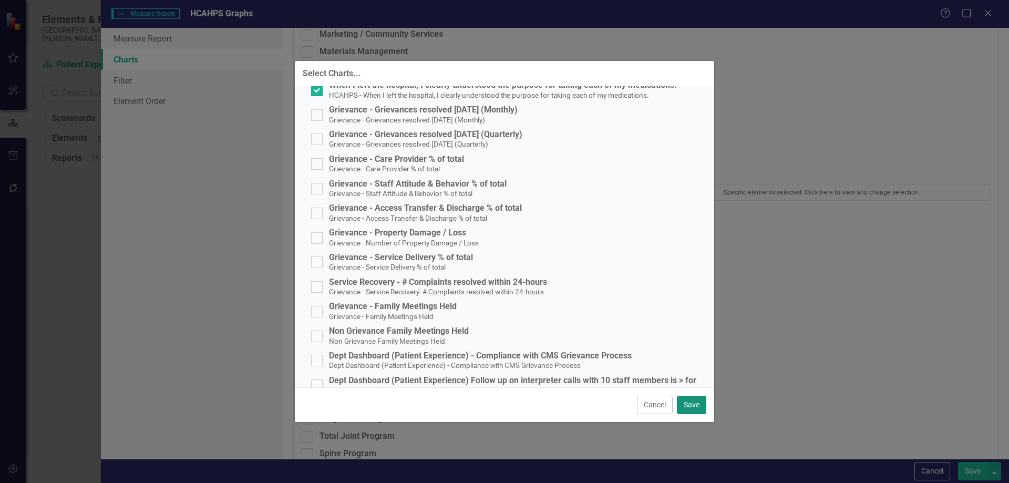
click at [691, 403] on button "Save" at bounding box center [691, 405] width 29 height 18
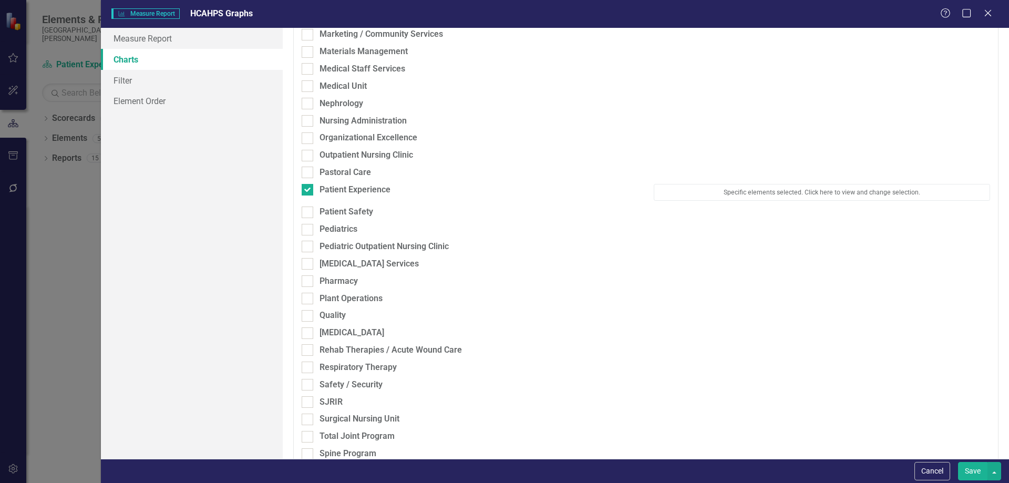
click at [976, 477] on button "Save" at bounding box center [972, 471] width 29 height 18
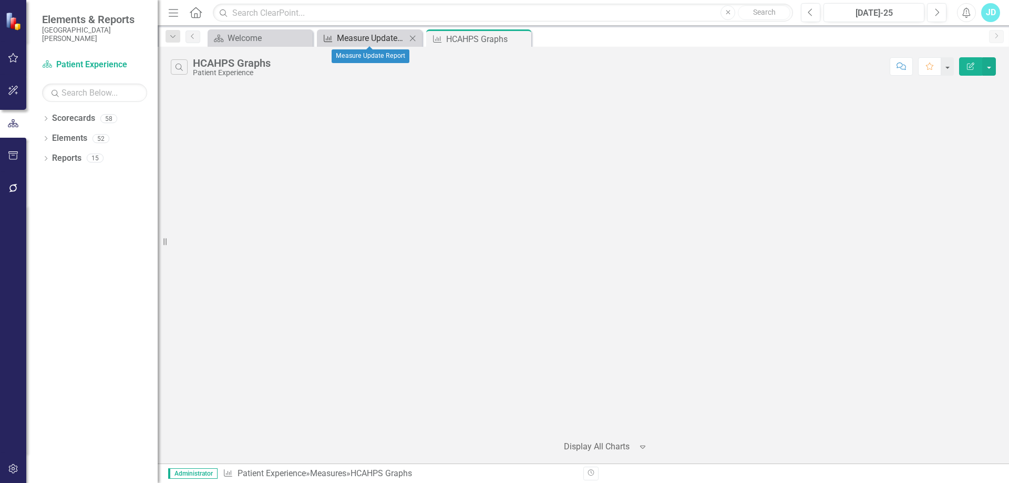
click at [361, 41] on div "Measure Update Report" at bounding box center [371, 38] width 69 height 13
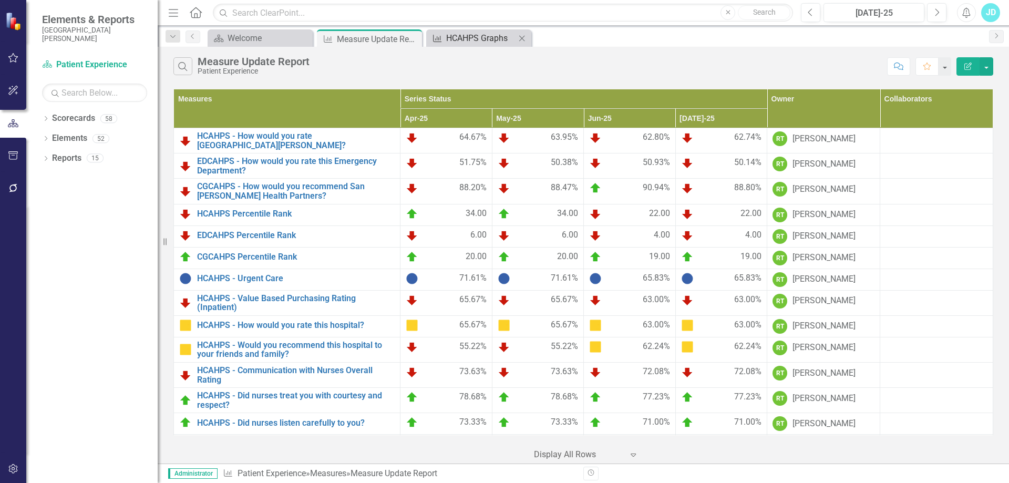
click at [477, 43] on div "HCAHPS Graphs" at bounding box center [480, 38] width 69 height 13
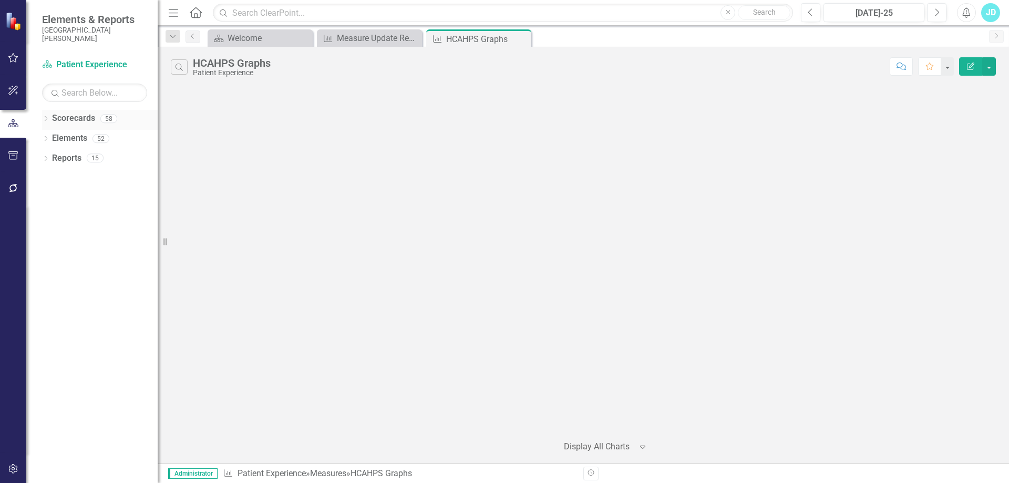
click at [44, 117] on icon "Dropdown" at bounding box center [45, 120] width 7 height 6
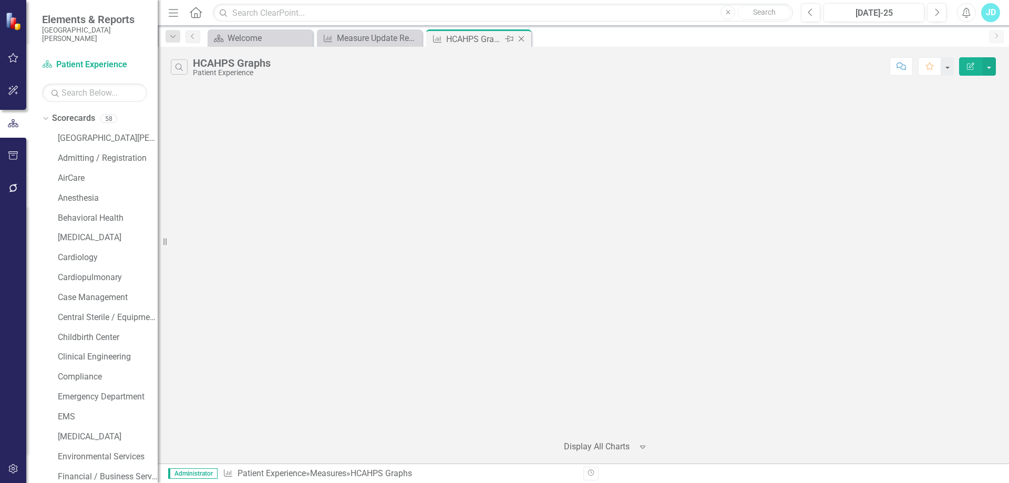
click at [522, 35] on icon "Close" at bounding box center [521, 39] width 11 height 8
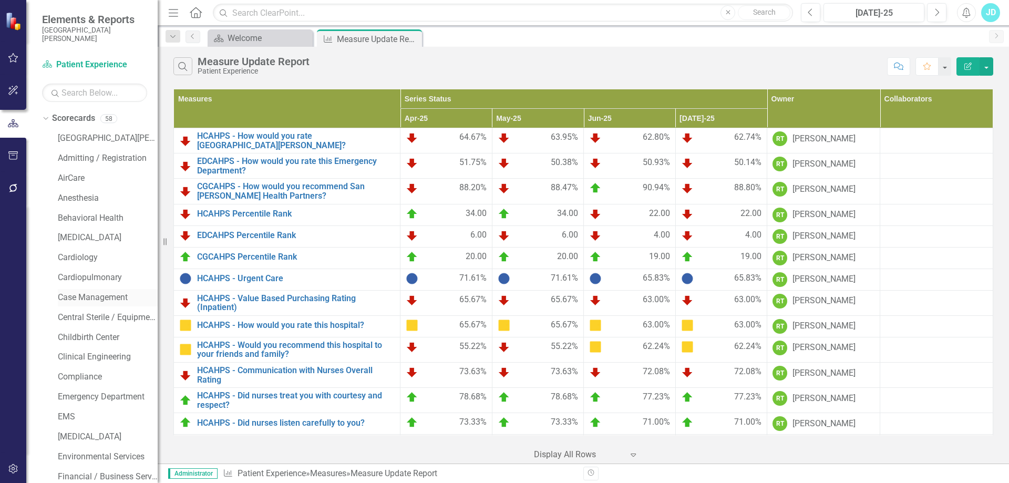
click at [94, 296] on link "Case Management" at bounding box center [108, 298] width 100 height 12
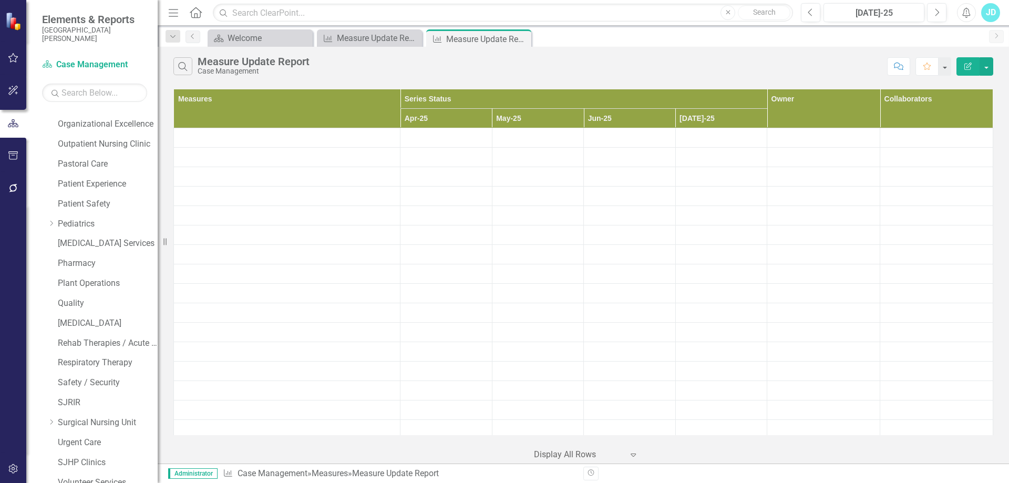
scroll to position [740, 0]
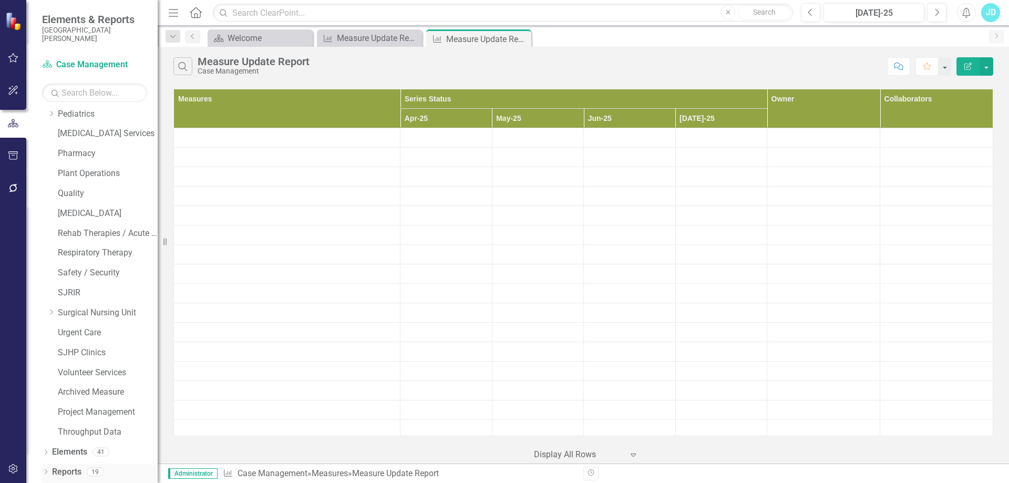
click at [44, 469] on div "Dropdown" at bounding box center [45, 473] width 7 height 9
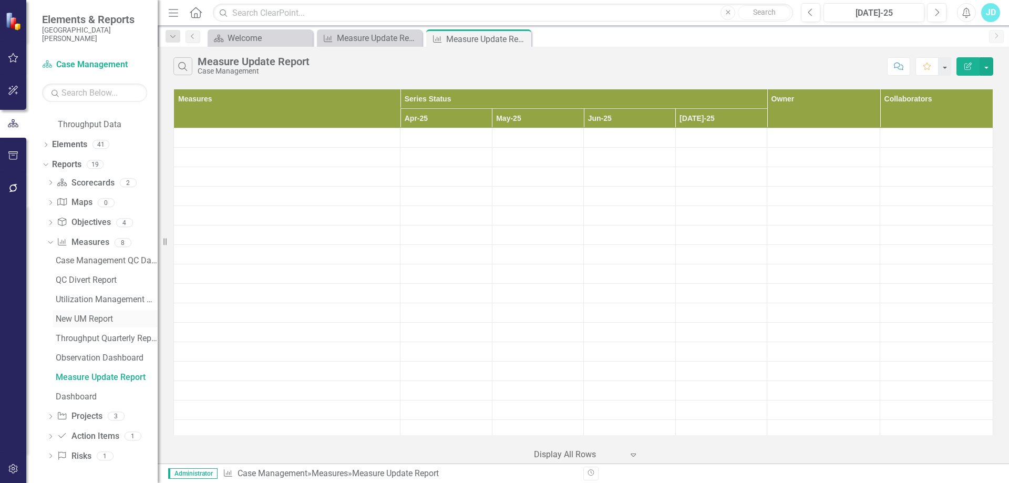
click at [100, 315] on div "New UM Report" at bounding box center [107, 318] width 102 height 9
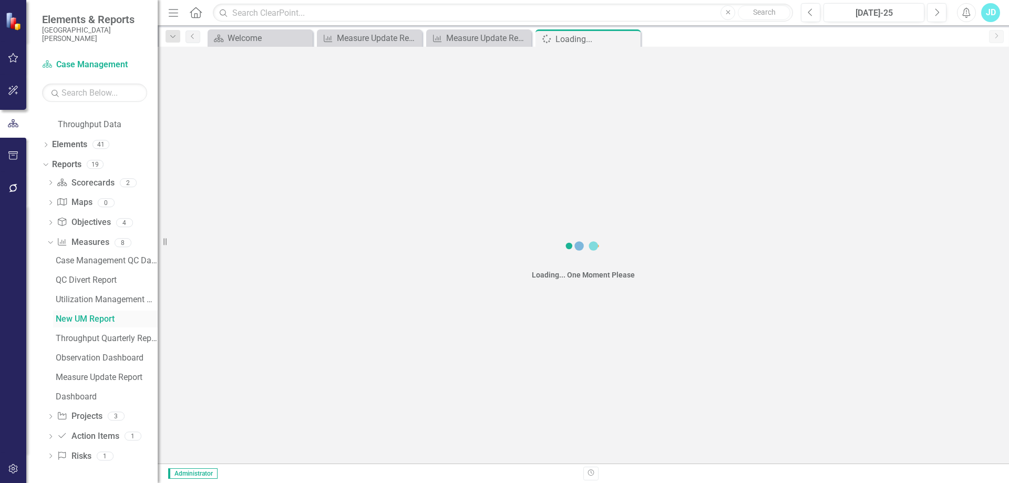
scroll to position [892, 0]
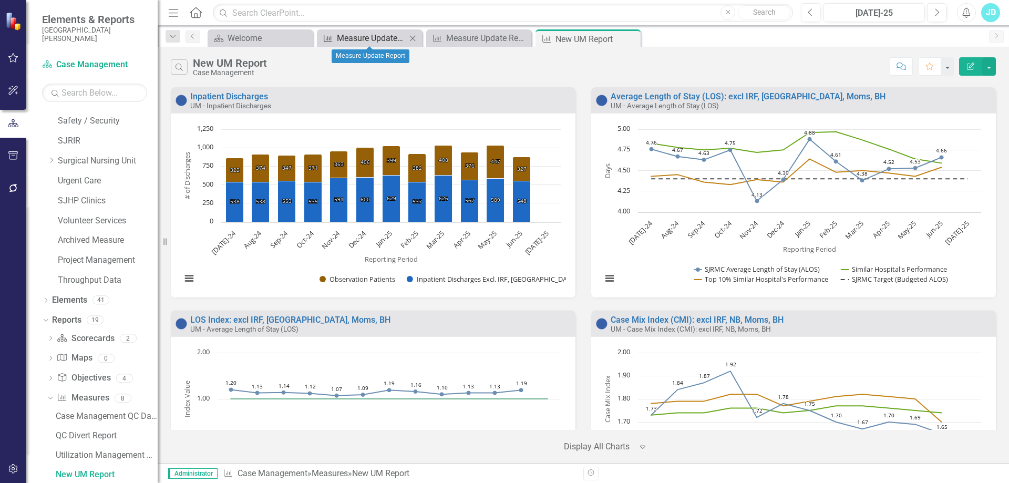
click at [379, 37] on div "Measure Update Report" at bounding box center [371, 38] width 69 height 13
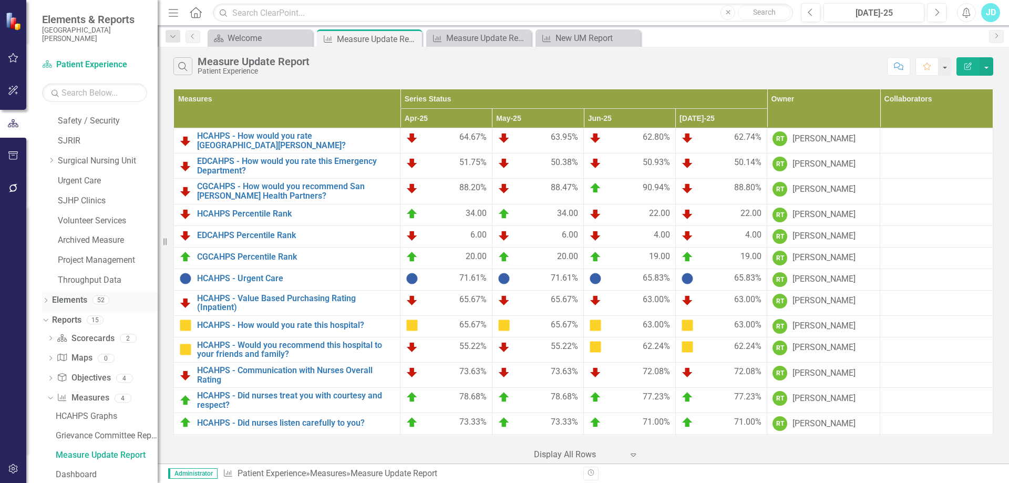
scroll to position [873, 0]
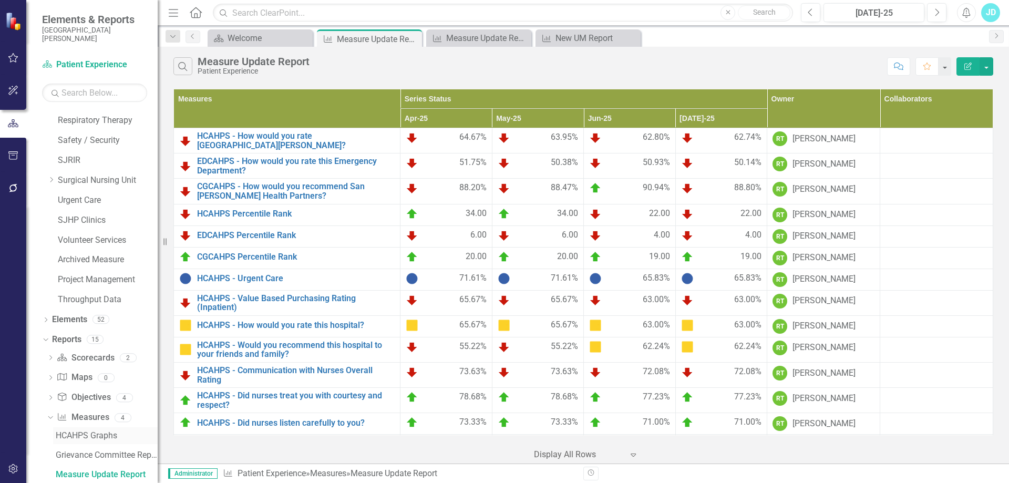
click at [102, 436] on div "HCAHPS Graphs" at bounding box center [107, 435] width 102 height 9
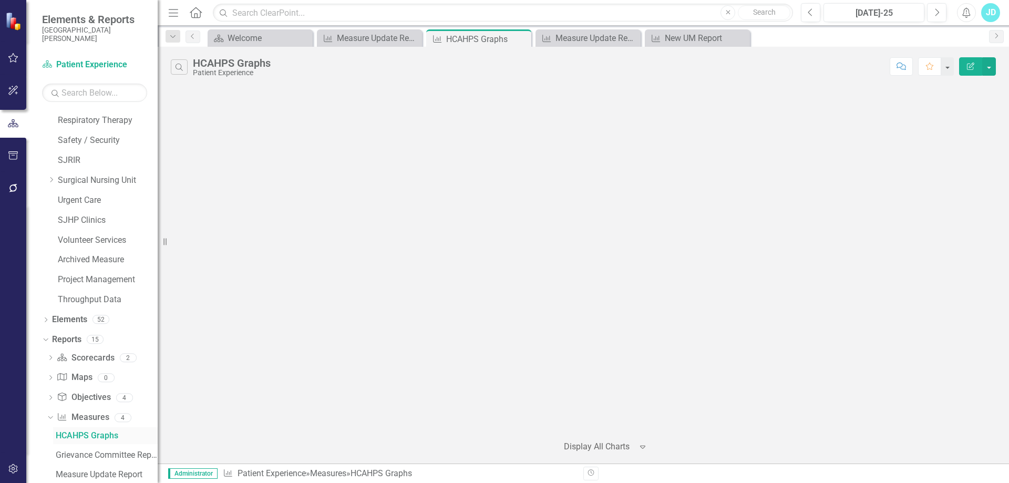
scroll to position [834, 0]
